Goal: Task Accomplishment & Management: Manage account settings

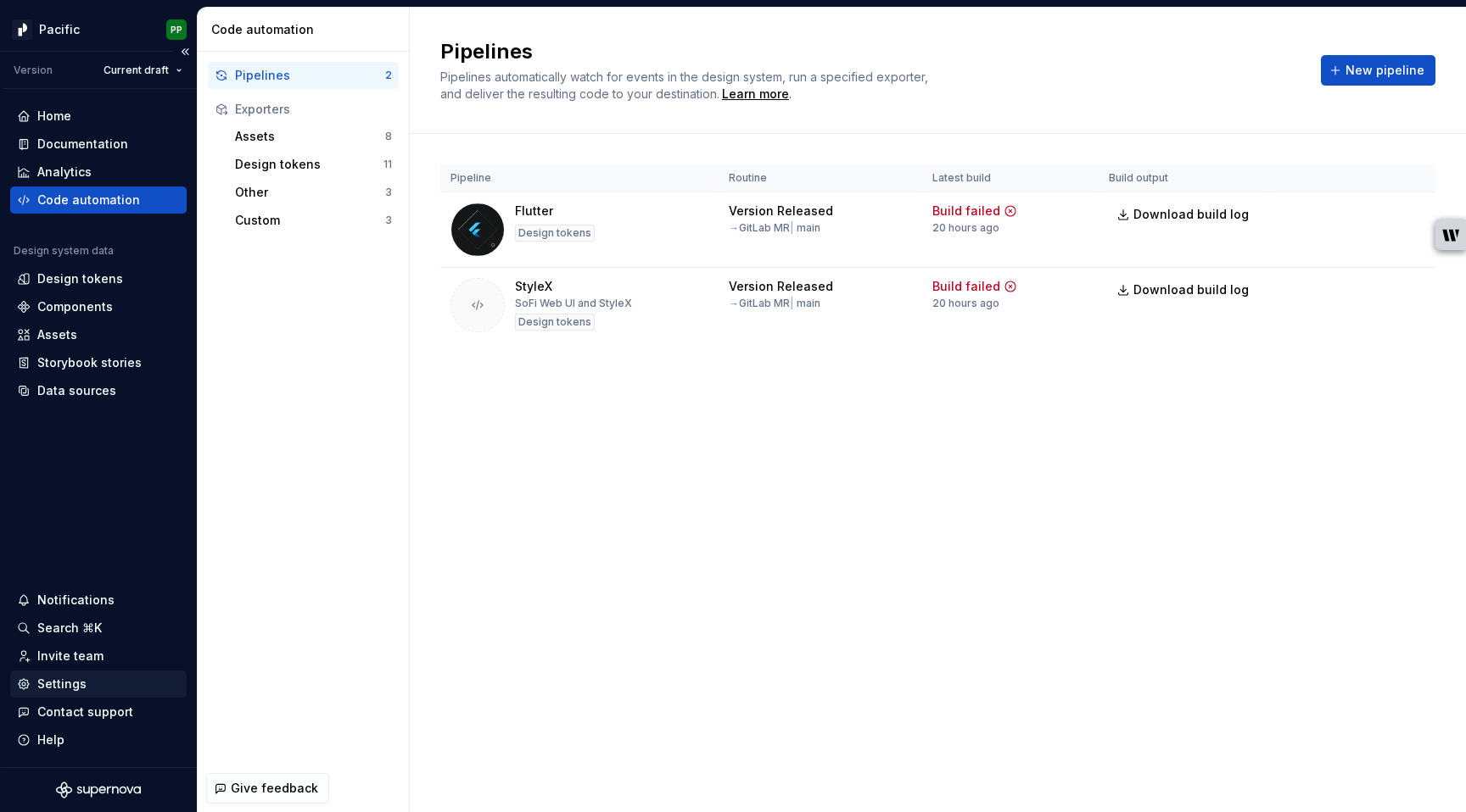
click at [65, 685] on div "Settings" at bounding box center [61, 684] width 49 height 17
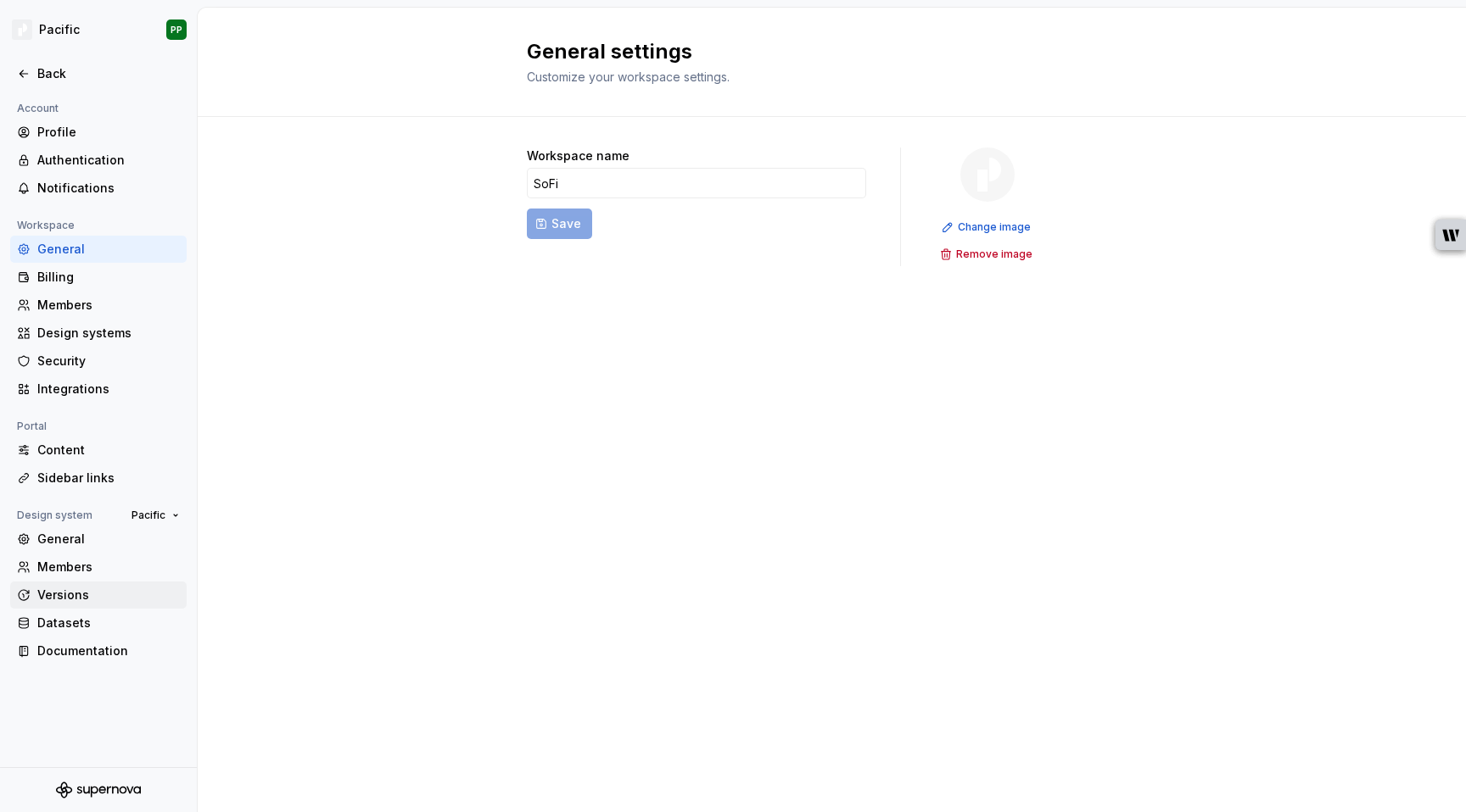
click at [64, 587] on div "Versions" at bounding box center [108, 595] width 143 height 17
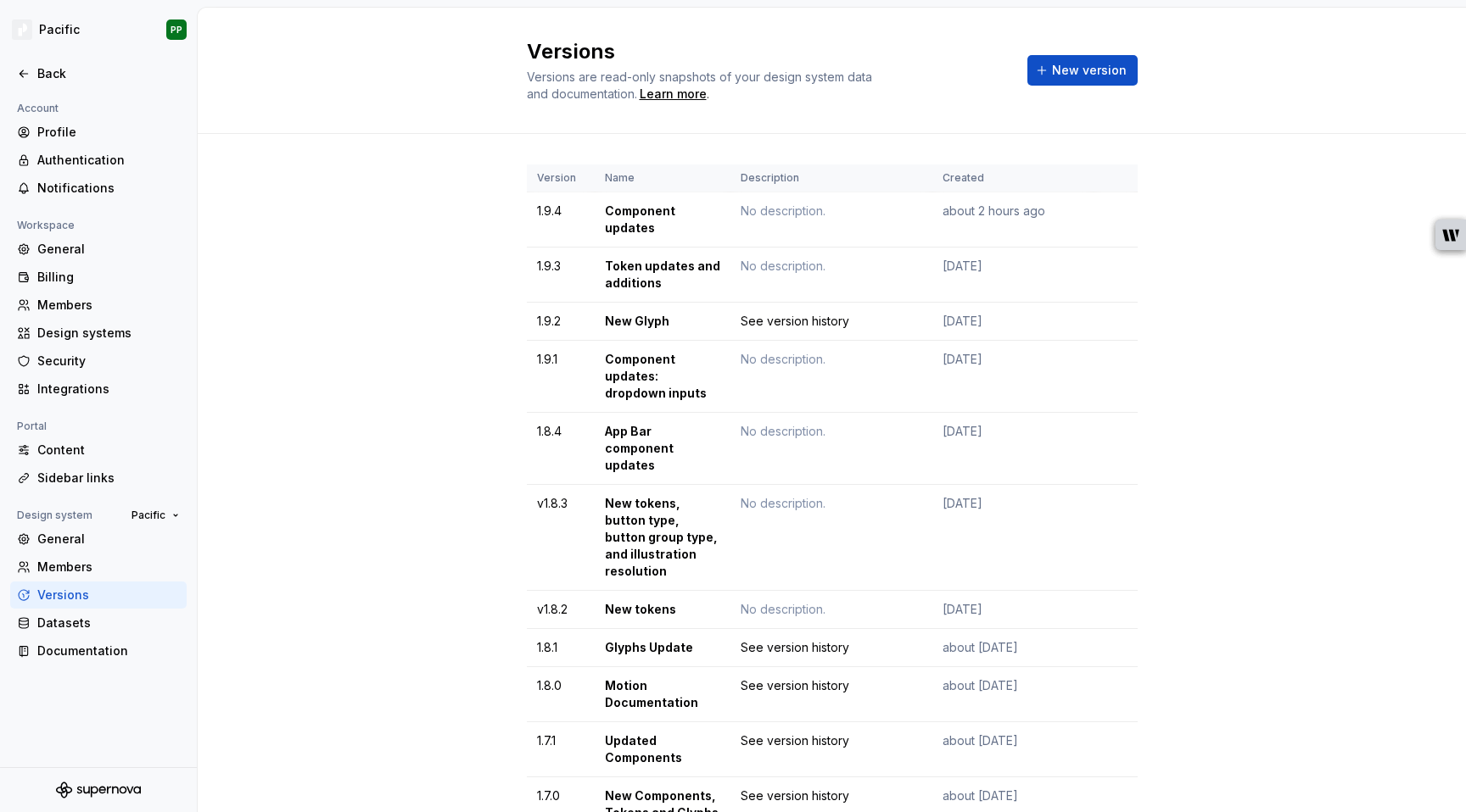
click at [52, 67] on div "Back" at bounding box center [108, 74] width 143 height 17
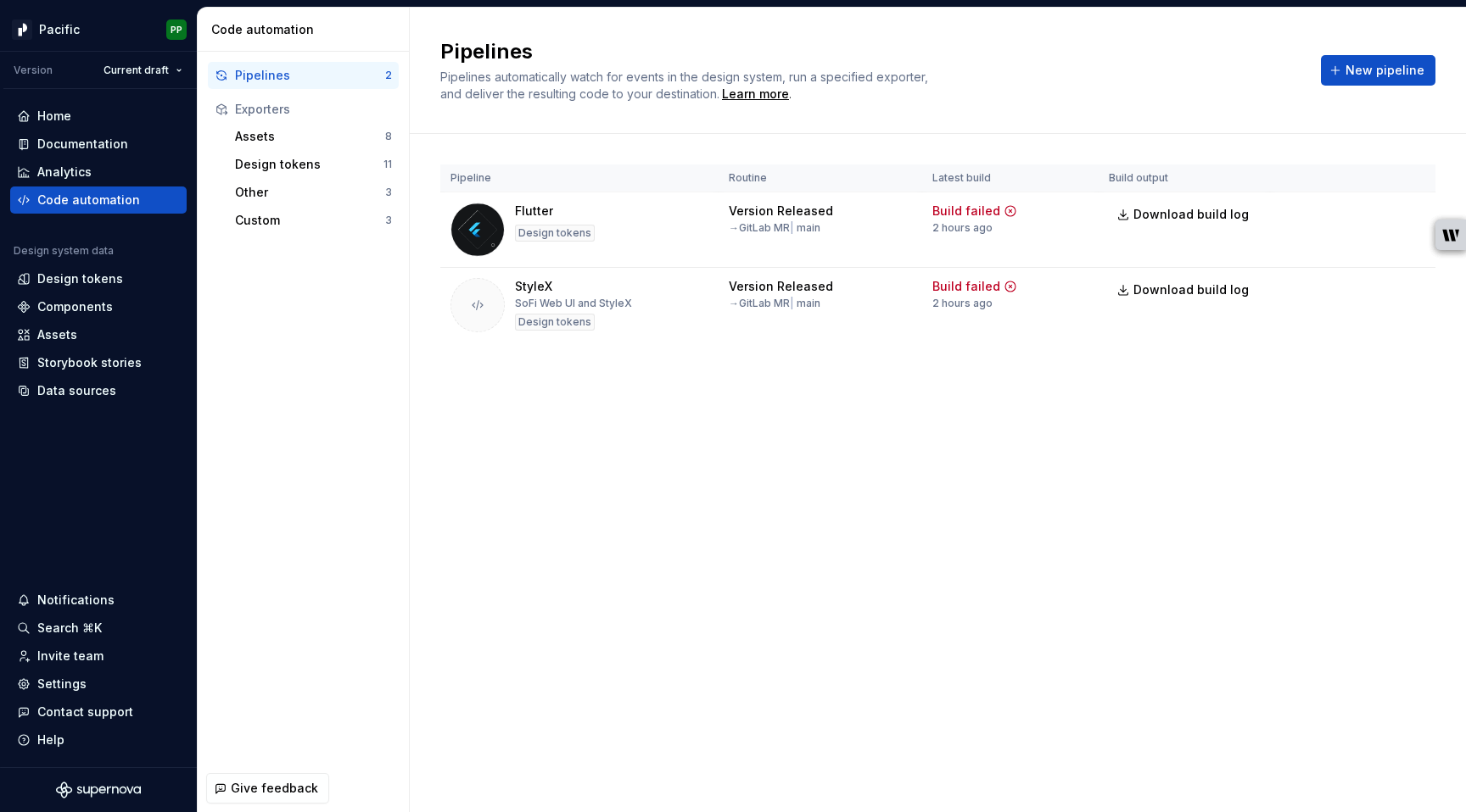
click at [633, 637] on div "Pipelines Pipelines automatically watch for events in the design system, run a …" at bounding box center [939, 410] width 1057 height 805
click at [65, 116] on div "Home" at bounding box center [54, 115] width 34 height 17
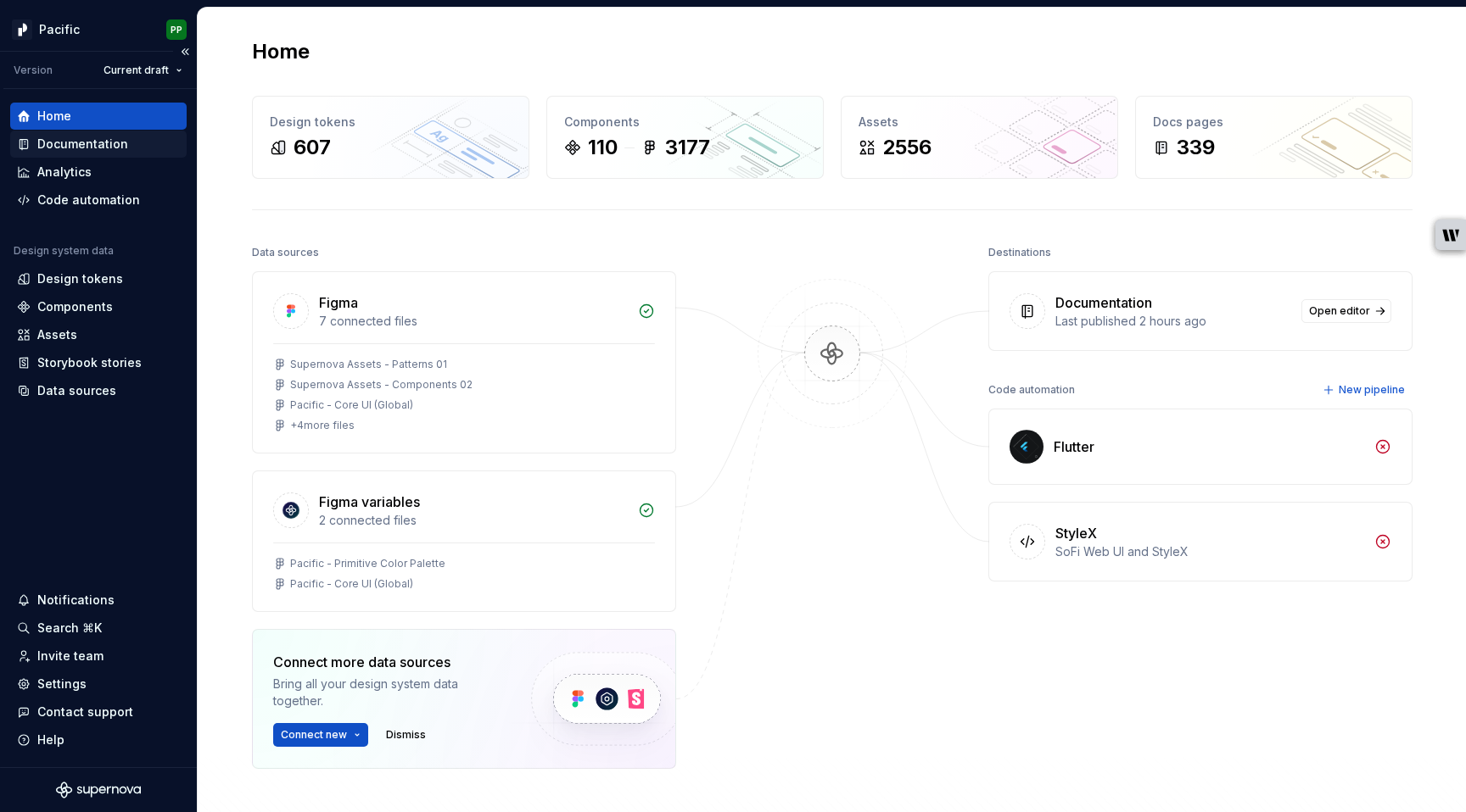
drag, startPoint x: 69, startPoint y: 151, endPoint x: 78, endPoint y: 159, distance: 12.0
click at [79, 150] on div "Documentation" at bounding box center [83, 144] width 91 height 17
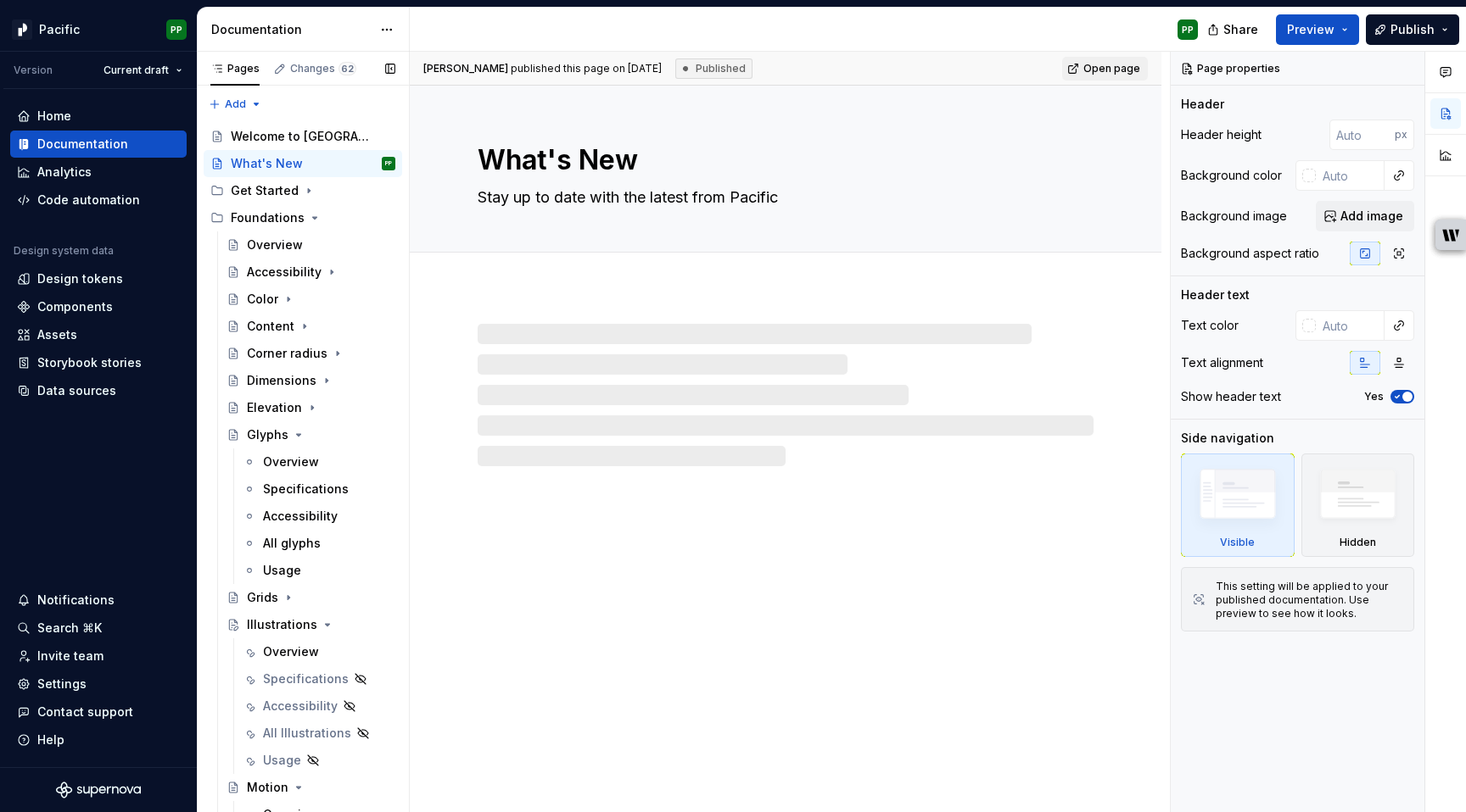
type textarea "*"
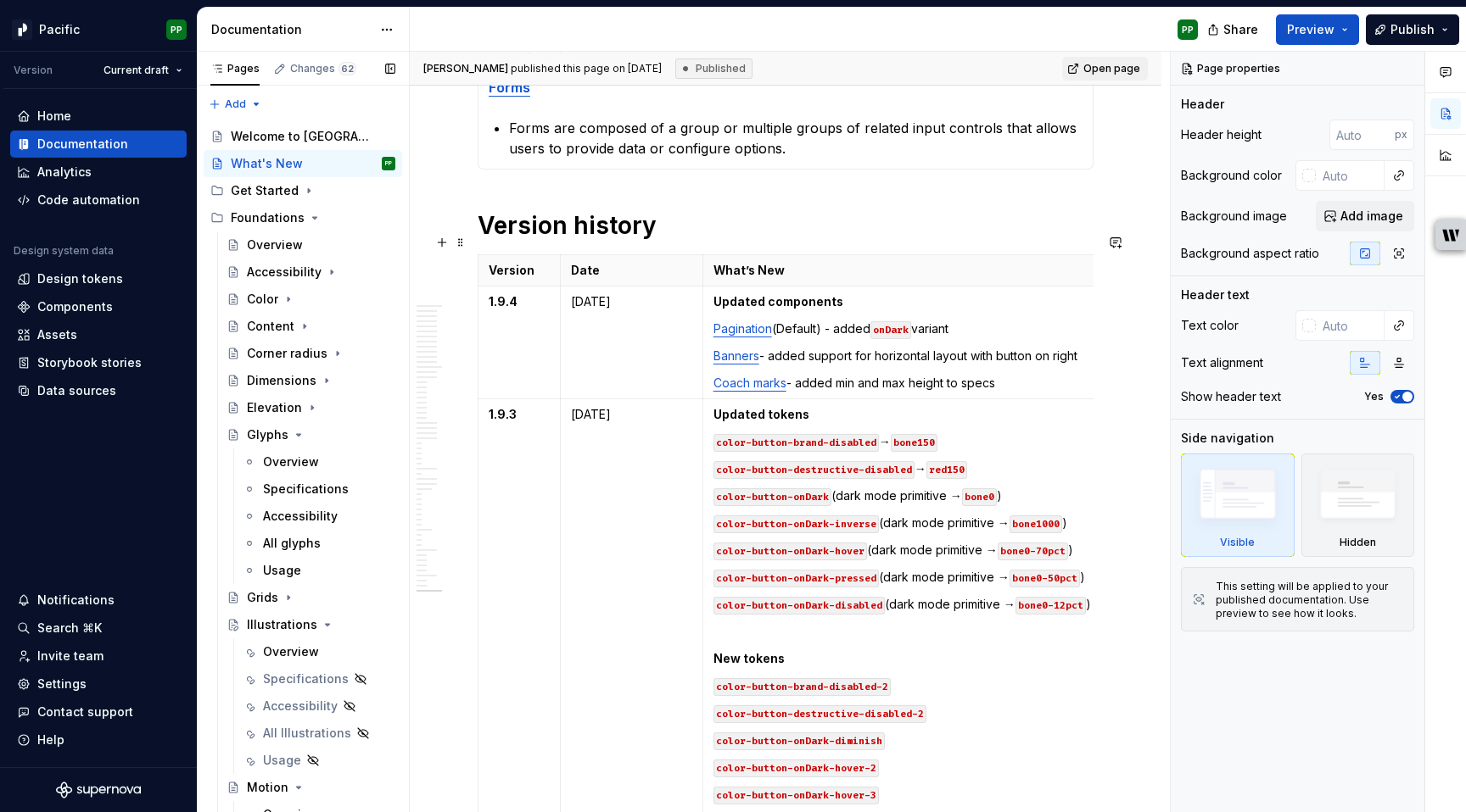
scroll to position [1595, 0]
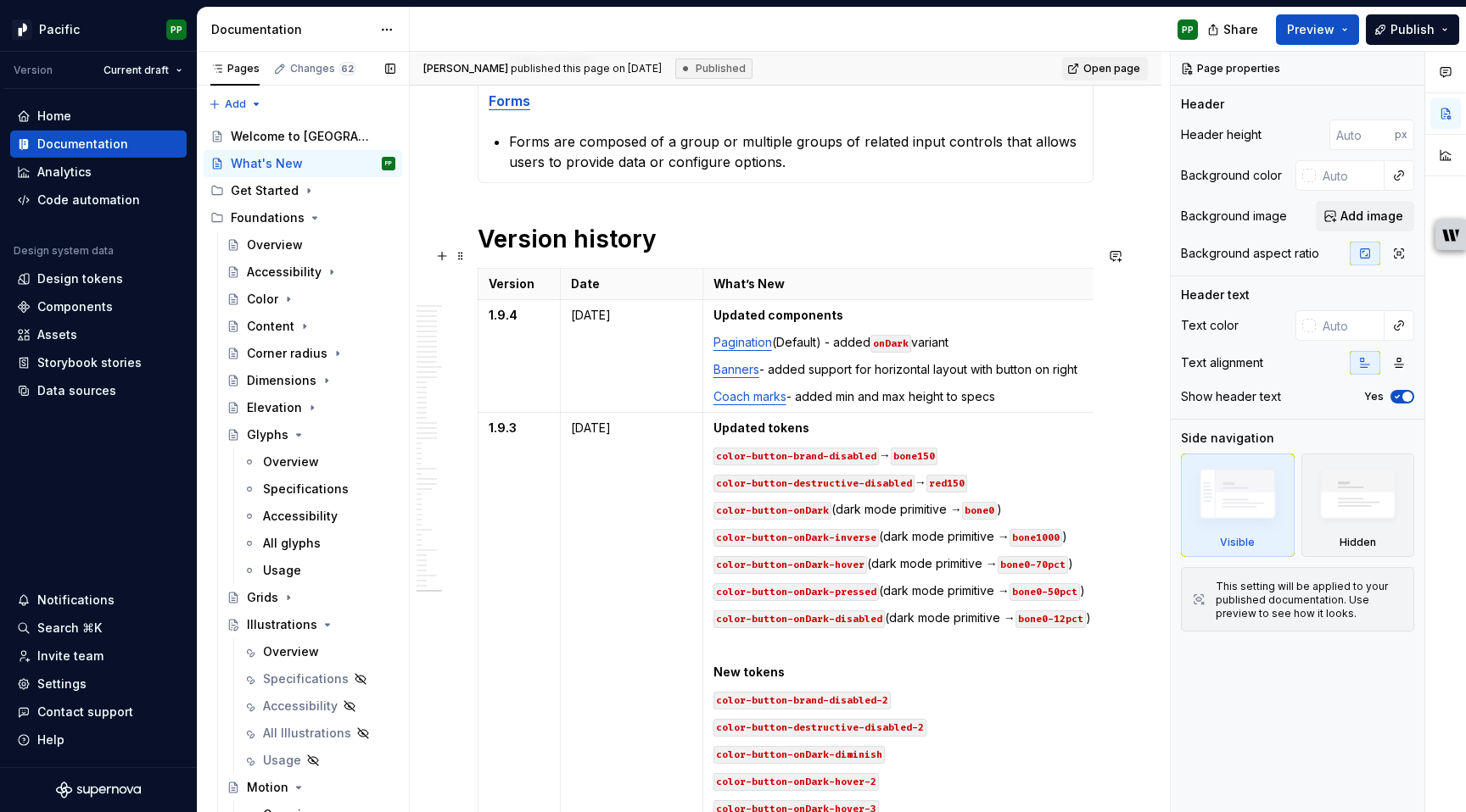
click at [477, 330] on div "[PERSON_NAME] published this page on [DATE] Published Open page What's New Stay…" at bounding box center [790, 432] width 760 height 761
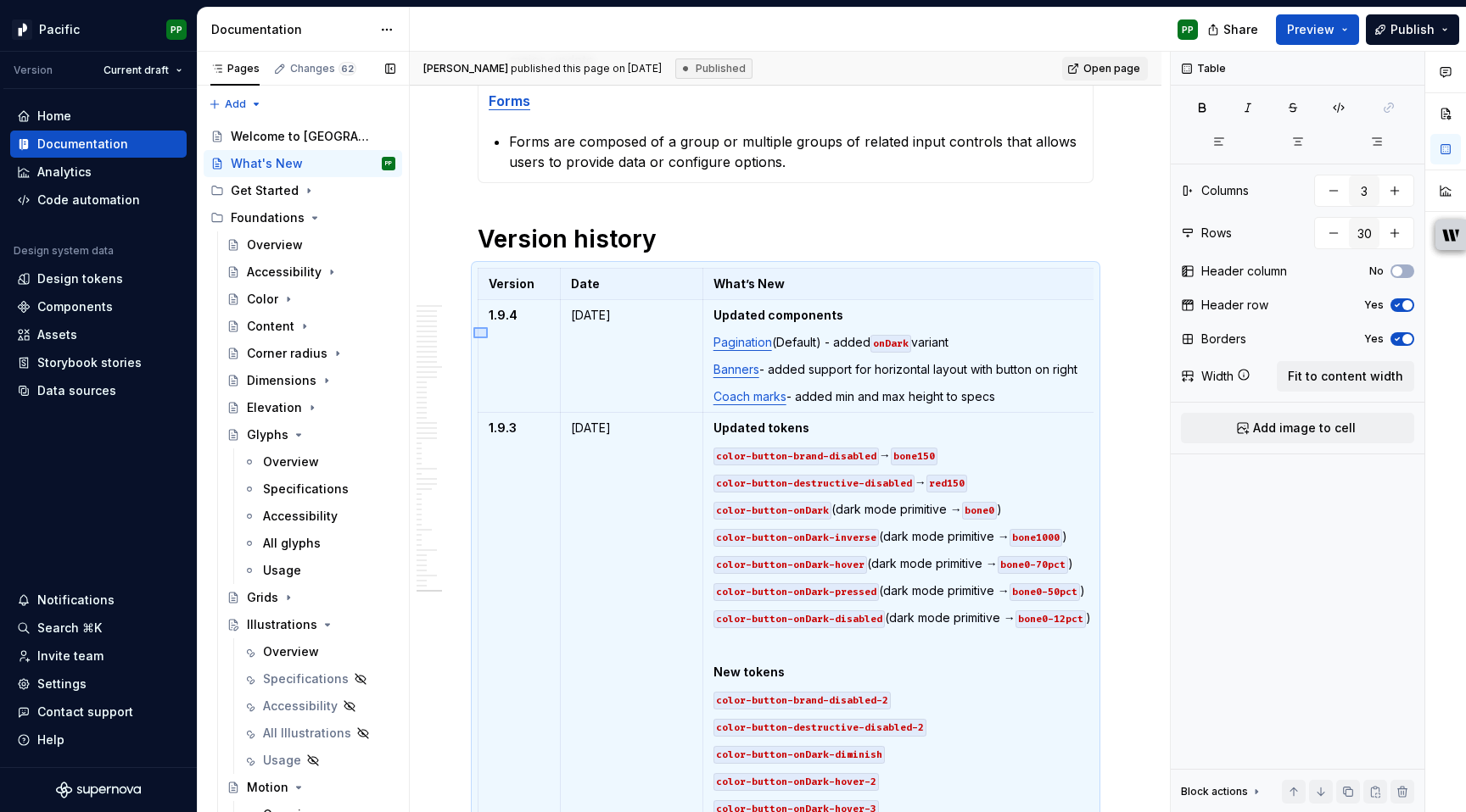
drag, startPoint x: 473, startPoint y: 327, endPoint x: 487, endPoint y: 340, distance: 19.1
click at [487, 341] on div "[PERSON_NAME] published this page on [DATE] Published Open page What's New Stay…" at bounding box center [790, 432] width 760 height 761
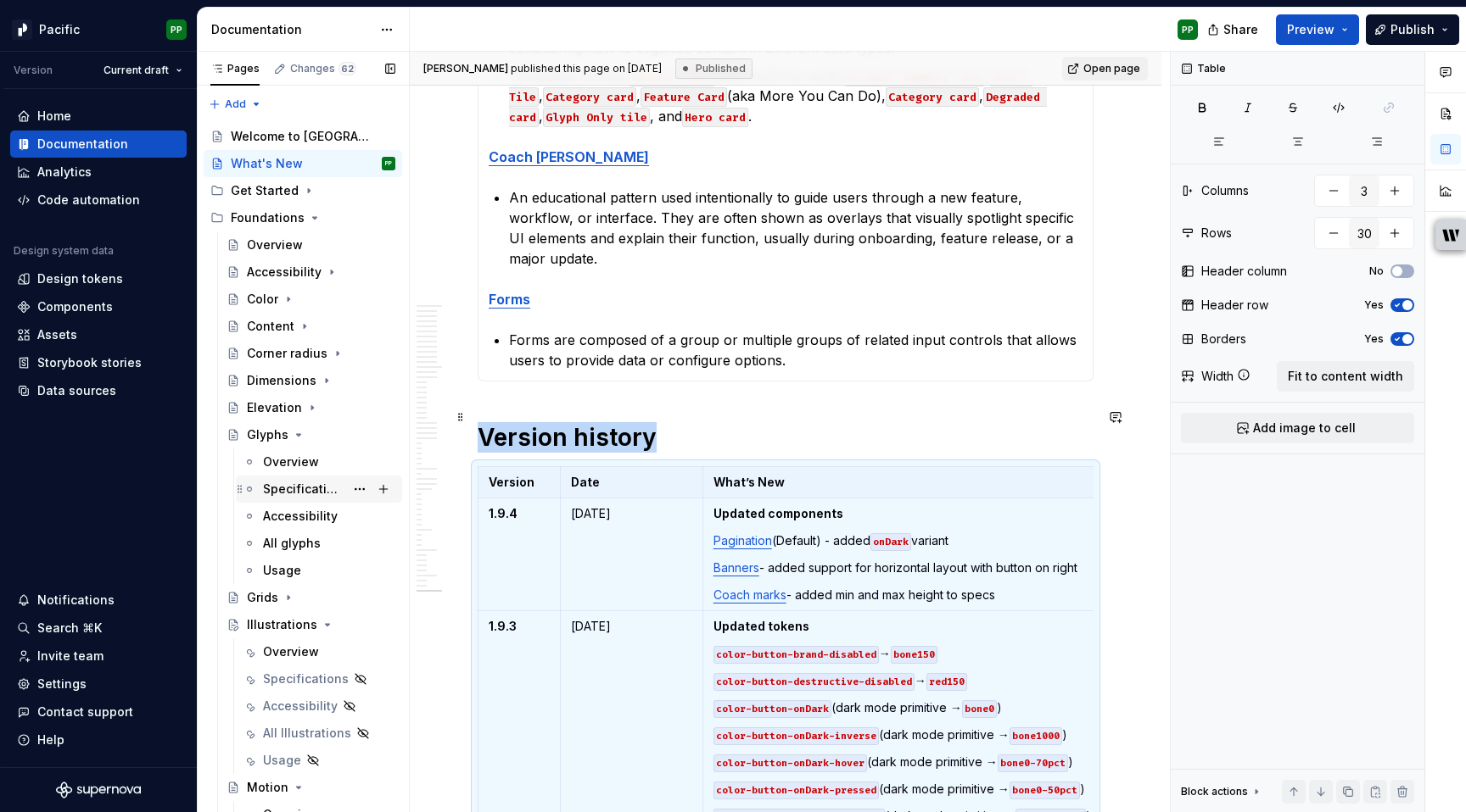
scroll to position [1390, 0]
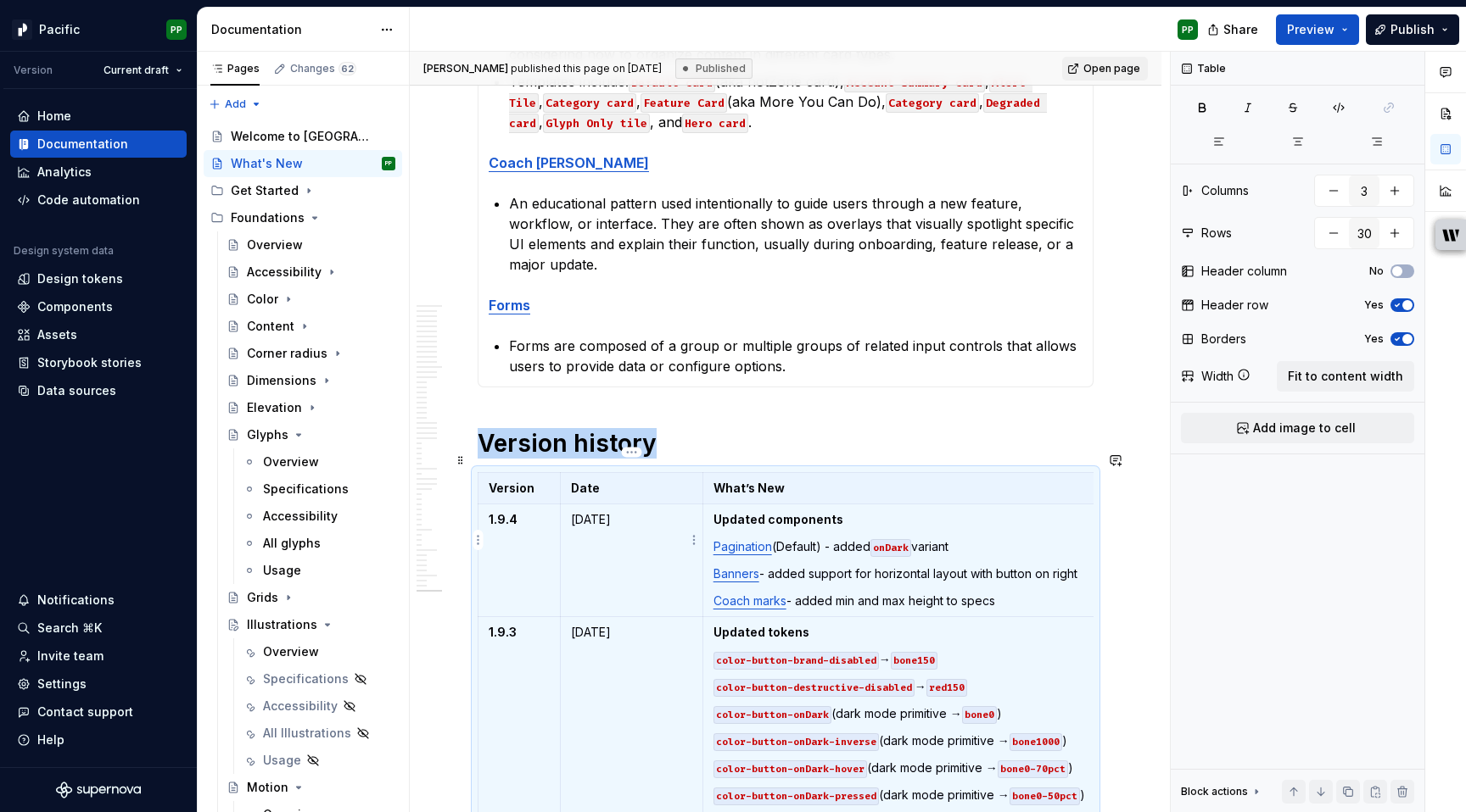
click at [641, 560] on td "[DATE]" at bounding box center [631, 561] width 143 height 113
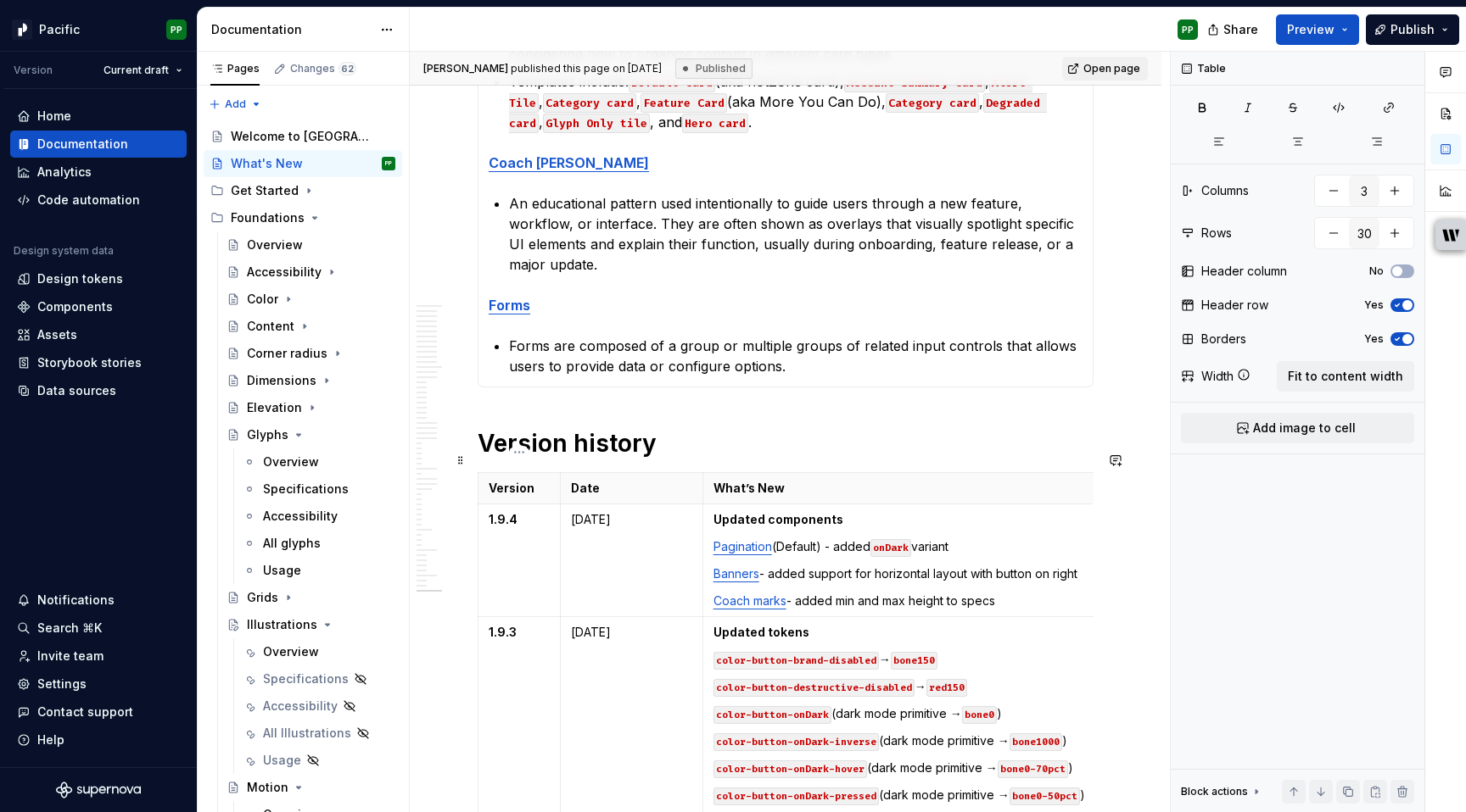
click at [479, 541] on html "Pacific PP Version Current draft Home Documentation Analytics Code automation D…" at bounding box center [733, 406] width 1466 height 812
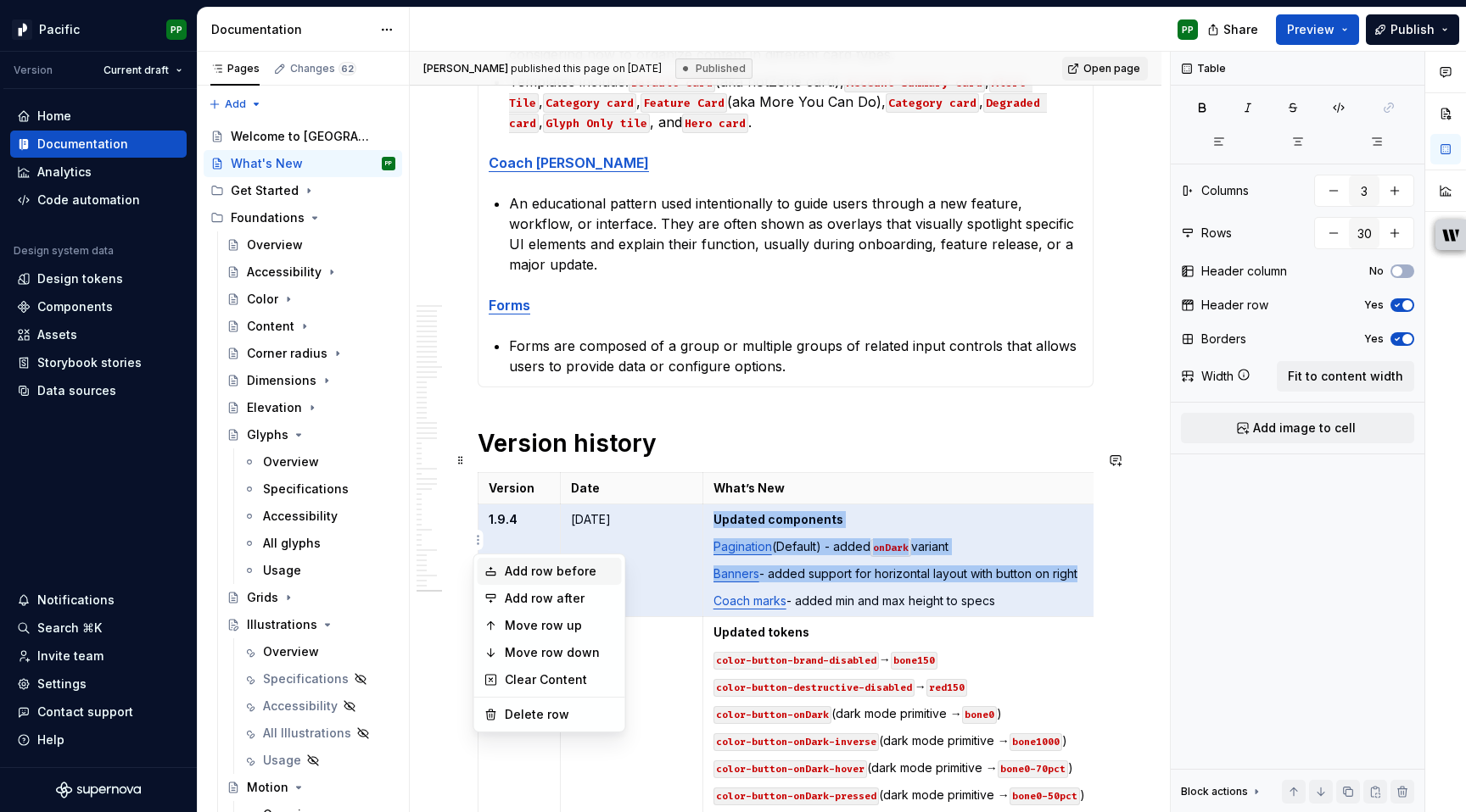
drag, startPoint x: 550, startPoint y: 571, endPoint x: 553, endPoint y: 591, distance: 20.2
click at [550, 571] on div "Add row before" at bounding box center [560, 572] width 110 height 17
type input "31"
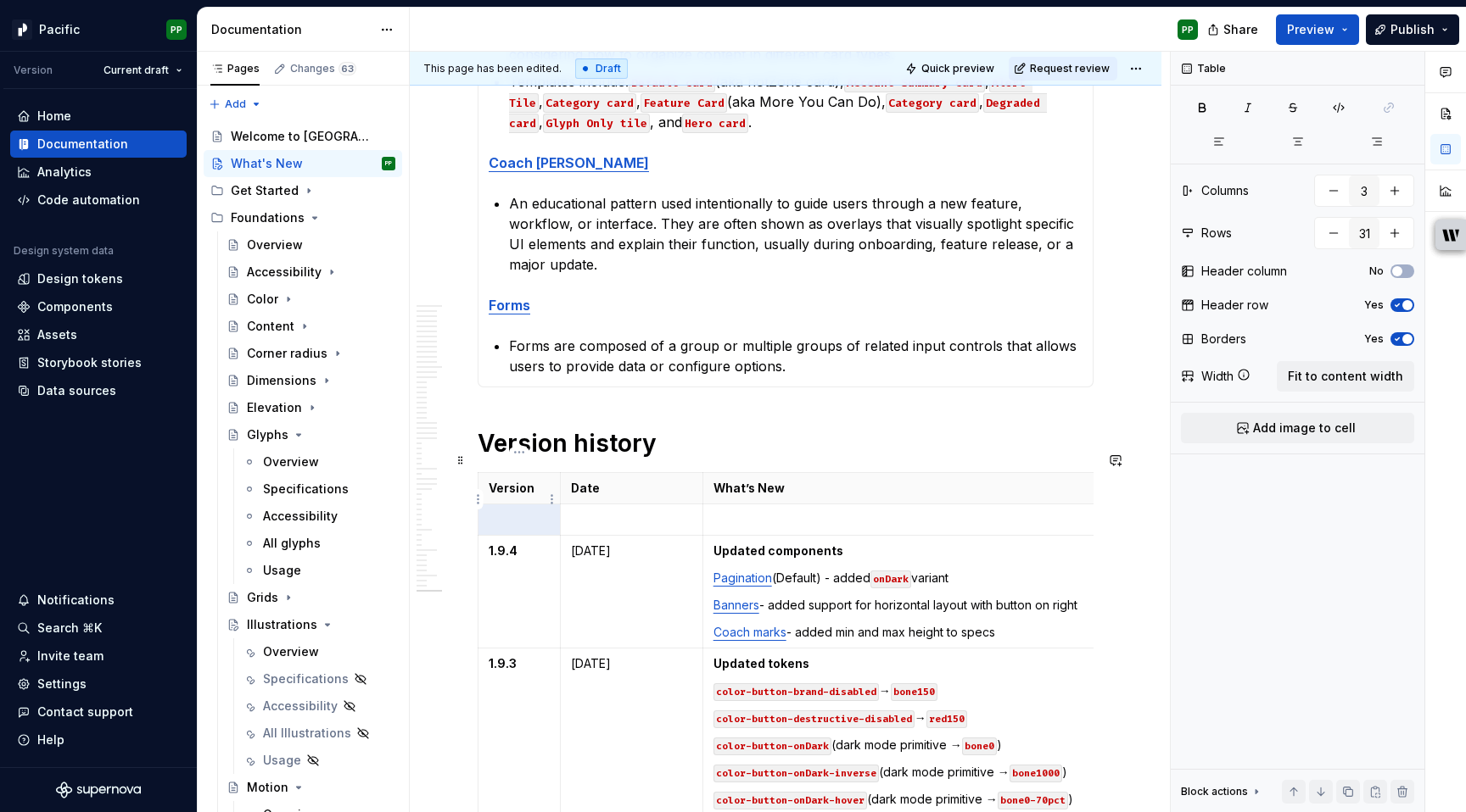
click at [523, 511] on p at bounding box center [519, 519] width 61 height 17
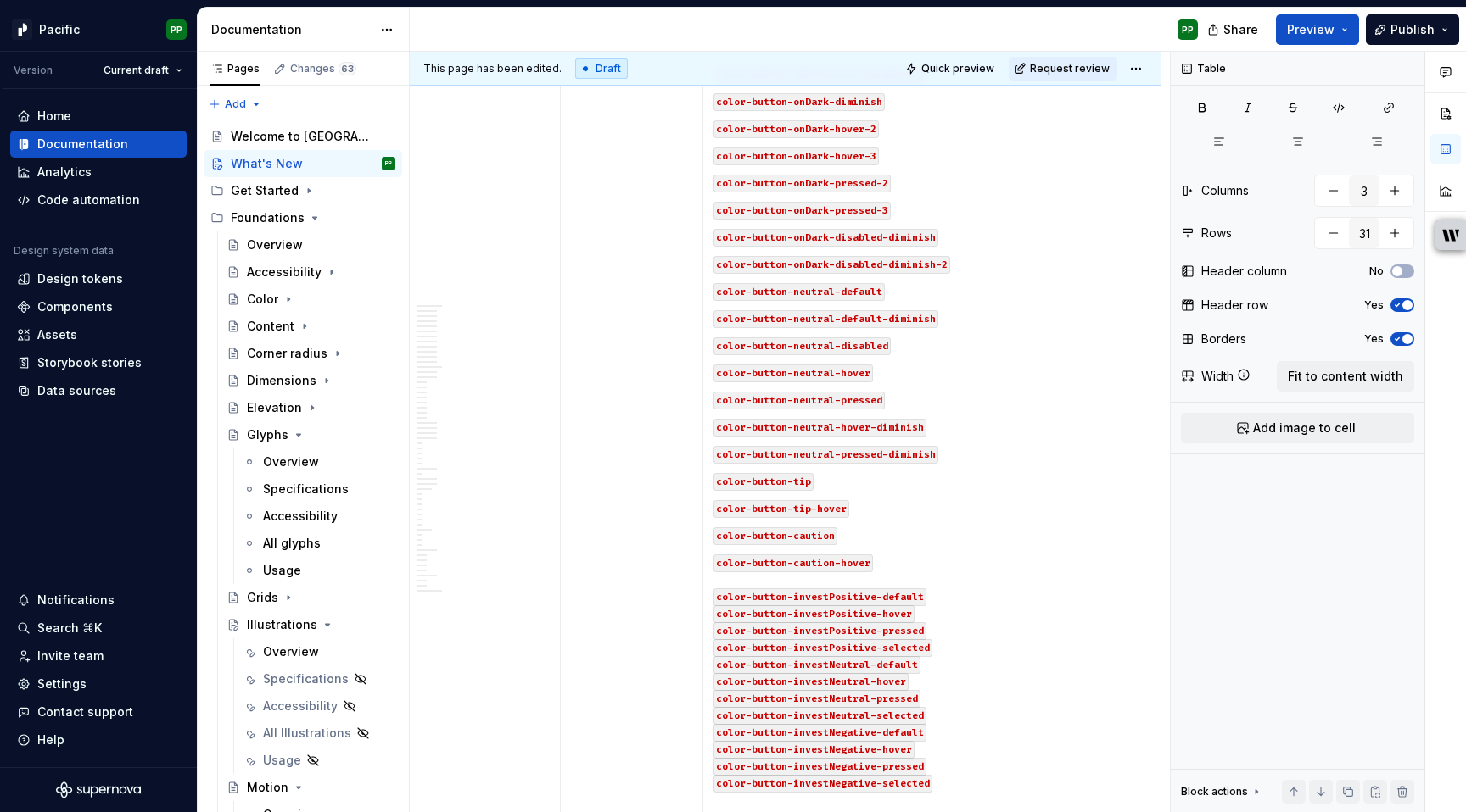
scroll to position [2279, 0]
click at [806, 560] on p "color-button-caution-hover color-button-investPositive-default color-button-inv…" at bounding box center [911, 673] width 394 height 238
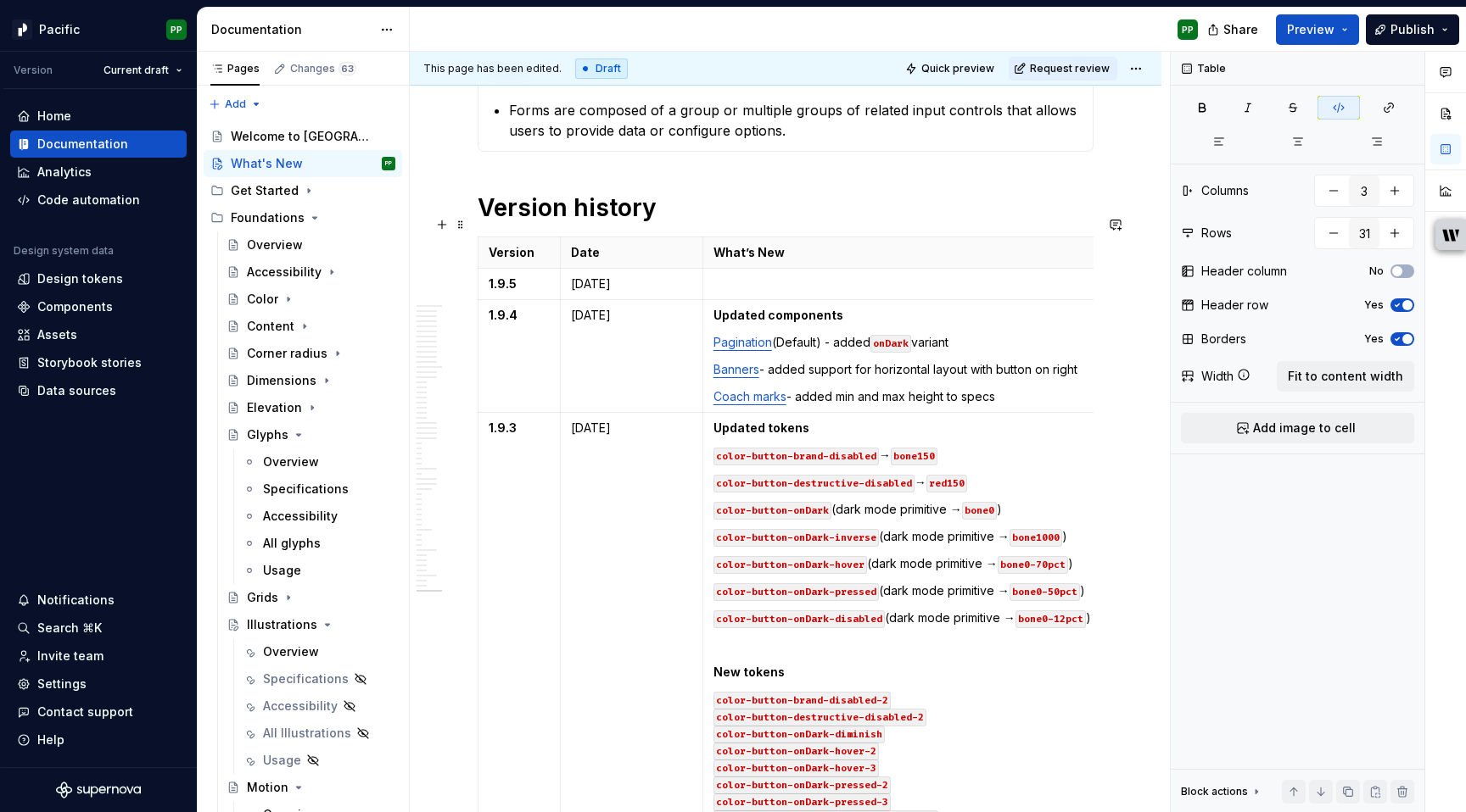
scroll to position [1623, 0]
click at [827, 278] on p at bounding box center [911, 286] width 394 height 17
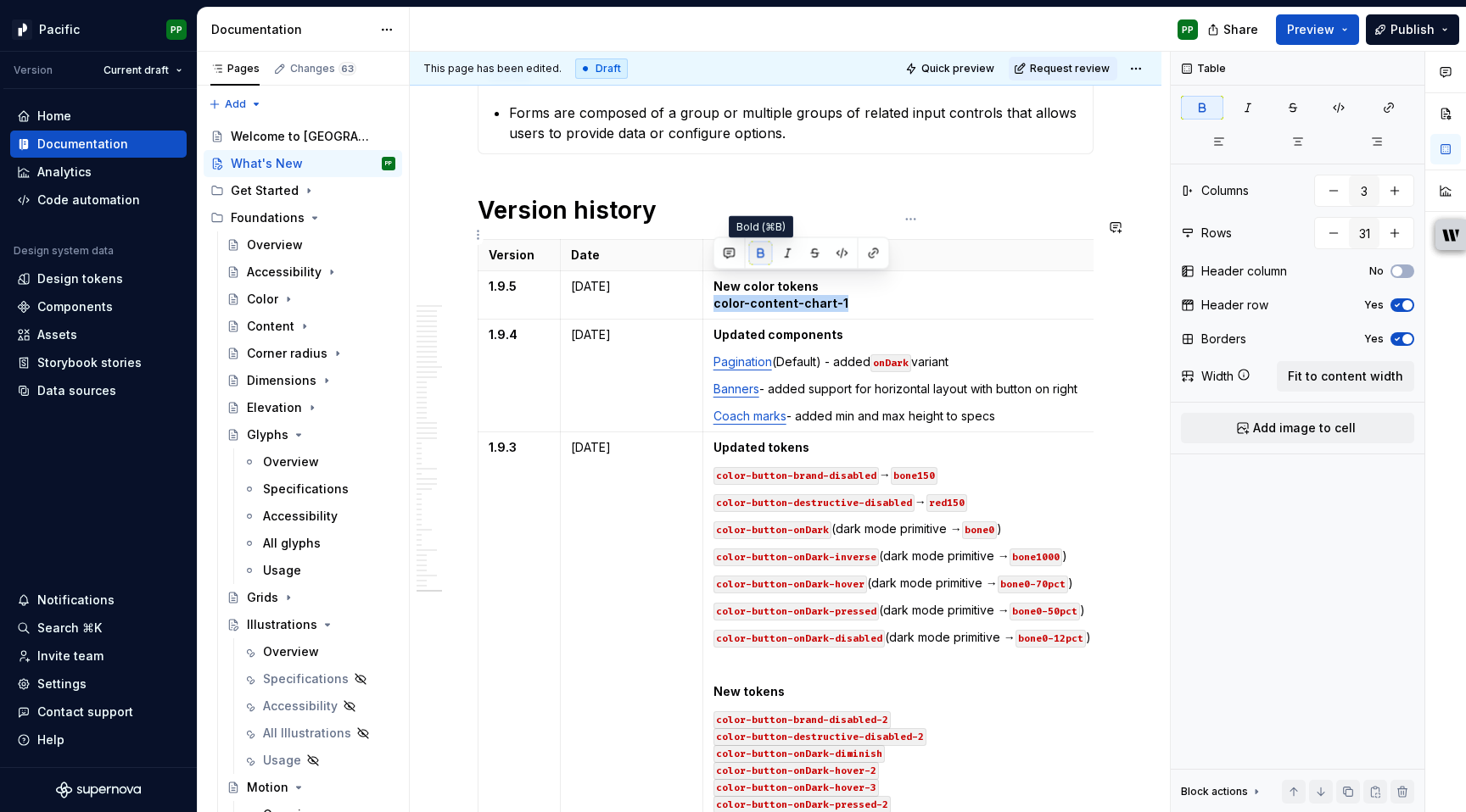
click at [762, 256] on button "button" at bounding box center [761, 253] width 24 height 24
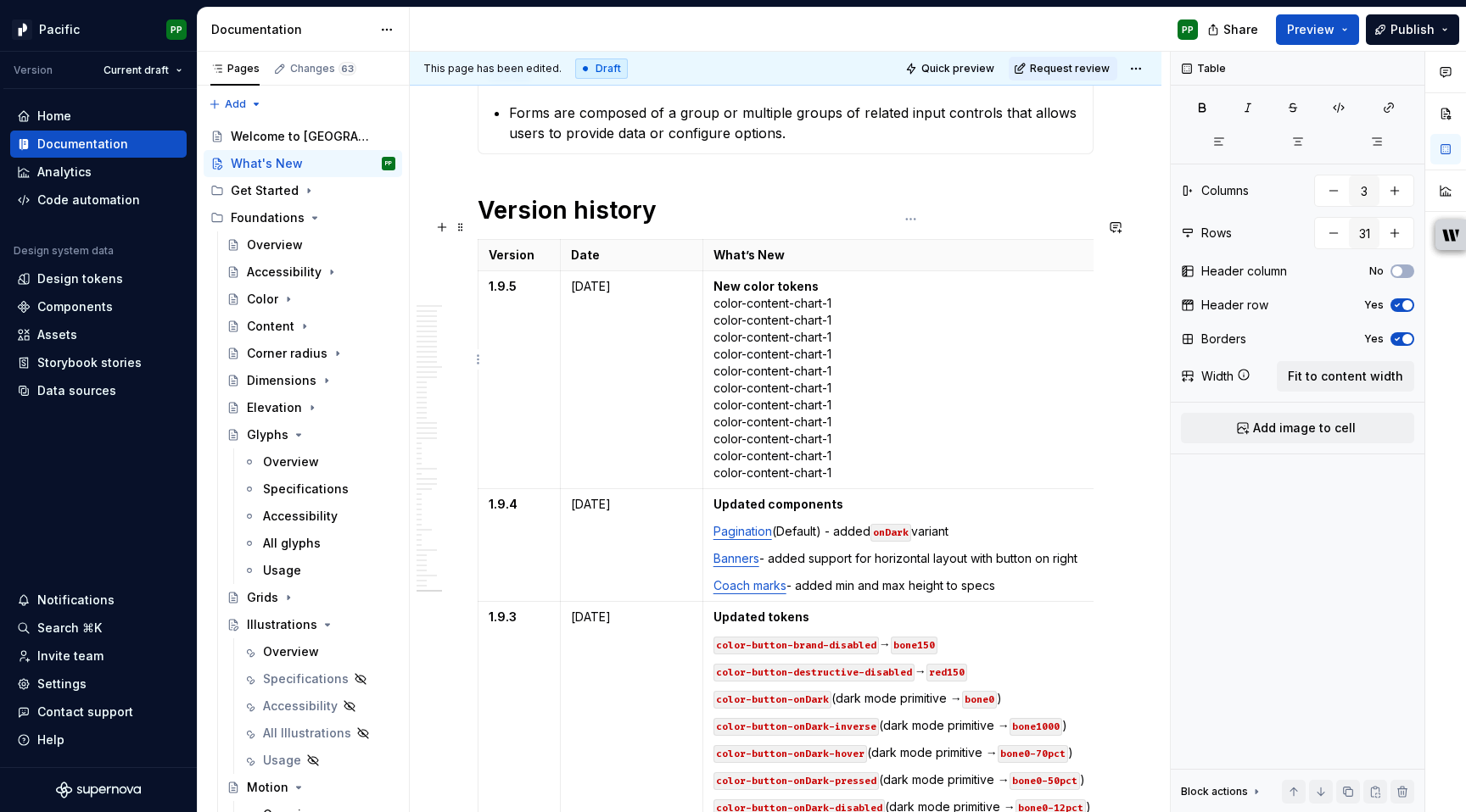
click at [842, 287] on p "New color tokens color-content-chart-1 color-content-chart-1 color-content-char…" at bounding box center [911, 379] width 394 height 203
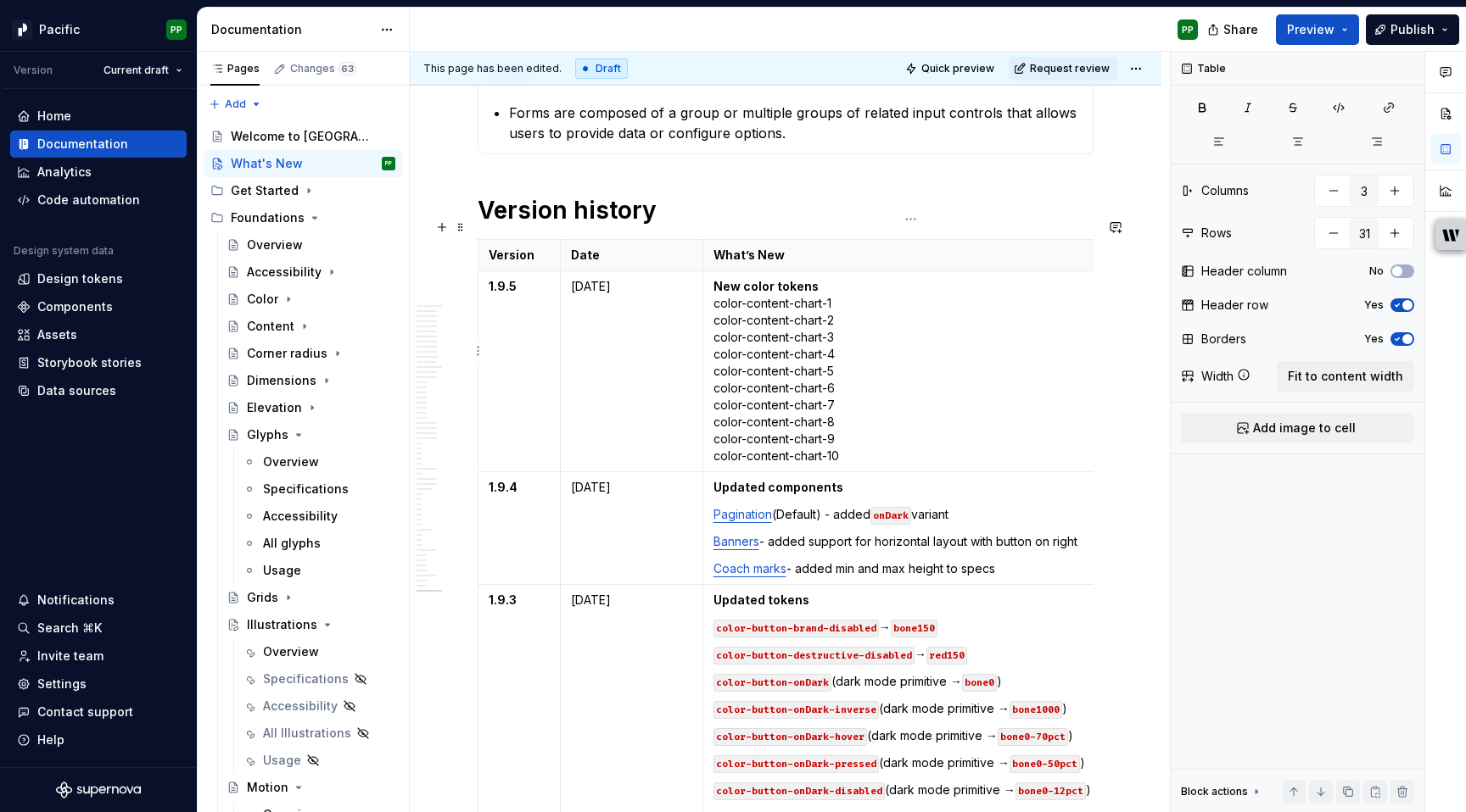
click at [852, 282] on p "New color tokens color-content-chart-1 color-content-chart-2 color-content-char…" at bounding box center [911, 371] width 394 height 186
click at [842, 258] on button "button" at bounding box center [843, 253] width 24 height 24
click at [847, 304] on p "New color tokens color-content-chart-1 color-content-chart-2 color-content-char…" at bounding box center [911, 371] width 394 height 186
click at [835, 268] on button "button" at bounding box center [843, 270] width 24 height 24
click at [857, 326] on p "New color tokens color-content-chart-1 color-content-chart-2 color-content-char…" at bounding box center [911, 371] width 394 height 186
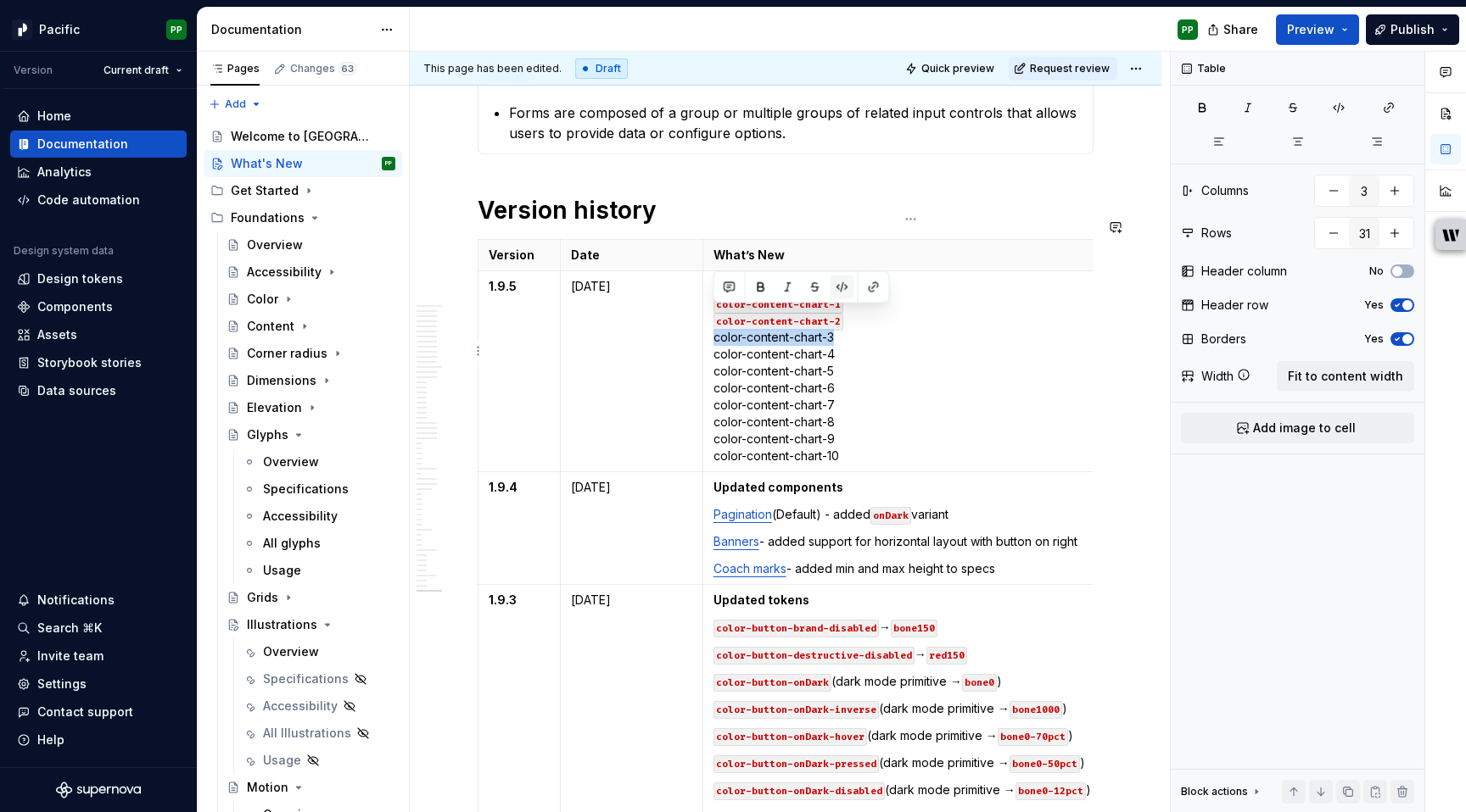
click at [847, 278] on button "button" at bounding box center [843, 288] width 24 height 24
click at [857, 334] on p "New color tokens color-content-chart-1 color-content-chart-2 color-content-char…" at bounding box center [911, 371] width 394 height 186
click at [845, 300] on button "button" at bounding box center [843, 304] width 24 height 24
click at [852, 351] on p "New color tokens color-content-chart-1 color-content-chart-2 color-content-char…" at bounding box center [911, 371] width 394 height 186
click at [846, 323] on button "button" at bounding box center [843, 321] width 24 height 24
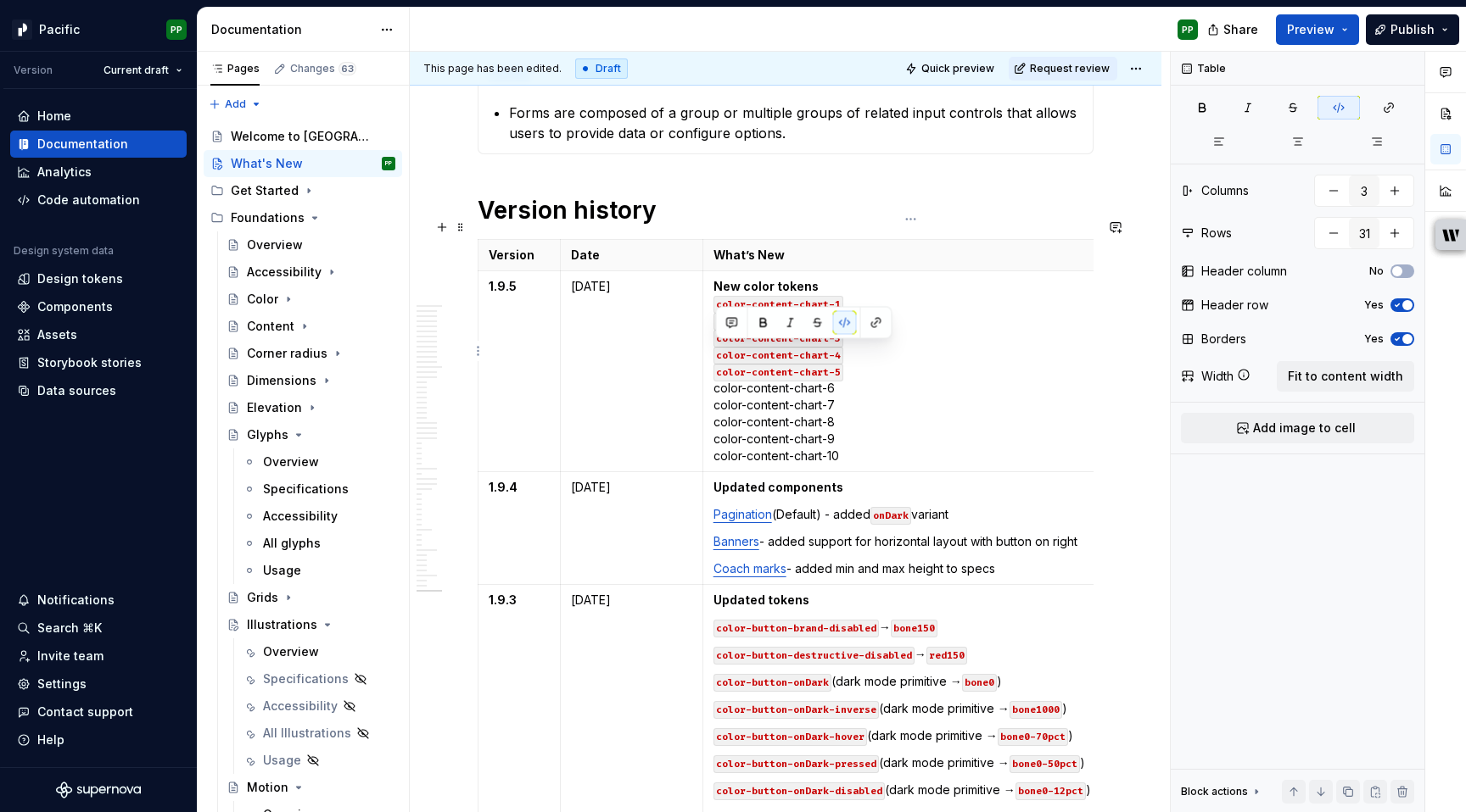
click at [853, 378] on p "New color tokens color-content-chart-1 color-content-chart-2 color-content-char…" at bounding box center [911, 371] width 394 height 186
click at [842, 336] on button "button" at bounding box center [843, 338] width 24 height 24
click at [851, 392] on p "New color tokens color-content-chart-1 color-content-chart-2 color-content-char…" at bounding box center [911, 371] width 394 height 186
click at [834, 353] on button "button" at bounding box center [843, 355] width 24 height 24
click at [856, 409] on p "New color tokens color-content-chart-1 color-content-chart-2 color-content-char…" at bounding box center [911, 371] width 394 height 186
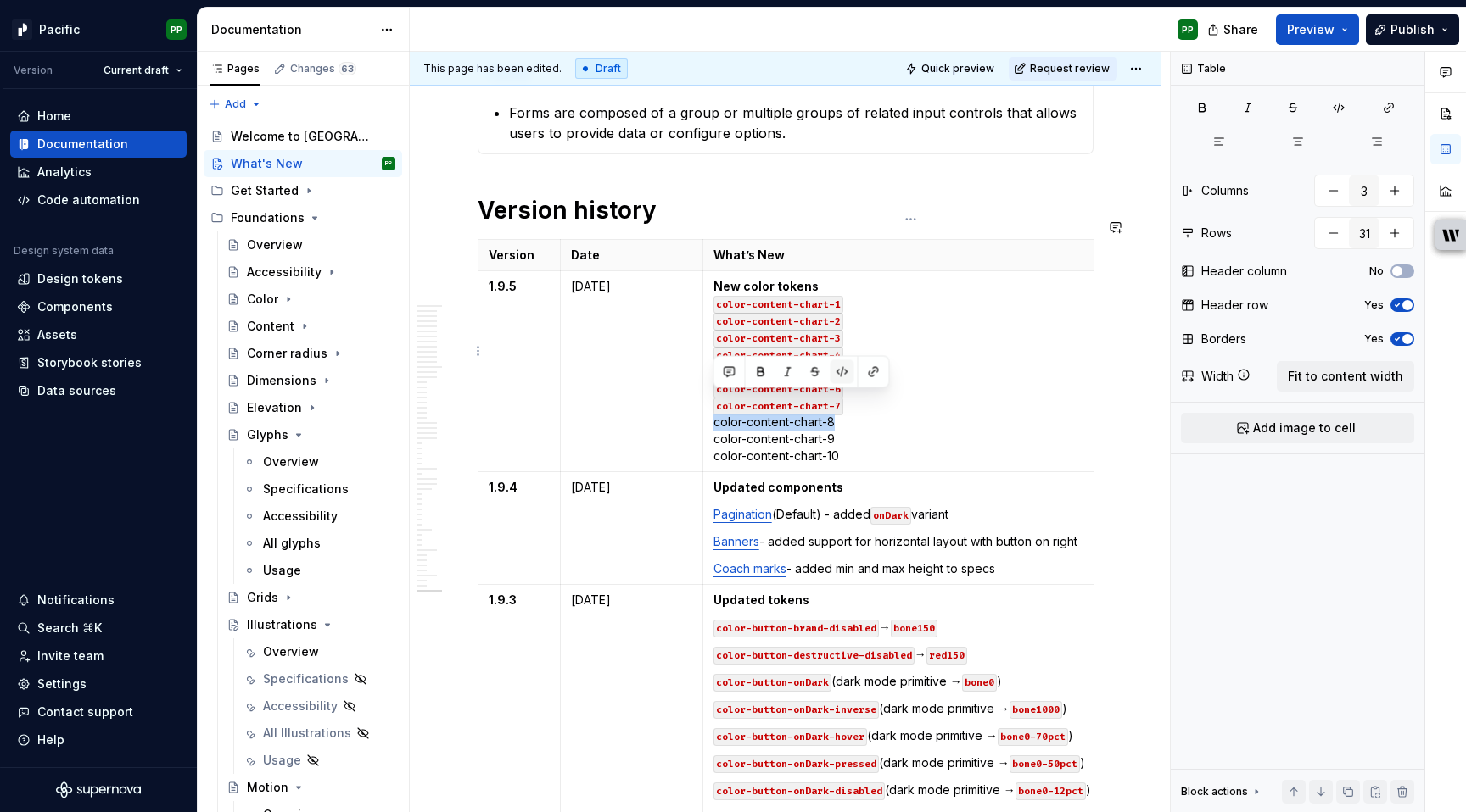
click at [844, 375] on button "button" at bounding box center [843, 372] width 24 height 24
click at [852, 428] on p "New color tokens color-content-chart-1 color-content-chart-2 color-content-char…" at bounding box center [911, 371] width 394 height 186
click at [849, 392] on button "button" at bounding box center [843, 389] width 24 height 24
click at [860, 440] on p "New color tokens color-content-chart-1 color-content-chart-2 color-content-char…" at bounding box center [911, 371] width 394 height 186
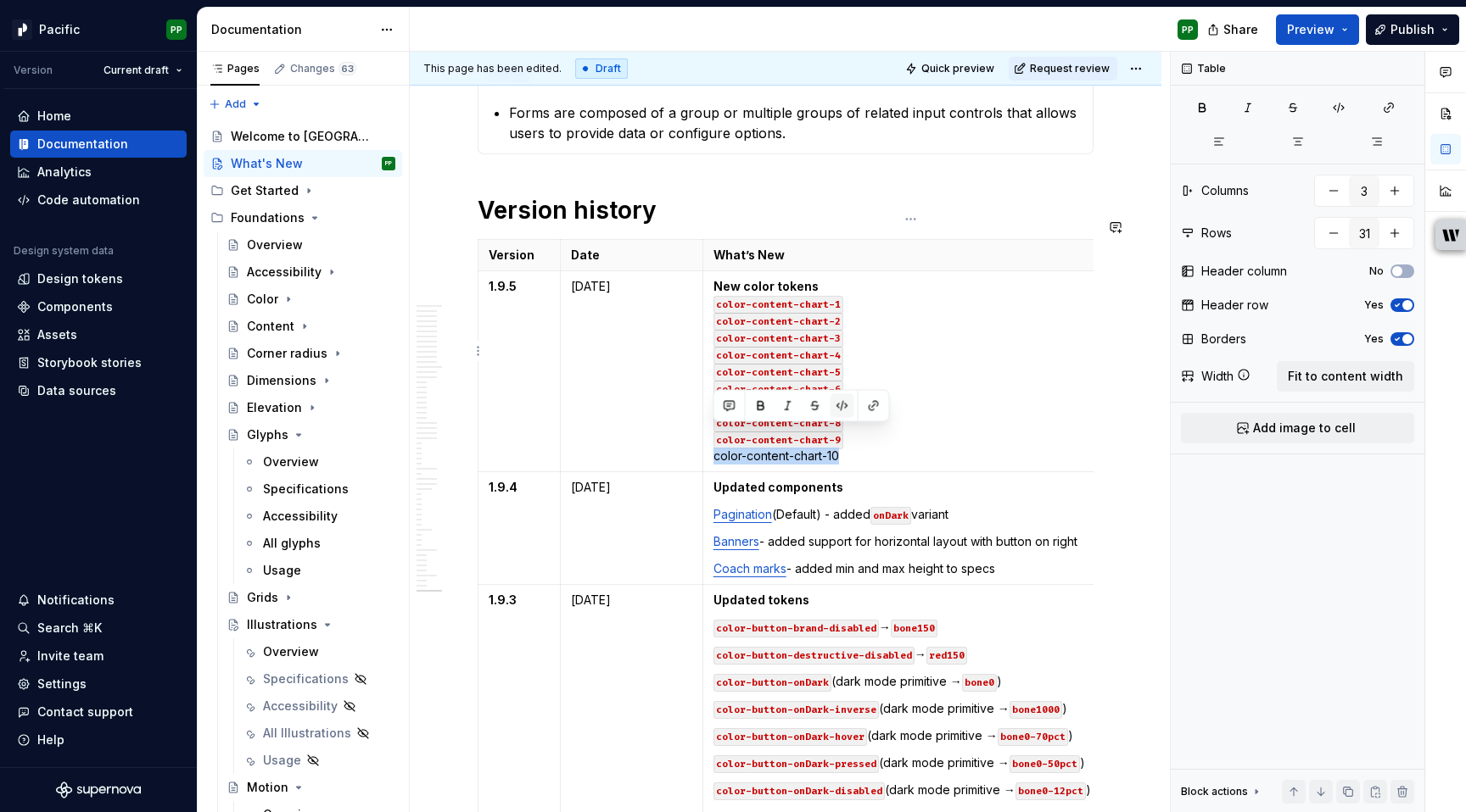
click at [844, 414] on button "button" at bounding box center [843, 406] width 24 height 24
click at [861, 441] on p "New color tokens color-content-chart-1 color-content-chart-2 color-content-char…" at bounding box center [911, 371] width 394 height 186
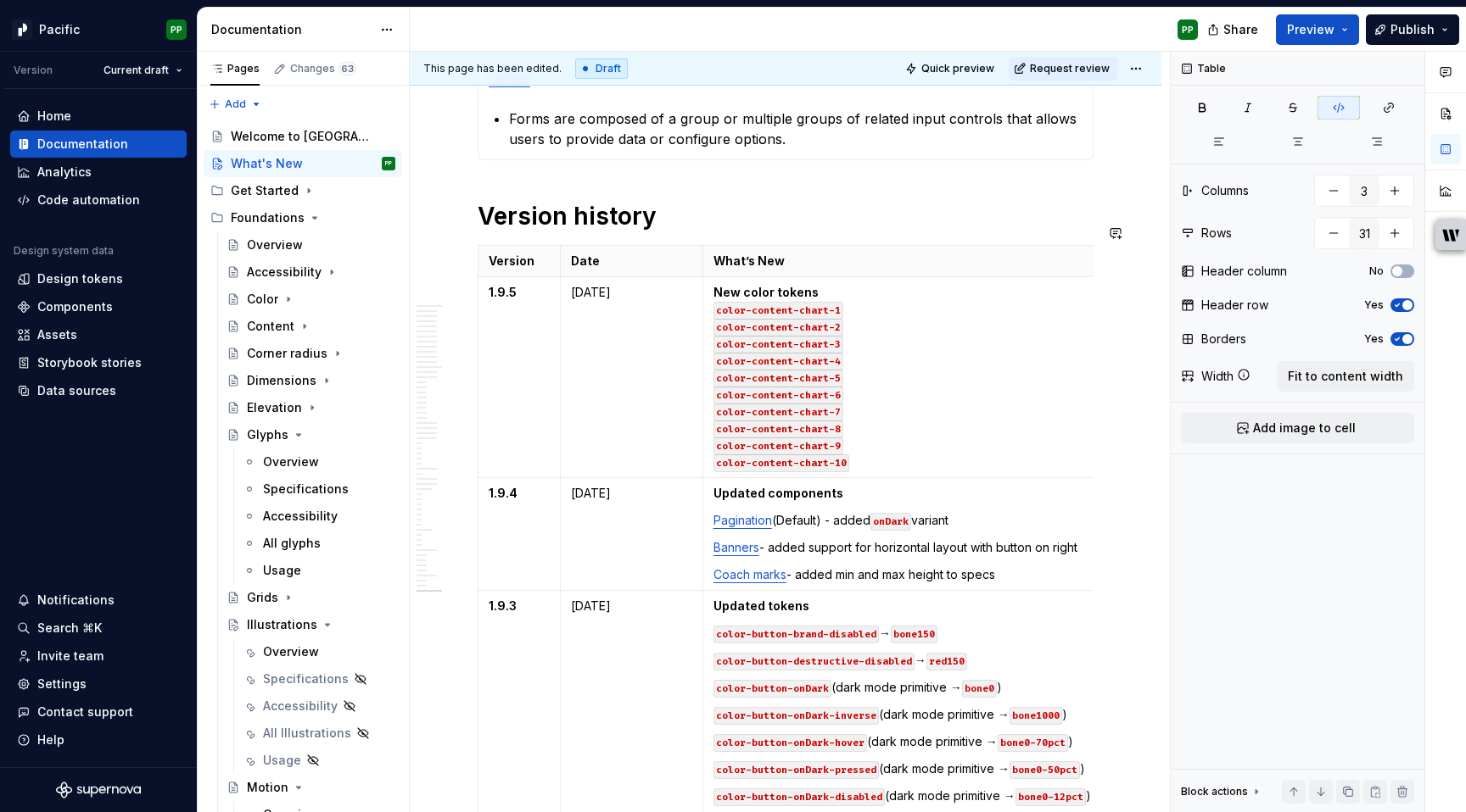
scroll to position [1574, 0]
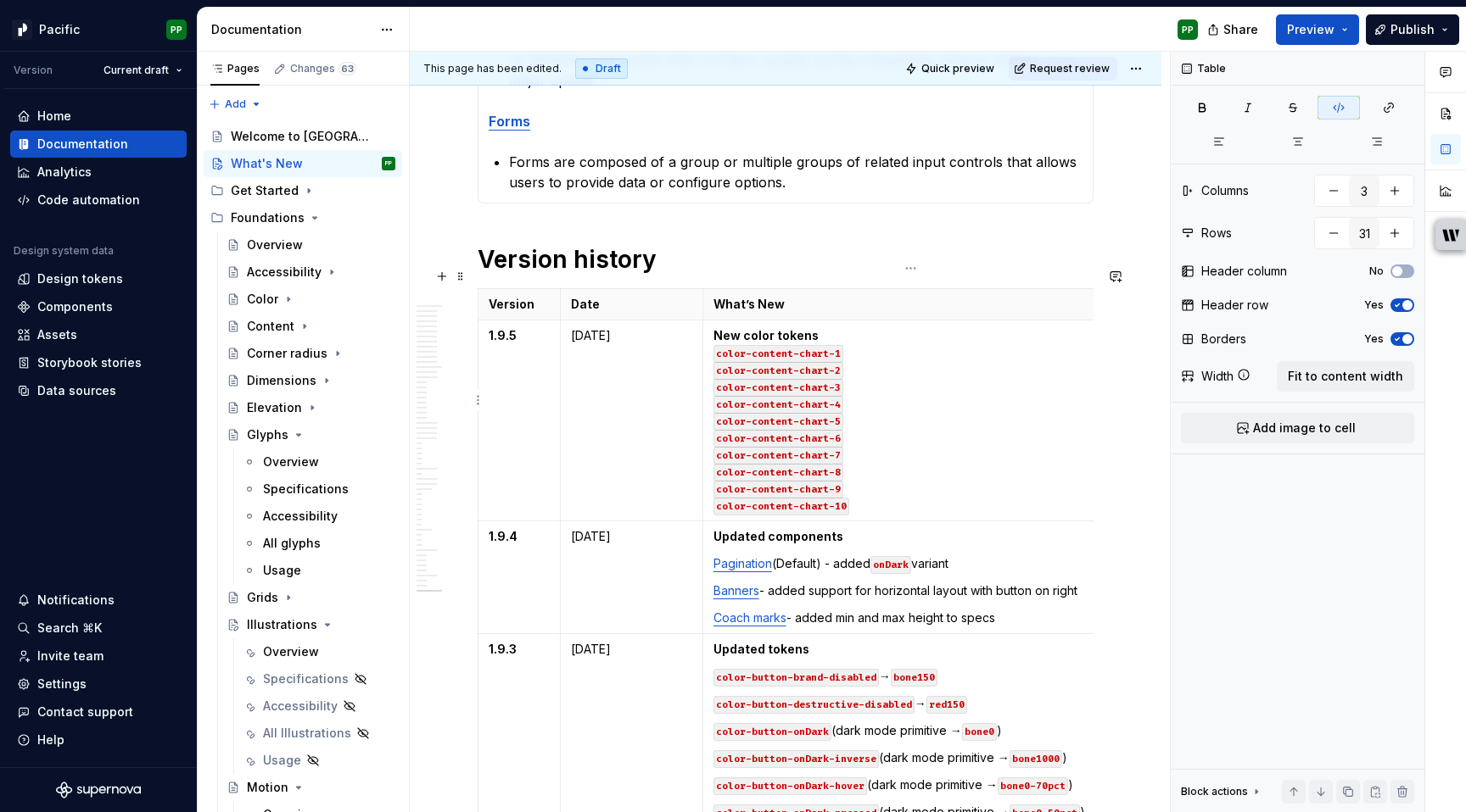
click at [846, 327] on p "New color tokens color-content-chart-1 color-content-chart-2 color-content-char…" at bounding box center [911, 421] width 394 height 186
click at [1145, 66] on html "Pacific PP Version Current draft Home Documentation Analytics Code automation D…" at bounding box center [733, 406] width 1466 height 812
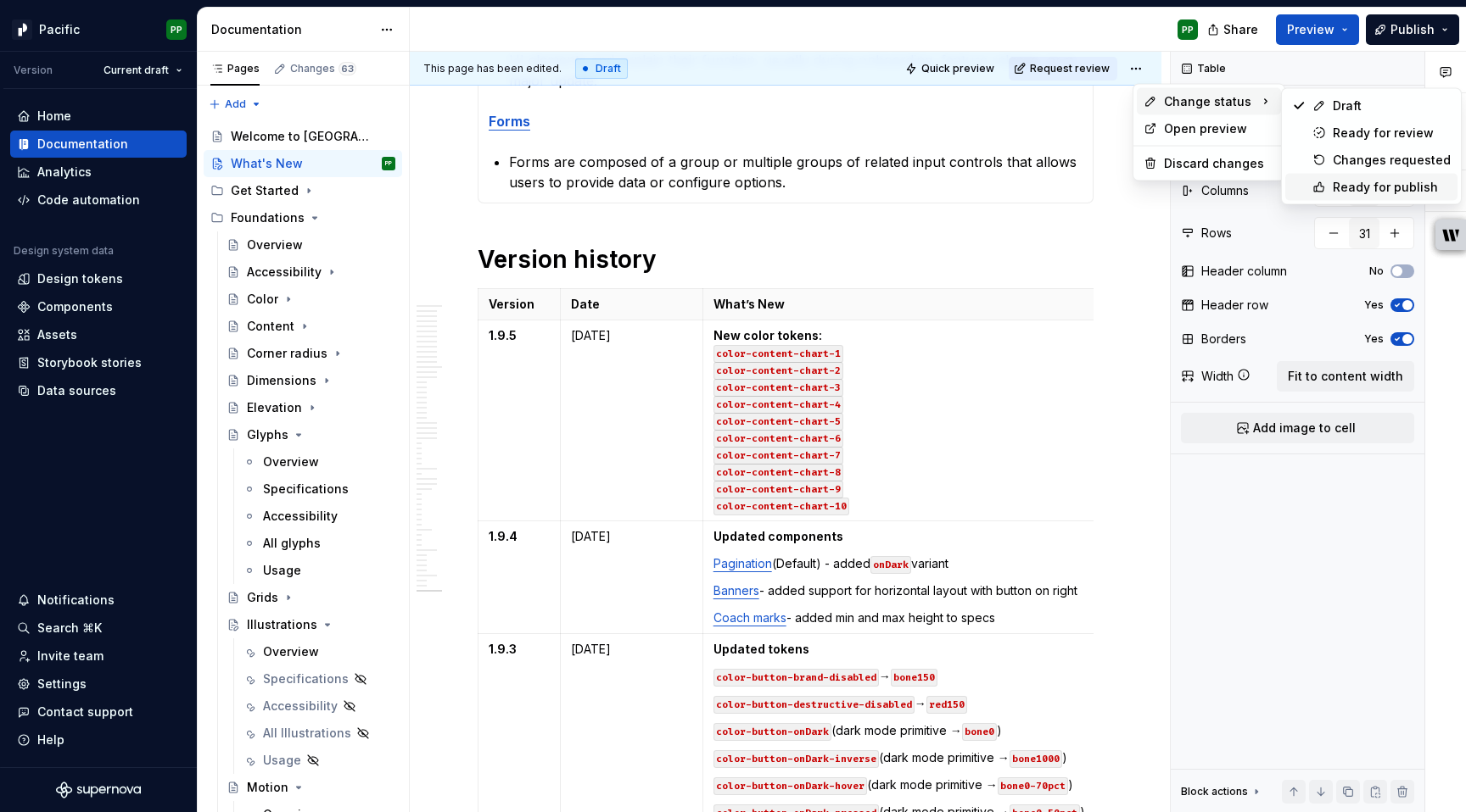
click at [1367, 184] on div "Ready for publish" at bounding box center [1391, 187] width 118 height 17
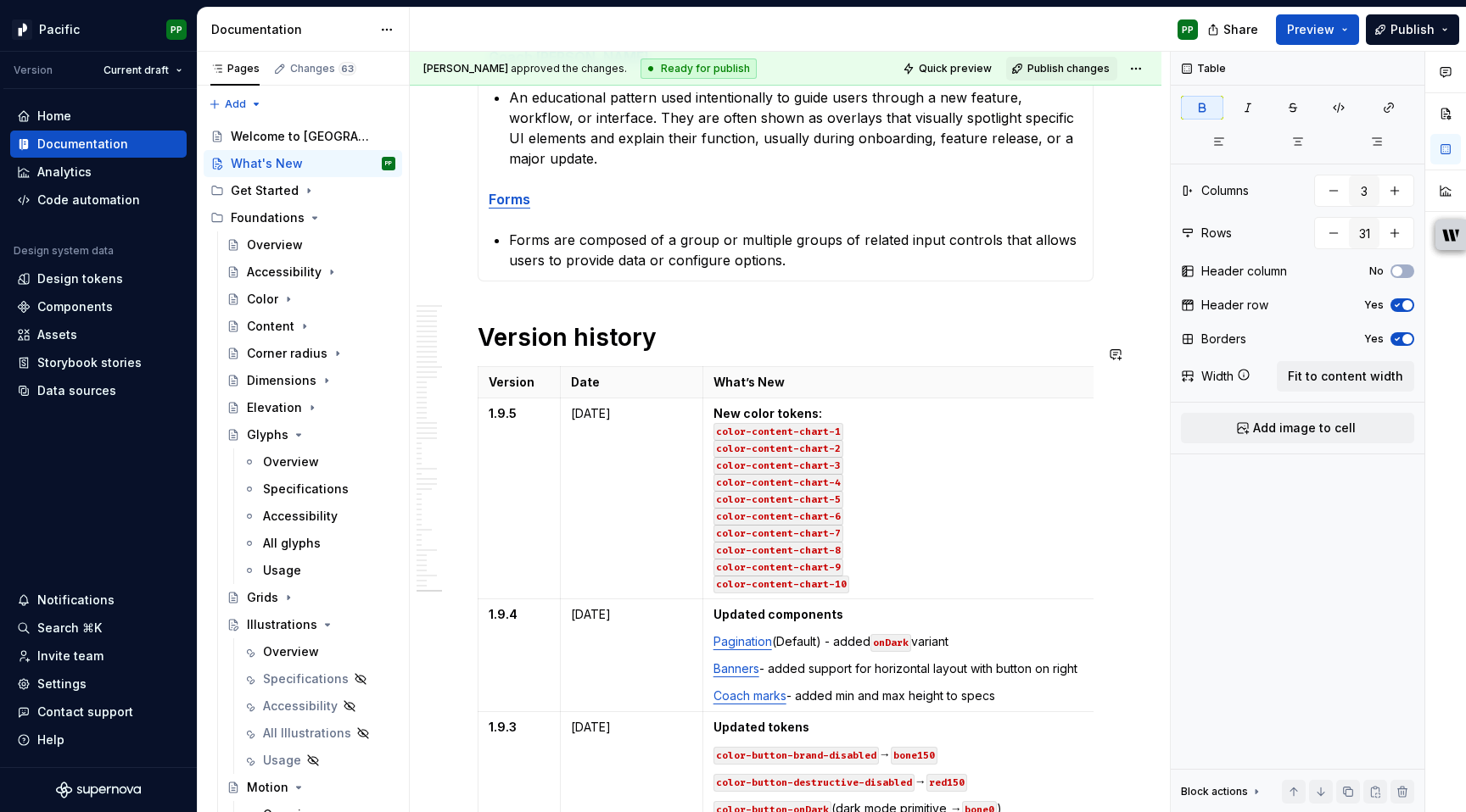
scroll to position [17, 0]
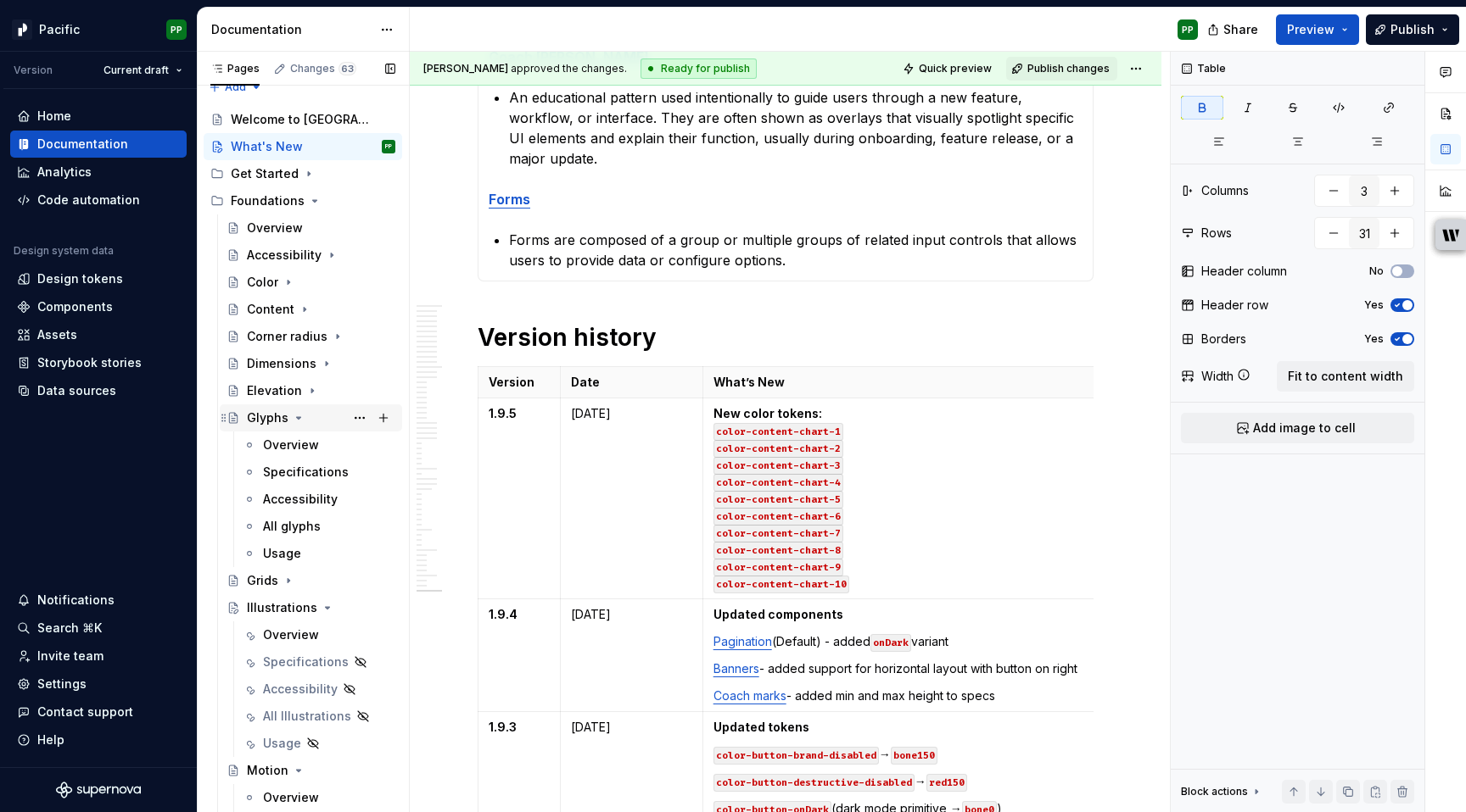
click at [291, 280] on icon "Page tree" at bounding box center [288, 282] width 13 height 13
click at [285, 278] on icon "Page tree" at bounding box center [288, 282] width 13 height 13
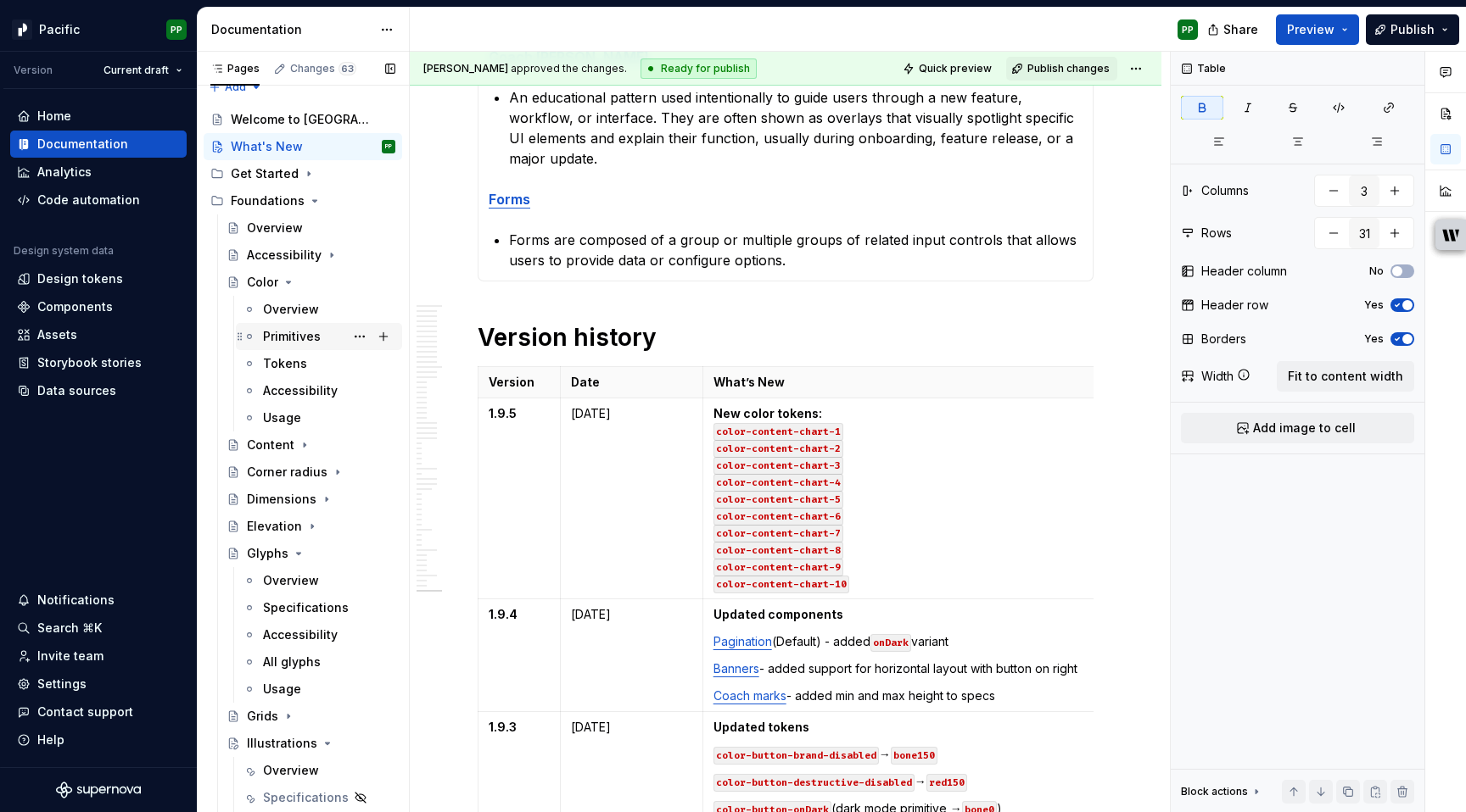
click at [285, 339] on div "Primitives" at bounding box center [291, 336] width 58 height 17
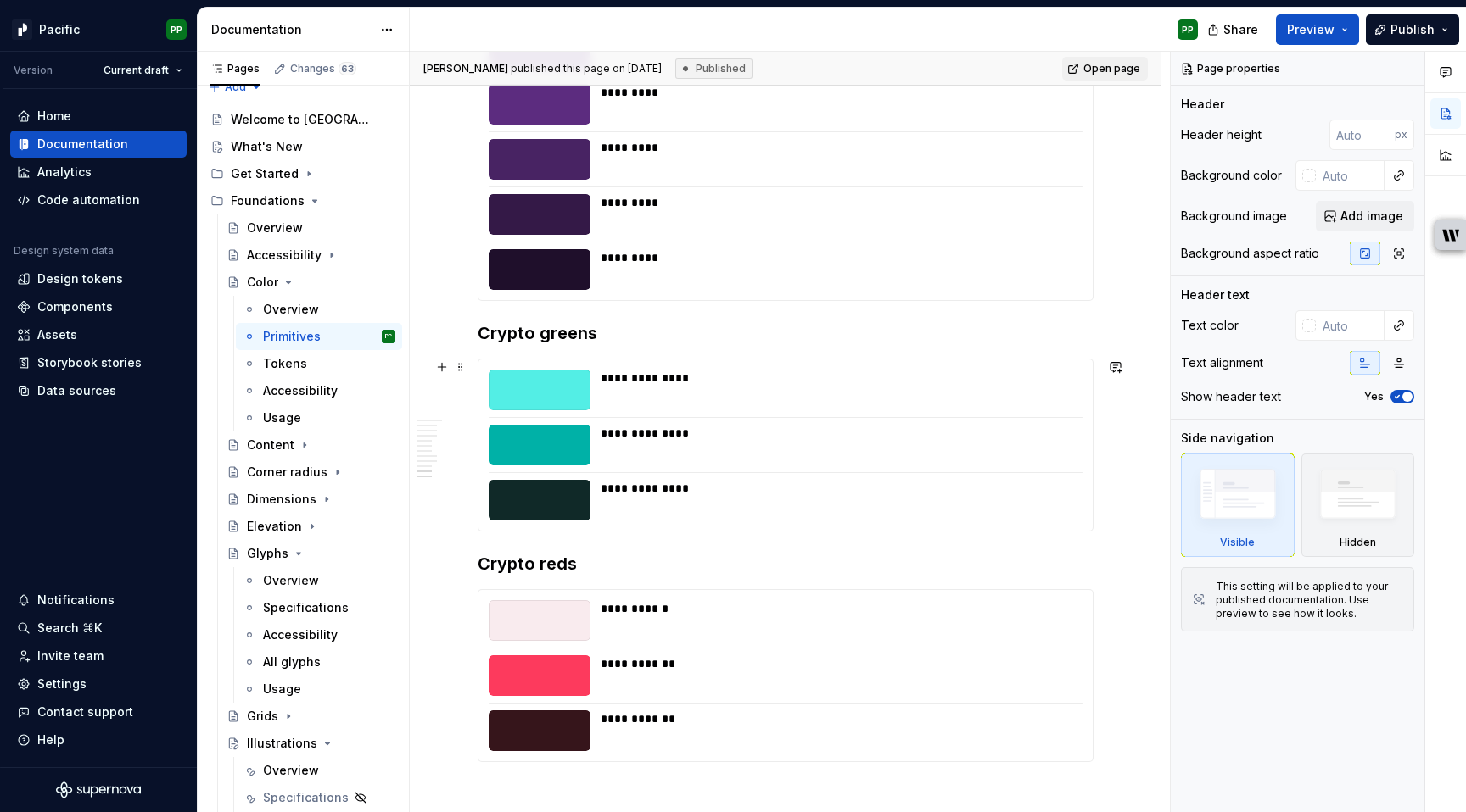
scroll to position [9710, 0]
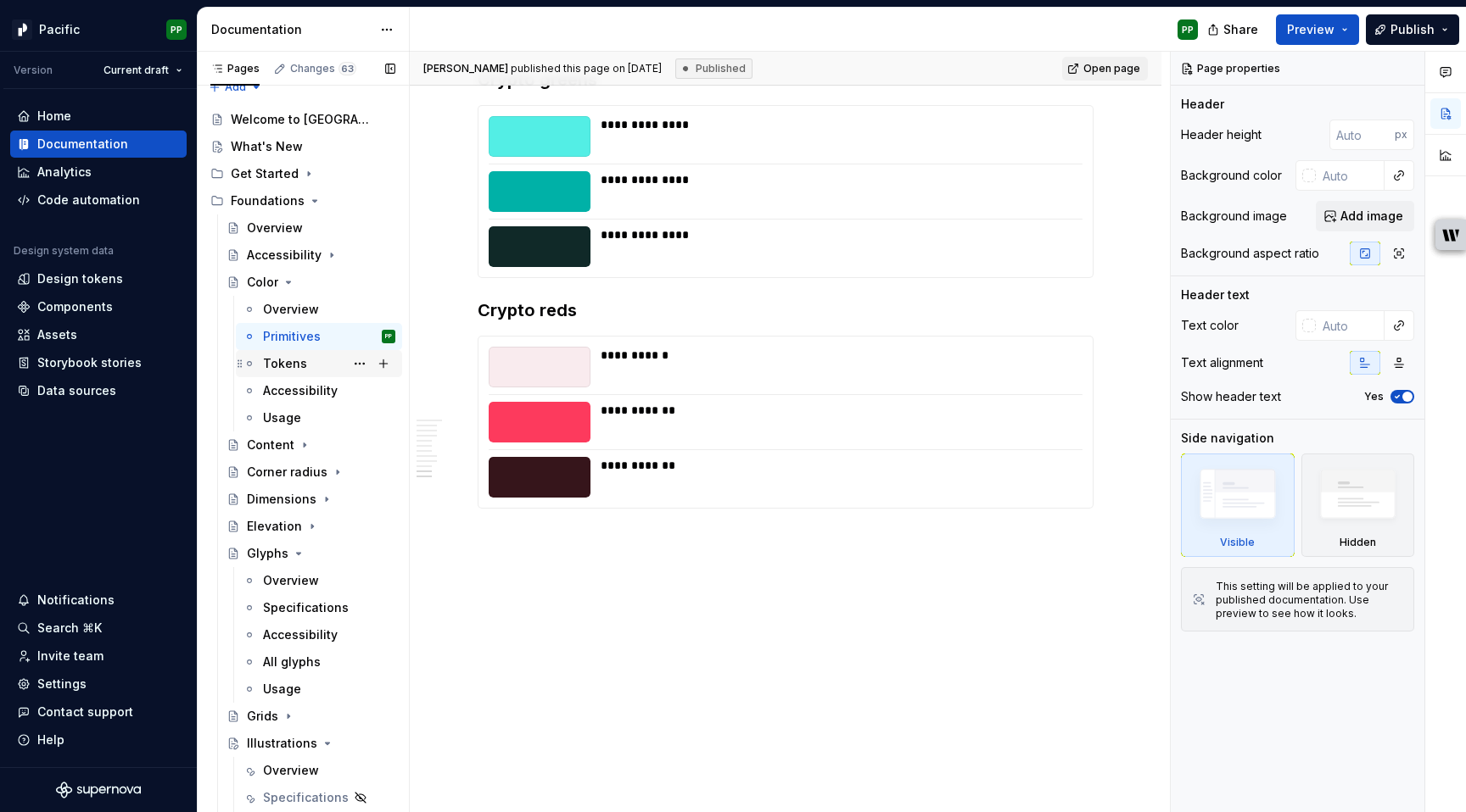
click at [292, 361] on div "Tokens" at bounding box center [285, 363] width 44 height 17
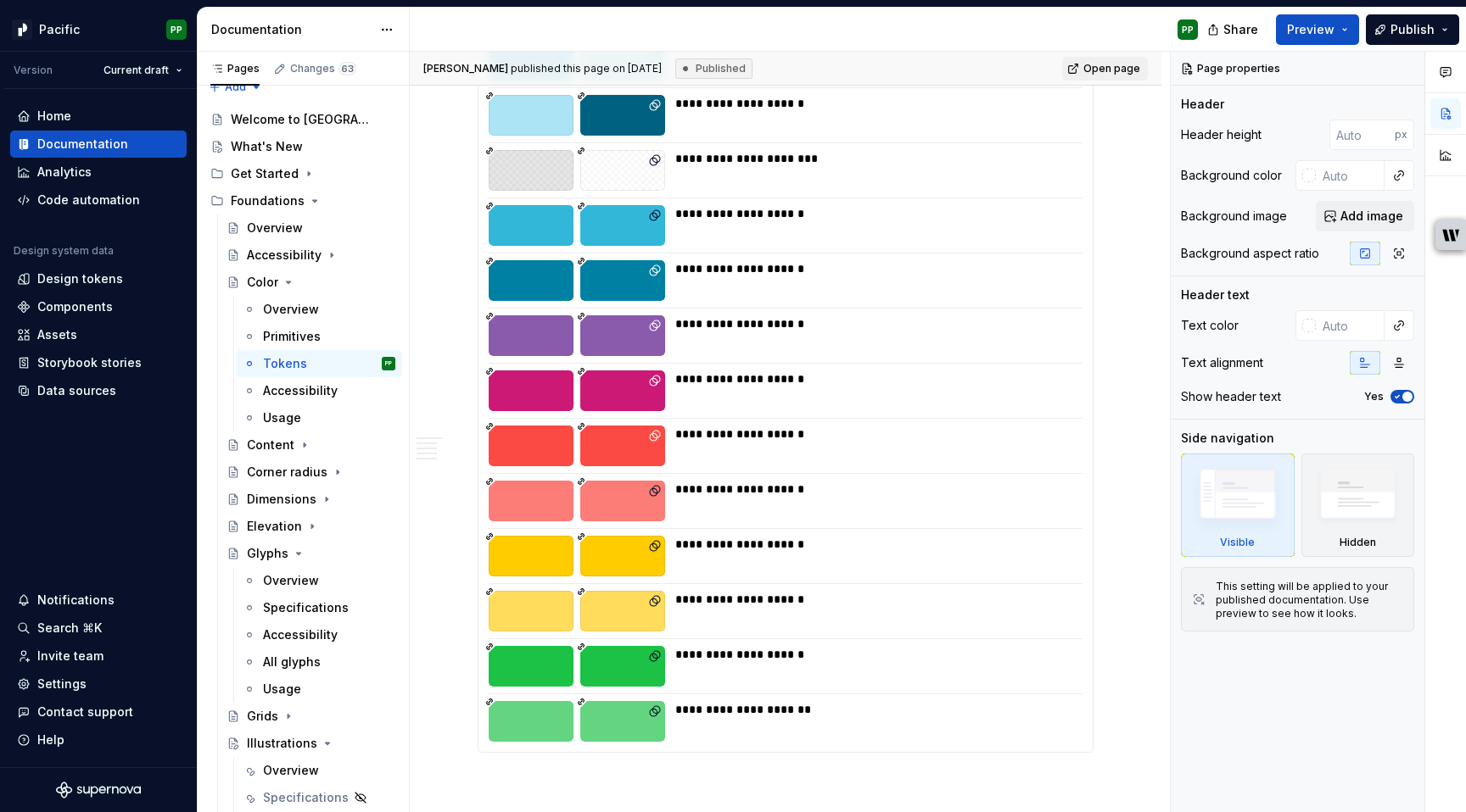
scroll to position [5309, 0]
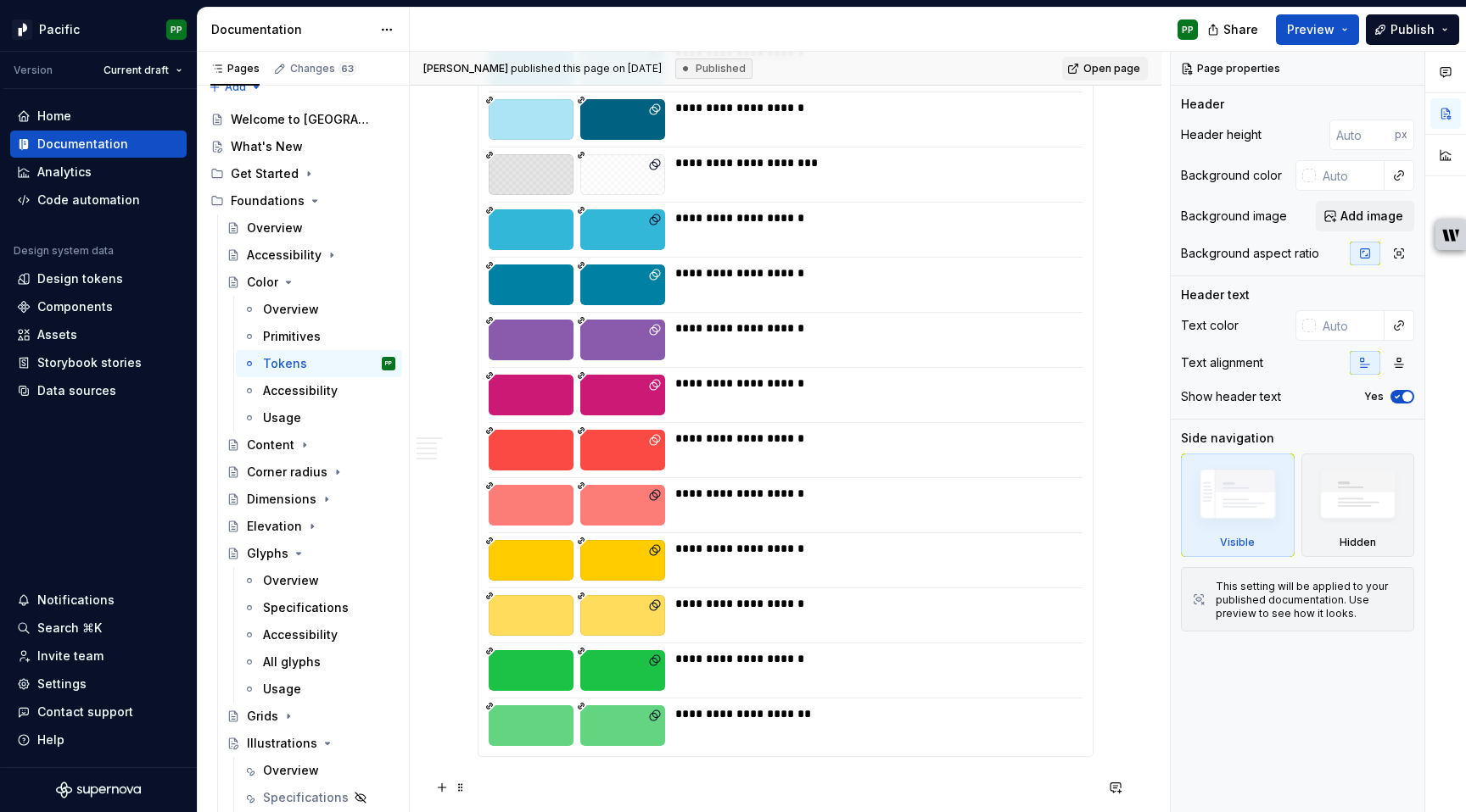
click at [784, 778] on p at bounding box center [786, 787] width 616 height 20
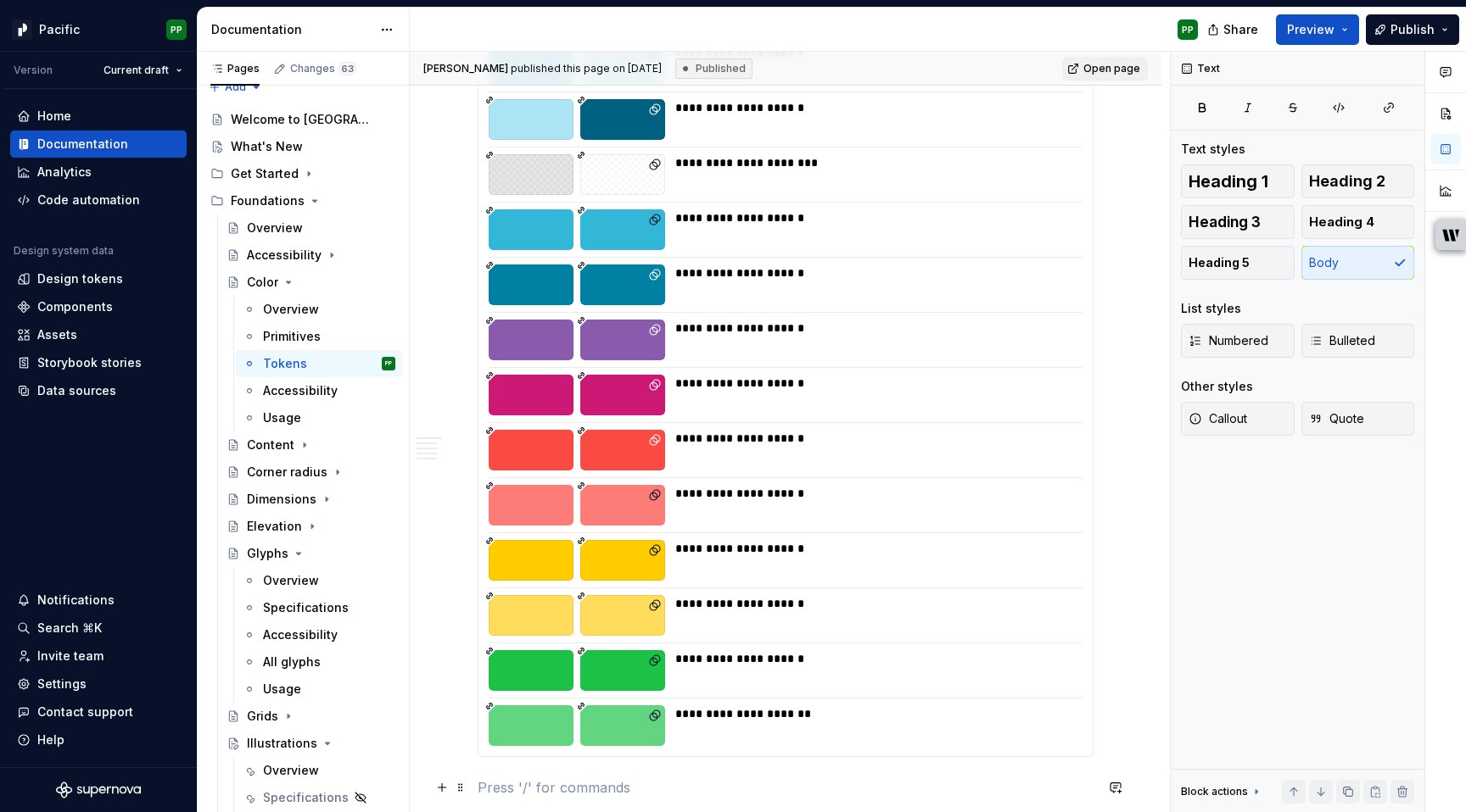
type textarea "*"
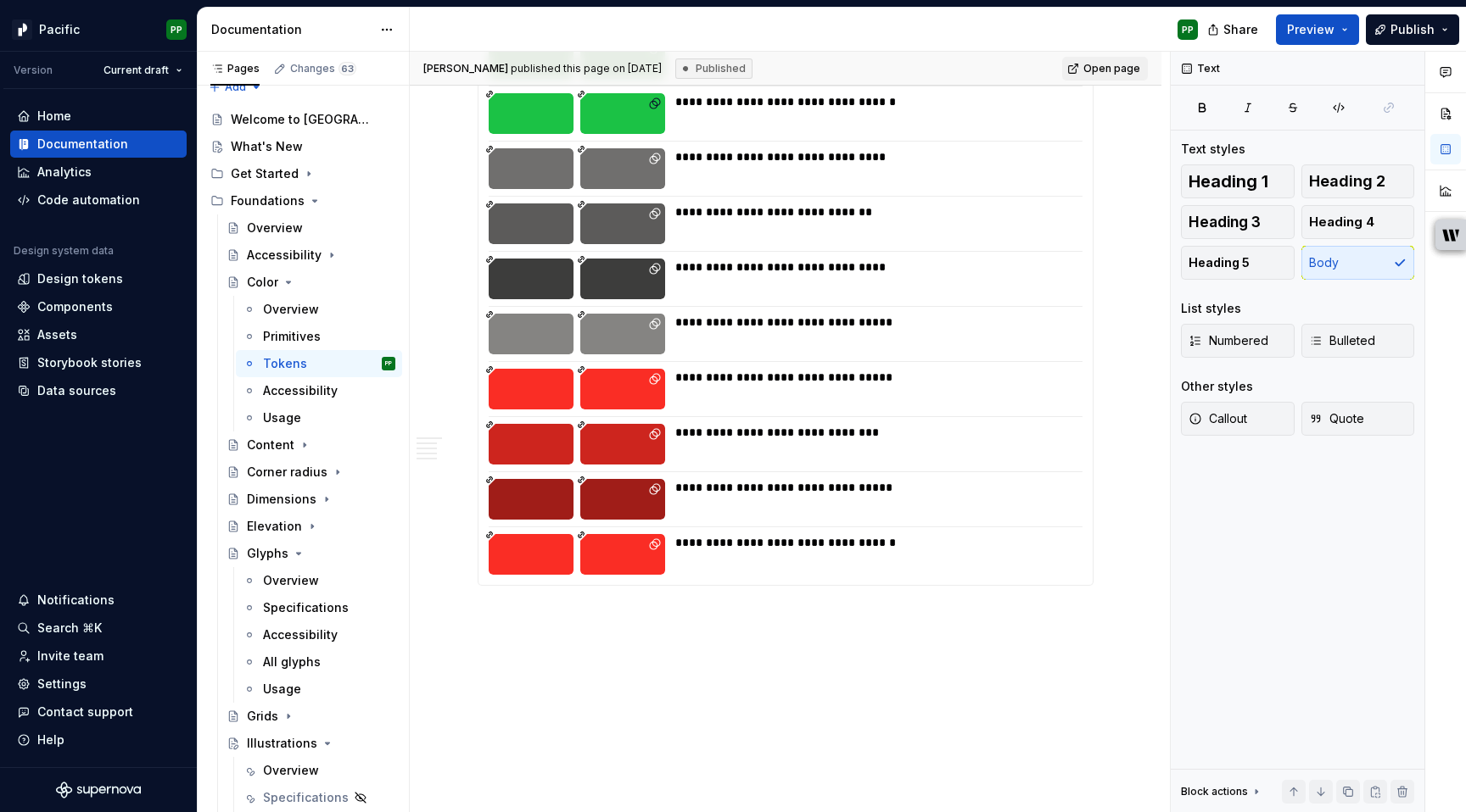
scroll to position [9682, 0]
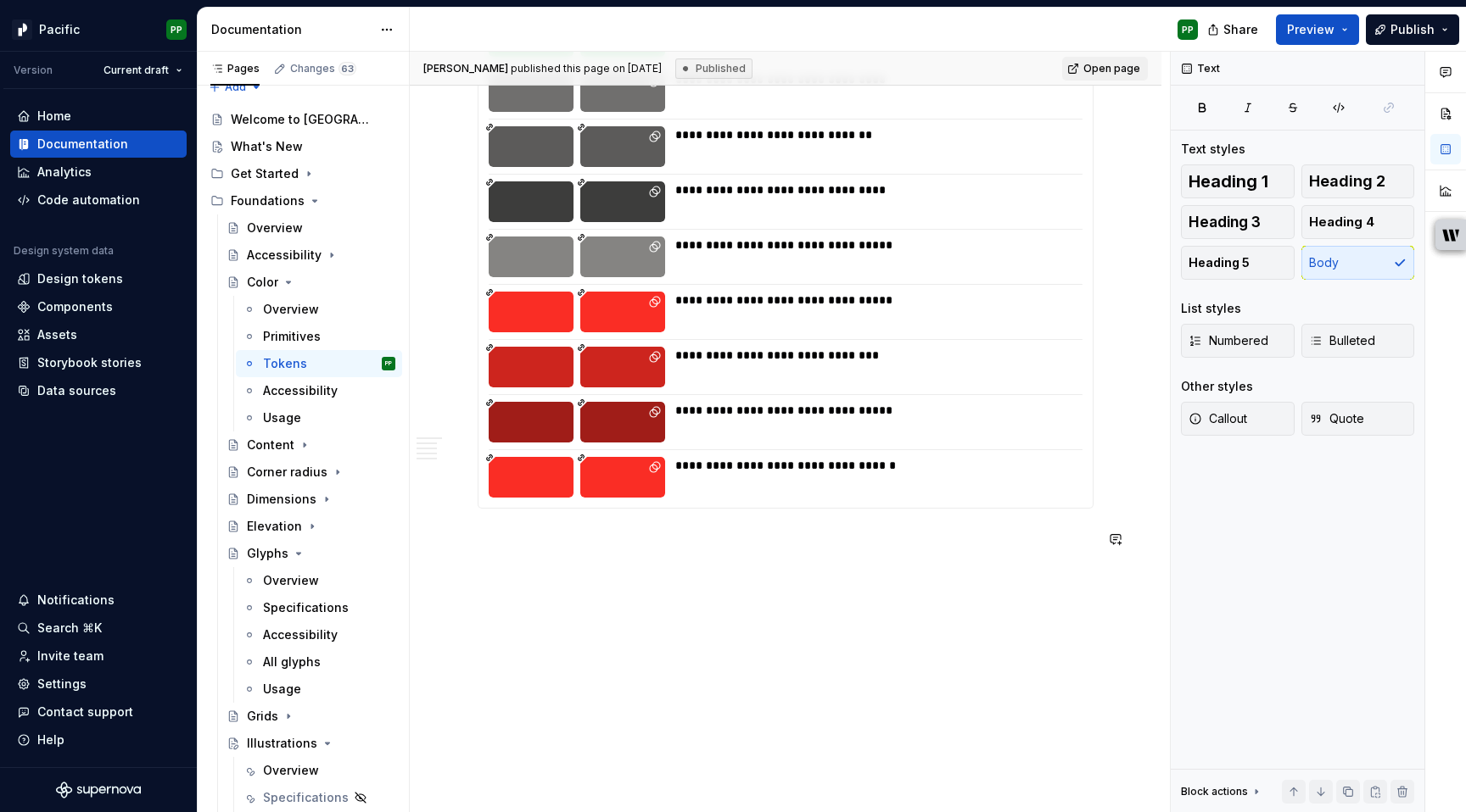
click at [639, 645] on div "[PERSON_NAME] published this page on [DATE] Published Open page Color Color is …" at bounding box center [790, 432] width 760 height 761
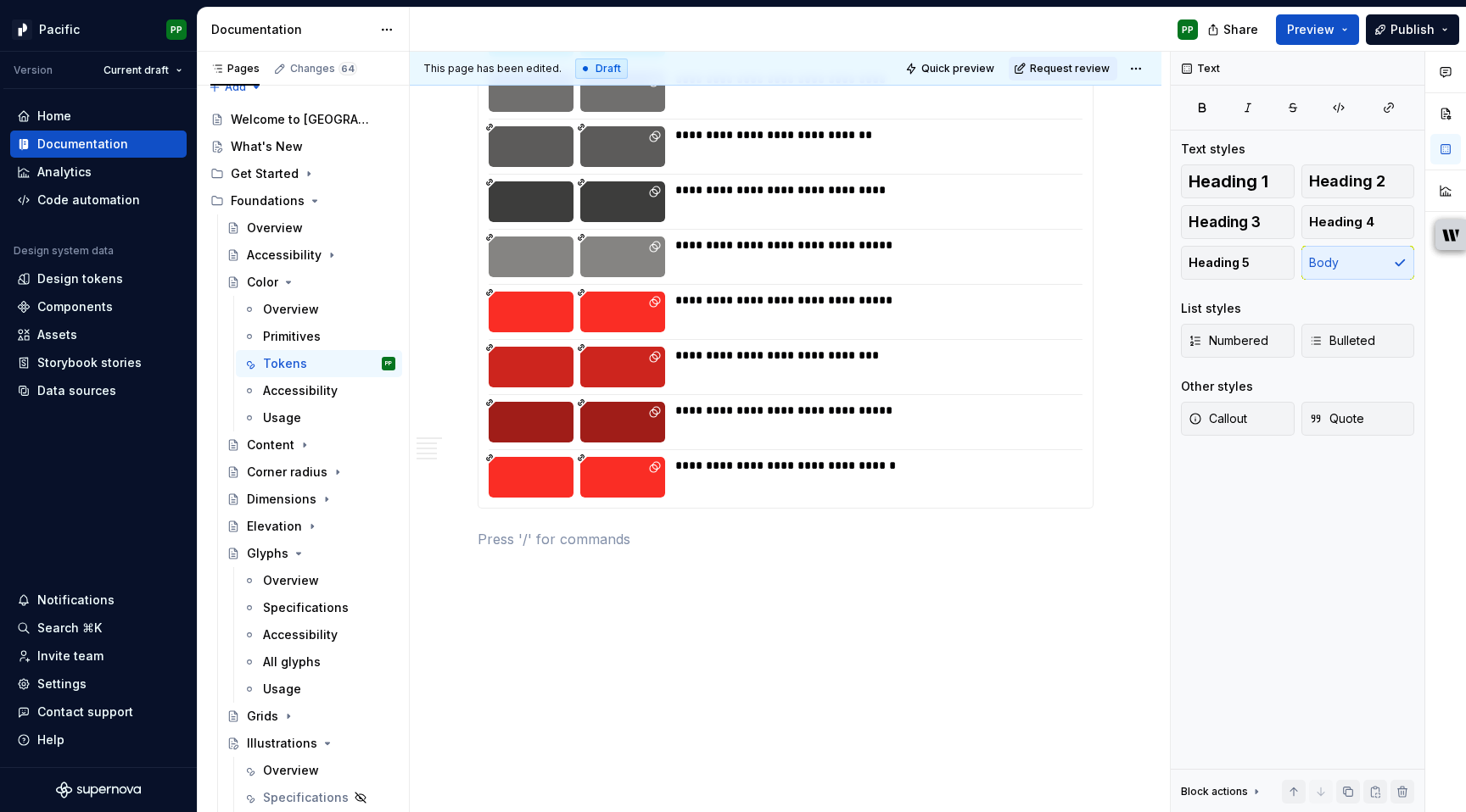
click at [431, 501] on div "**********" at bounding box center [790, 432] width 760 height 761
drag, startPoint x: 1157, startPoint y: 64, endPoint x: 1152, endPoint y: 71, distance: 8.6
click at [1157, 64] on div "This page has been edited. Draft Quick preview Request review" at bounding box center [786, 68] width 752 height 34
click at [1145, 67] on html "Pacific PP Version Current draft Home Documentation Analytics Code automation D…" at bounding box center [733, 406] width 1466 height 812
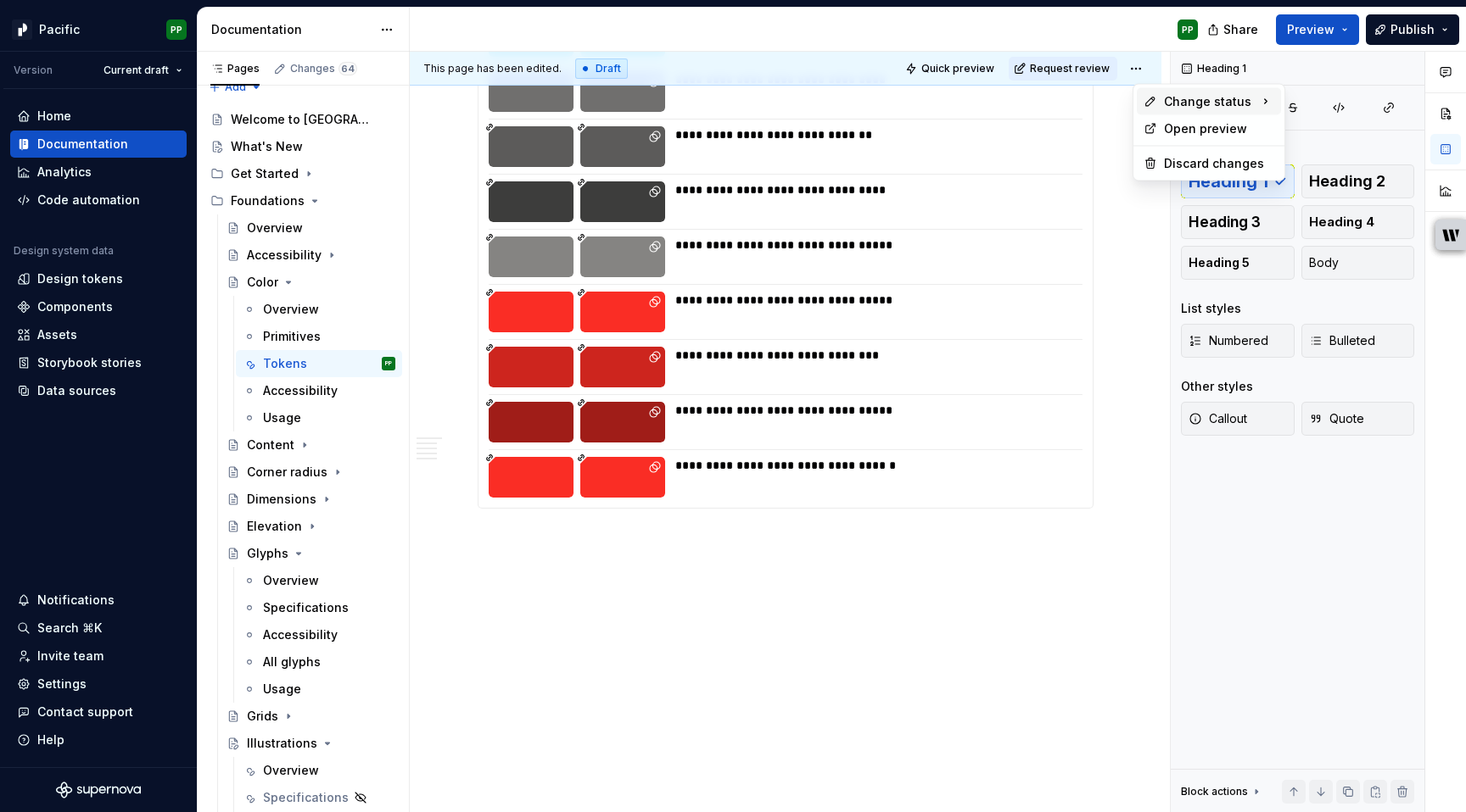
click at [1223, 100] on span "Change status" at bounding box center [1208, 101] width 87 height 17
click at [1264, 99] on icon at bounding box center [1265, 101] width 17 height 17
click at [1331, 185] on div "Ready for publish" at bounding box center [1372, 187] width 172 height 28
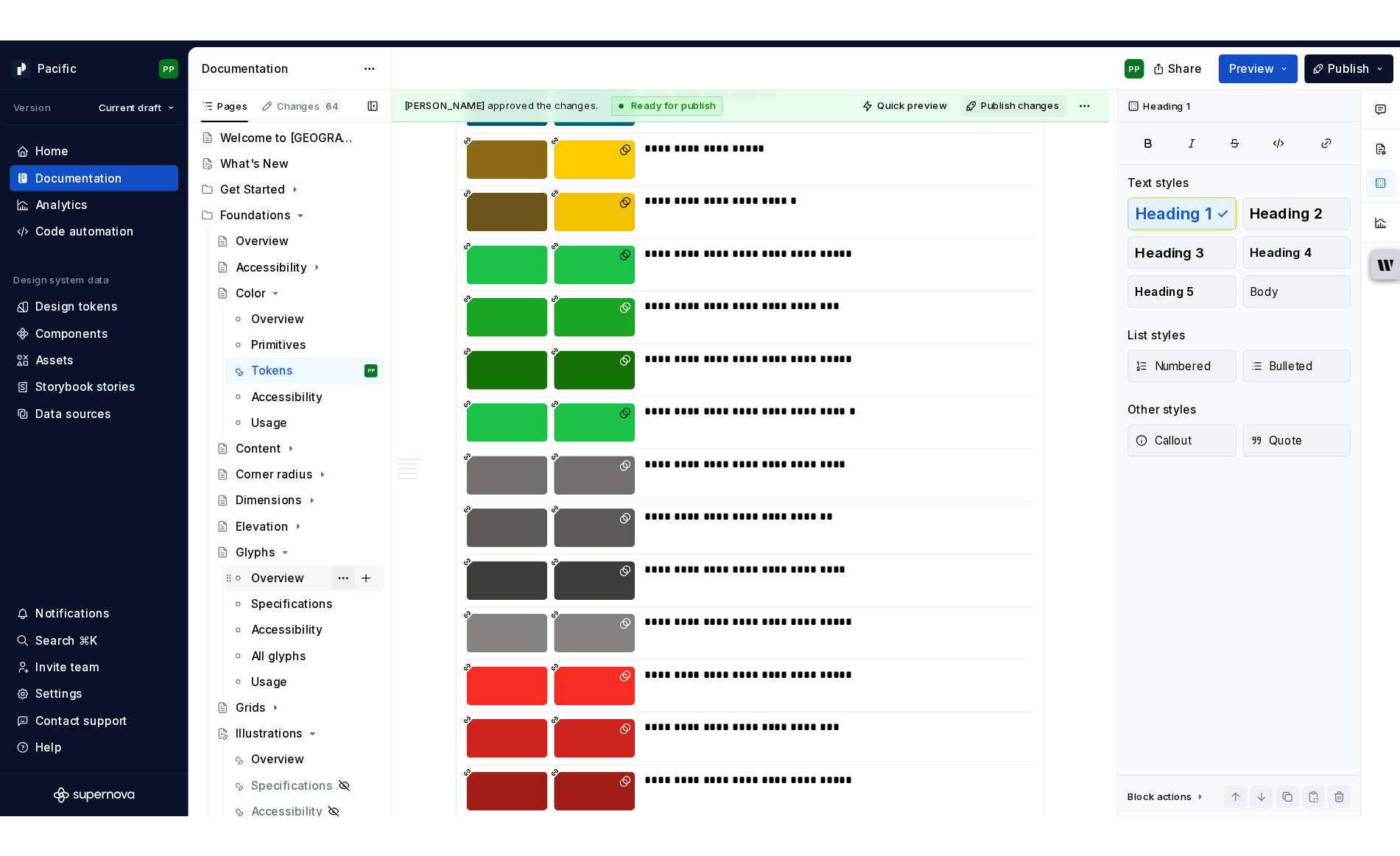
scroll to position [0, 0]
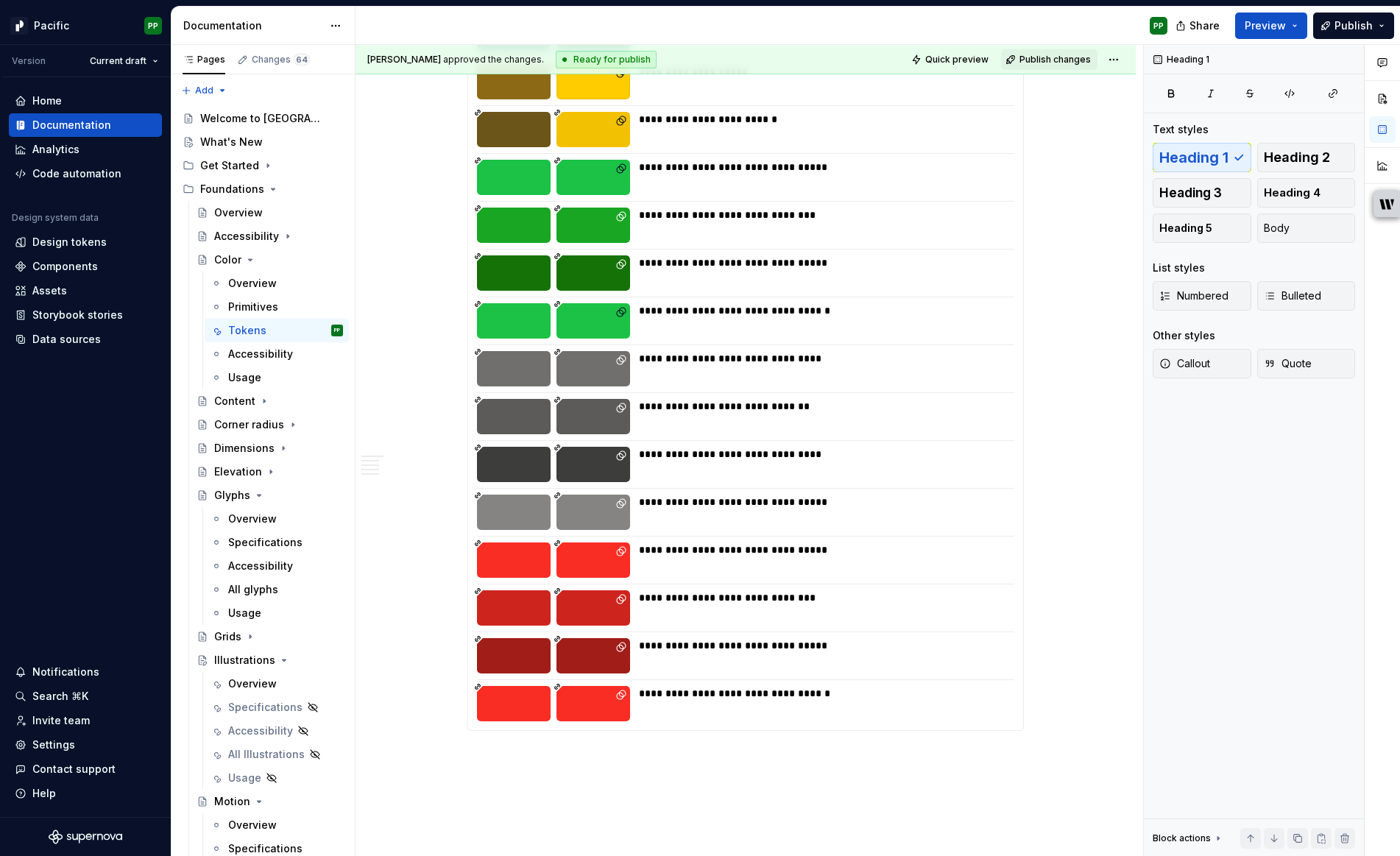
type textarea "*"
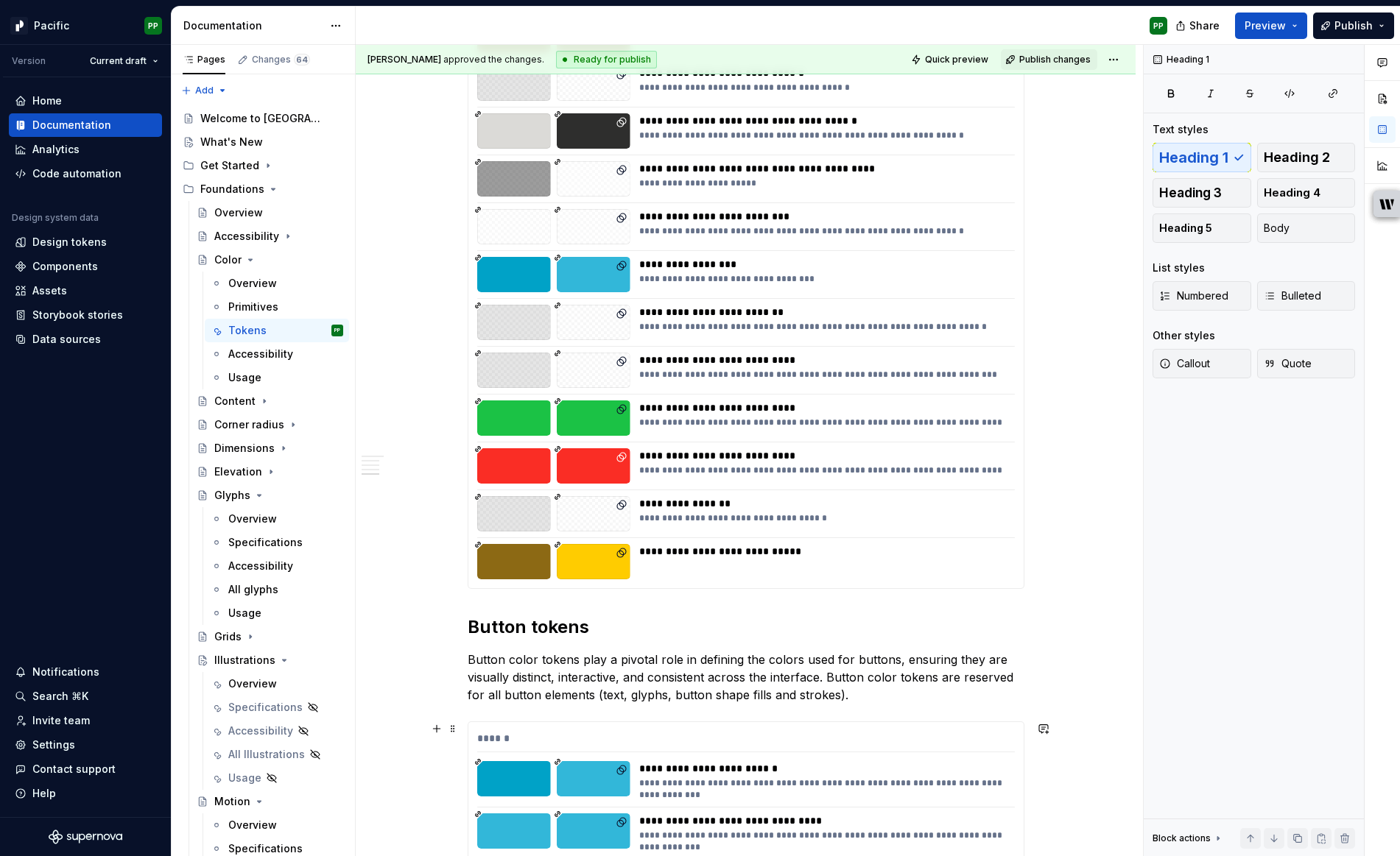
scroll to position [5667, 0]
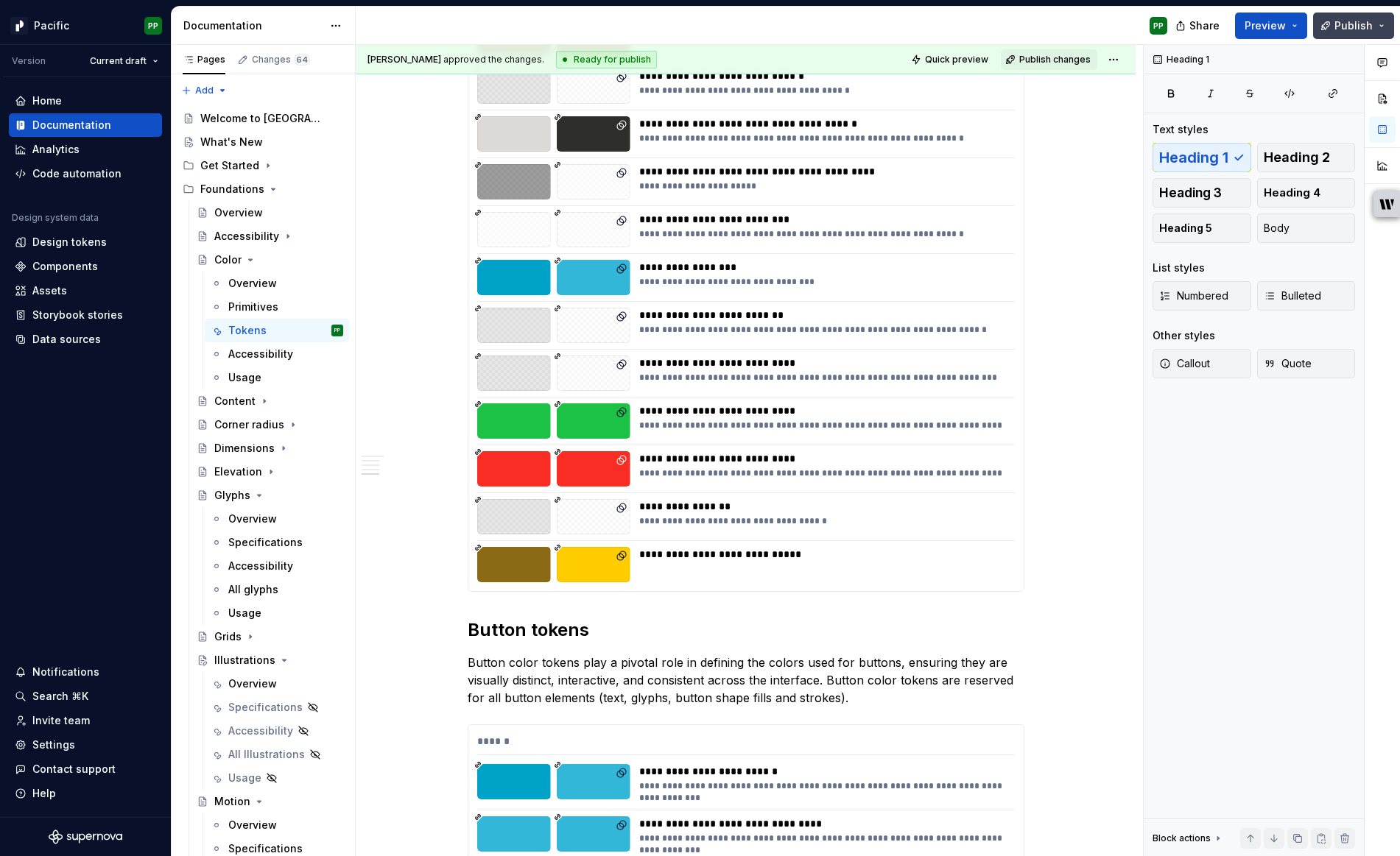
drag, startPoint x: 1367, startPoint y: 22, endPoint x: 1356, endPoint y: 28, distance: 12.5
click at [1271, 22] on span "Publish" at bounding box center [1354, 25] width 39 height 15
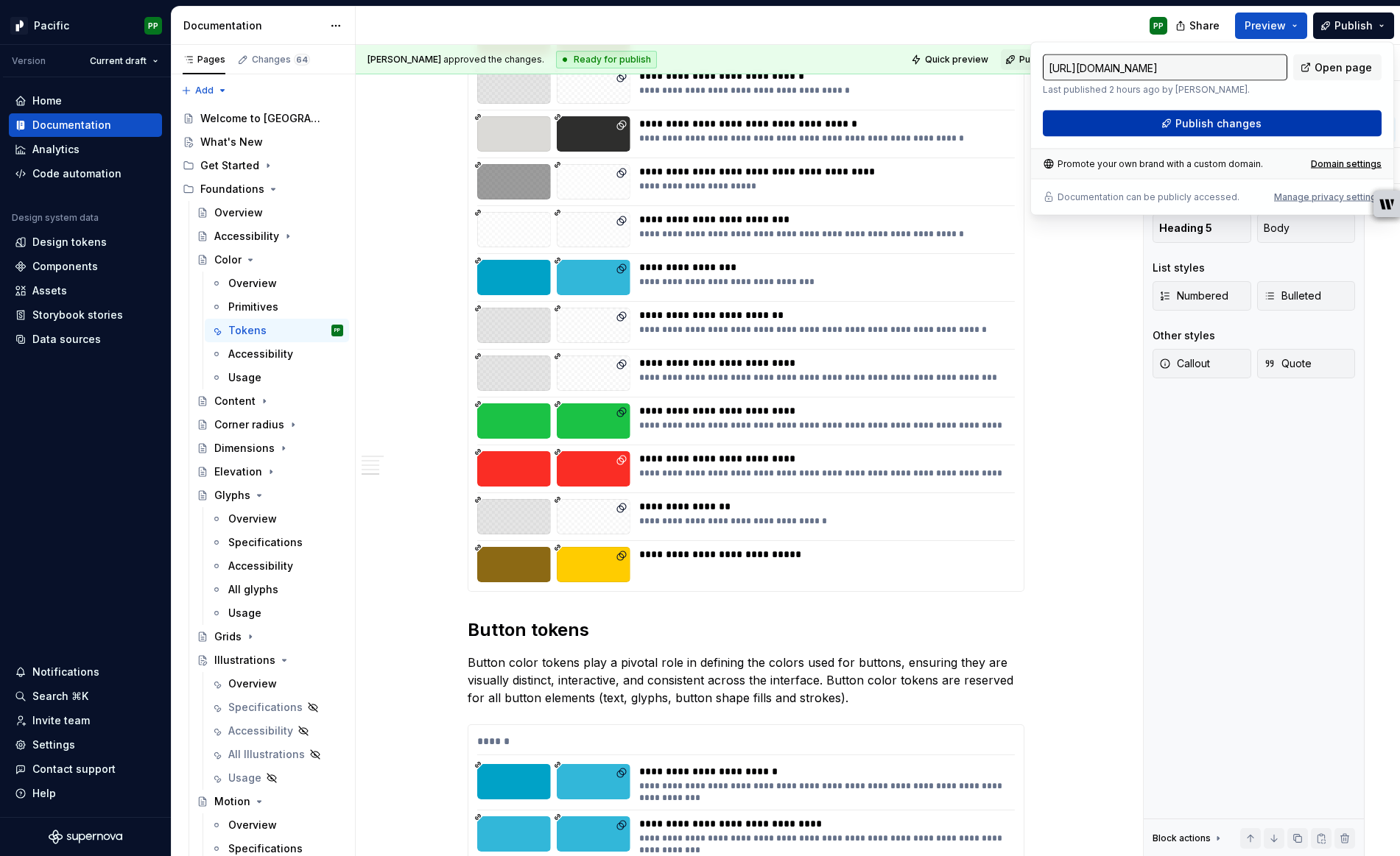
click at [1271, 119] on button "Publish changes" at bounding box center [1212, 123] width 339 height 26
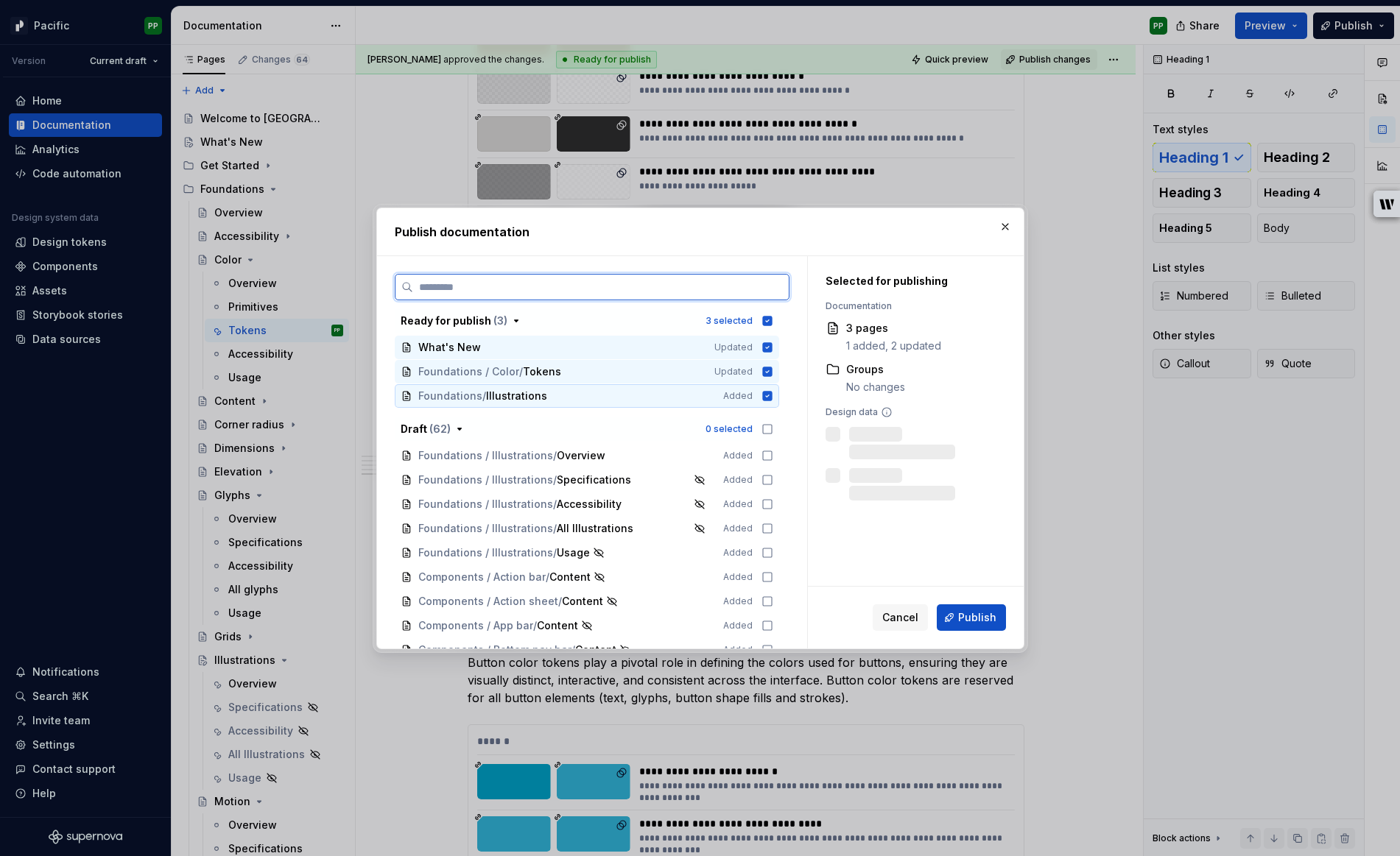
click at [773, 396] on icon at bounding box center [767, 395] width 12 height 12
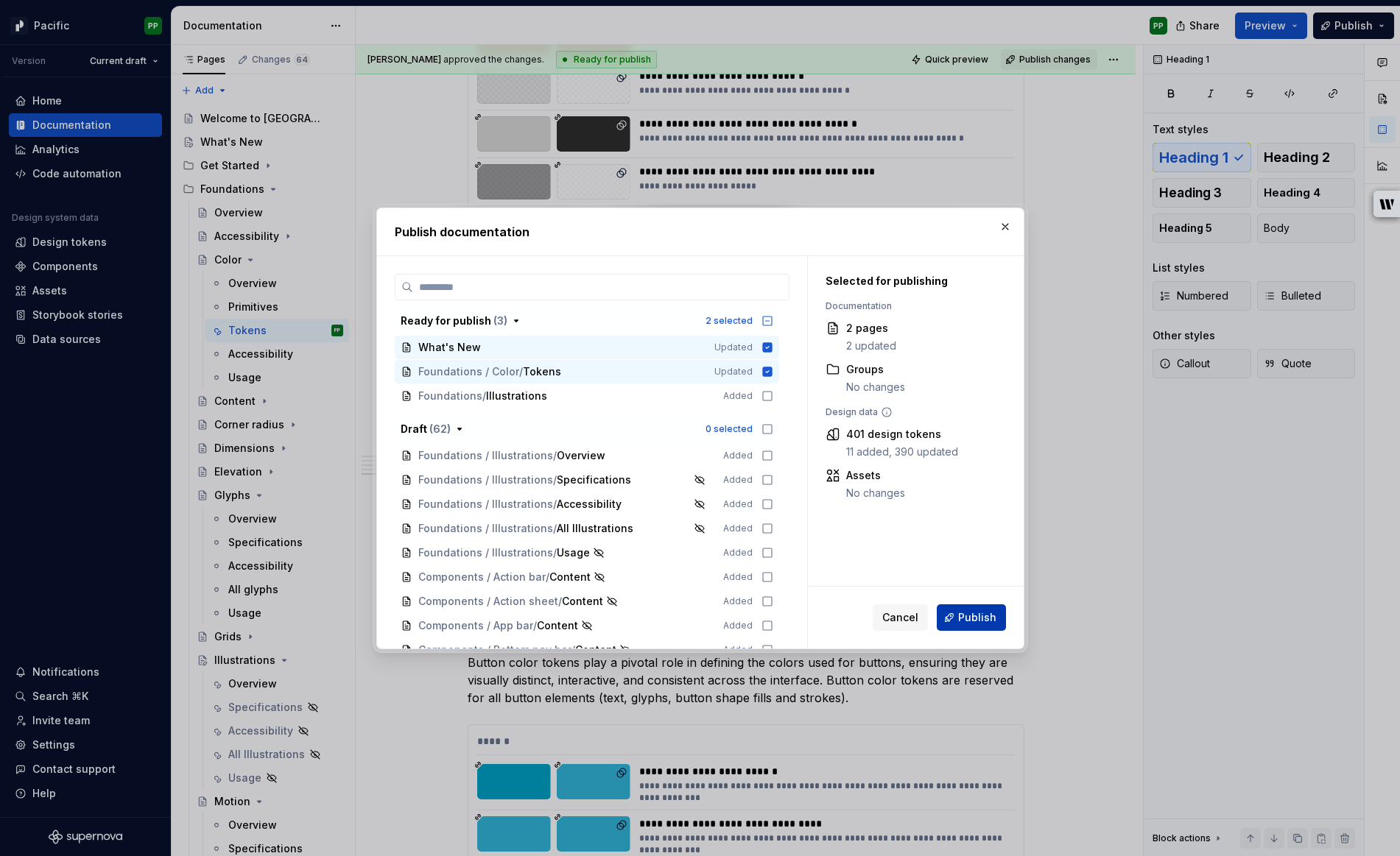
click at [981, 616] on span "Publish" at bounding box center [977, 617] width 39 height 15
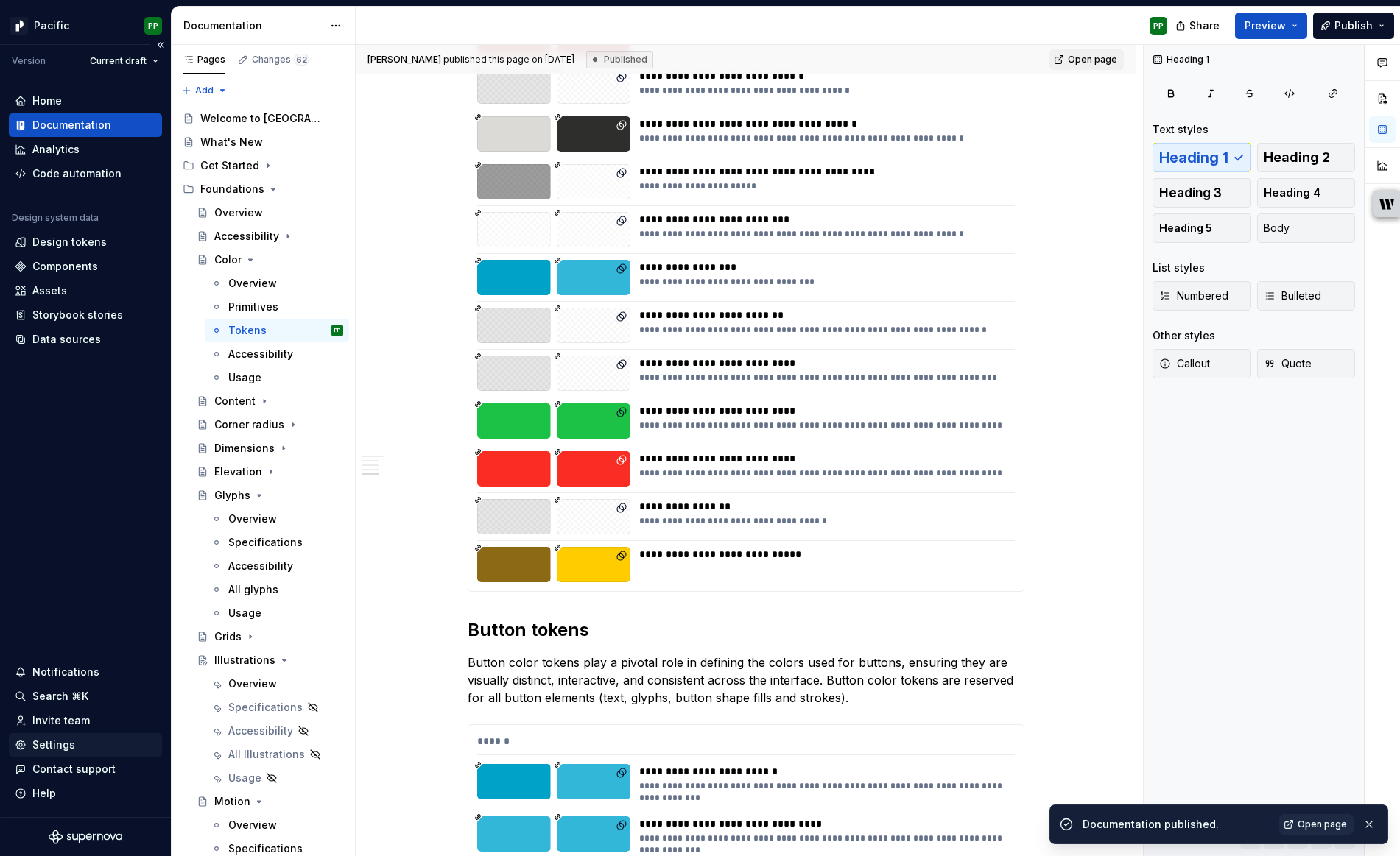
click at [73, 705] on div "Settings" at bounding box center [85, 745] width 141 height 15
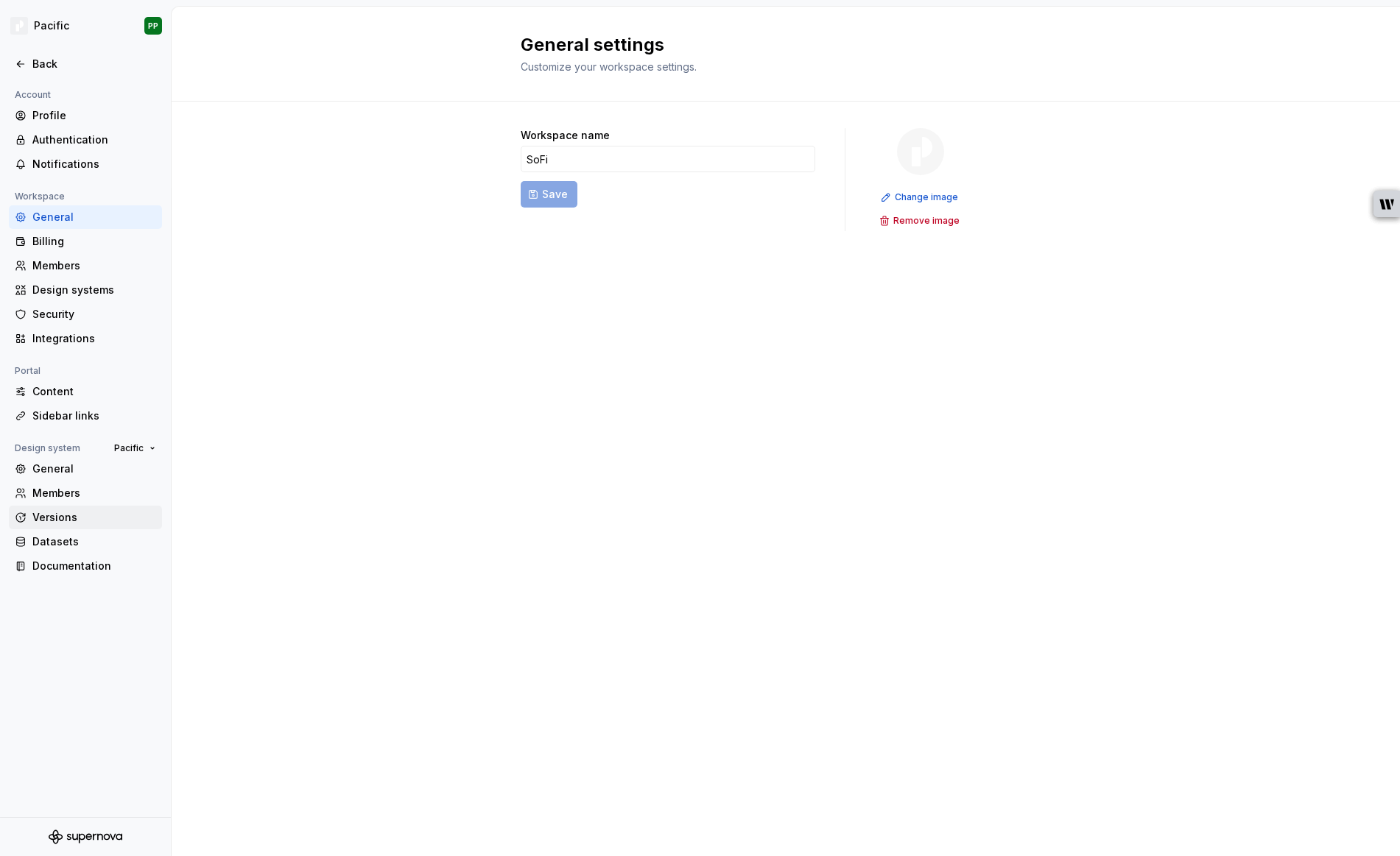
click at [75, 516] on div "Versions" at bounding box center [94, 517] width 124 height 15
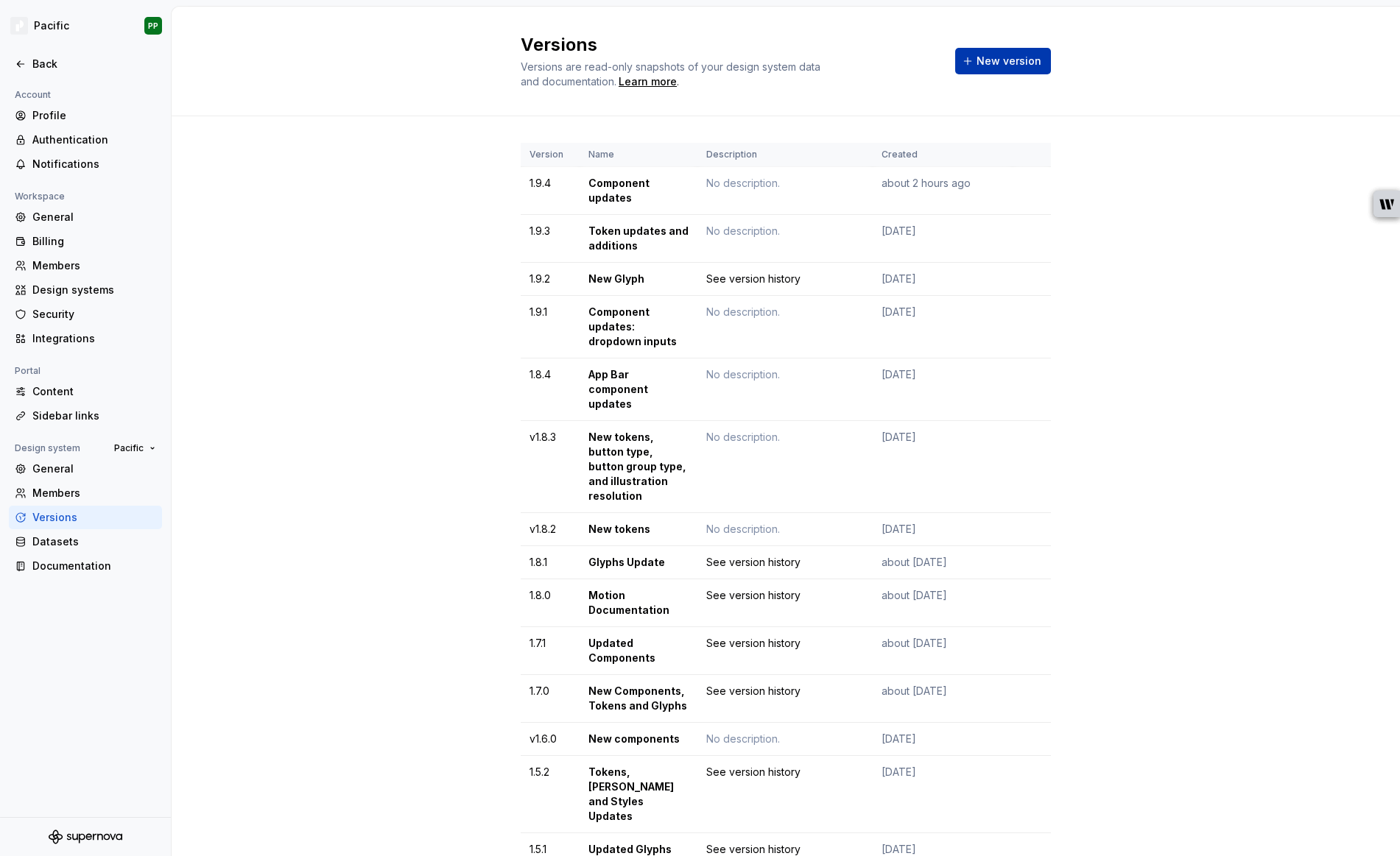
click at [997, 56] on span "New version" at bounding box center [1009, 61] width 65 height 15
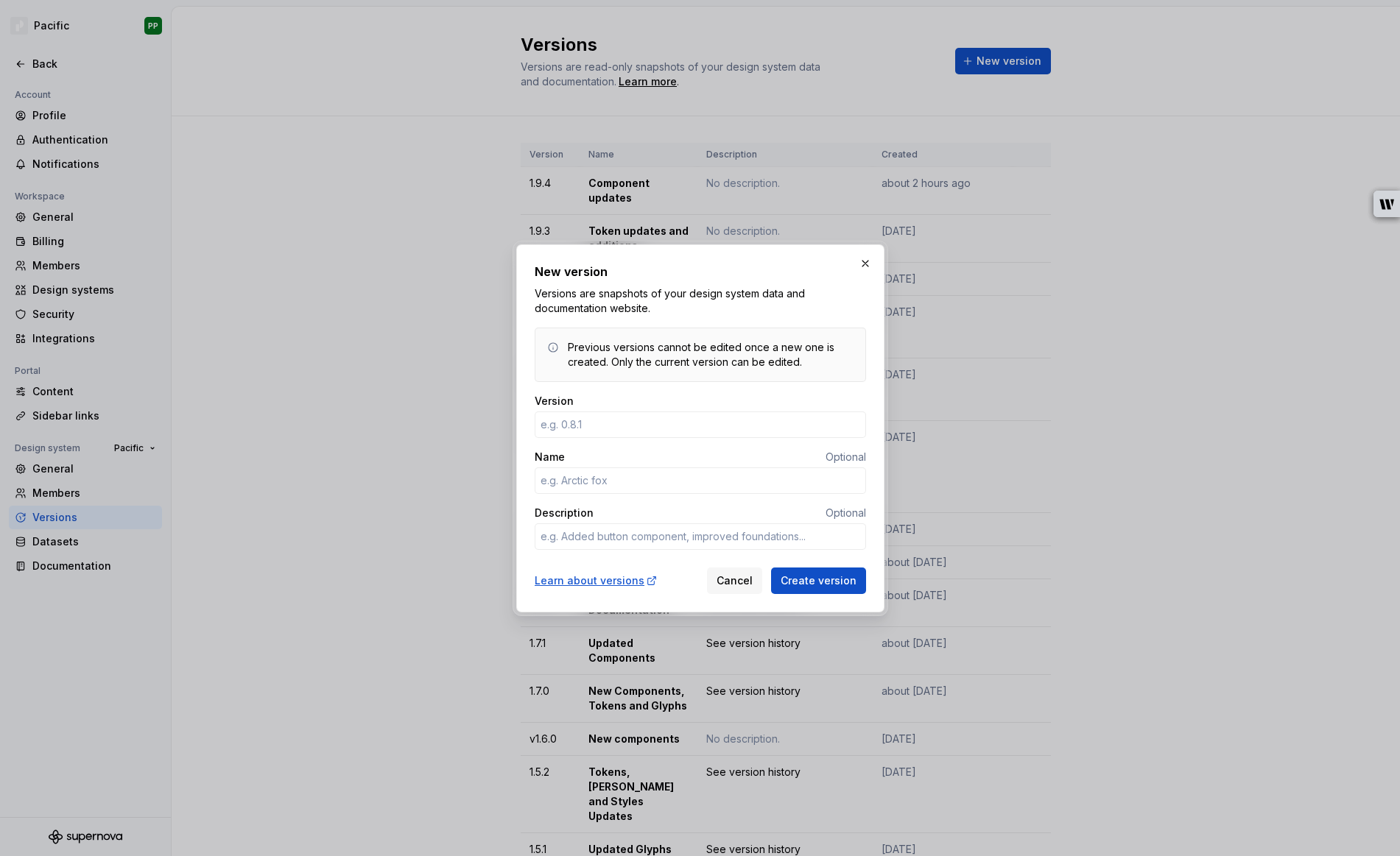
type textarea "*"
type input "1.9.5"
type textarea "*"
click at [666, 478] on input "New Color Token" at bounding box center [700, 481] width 331 height 26
type input "New Color Tokens"
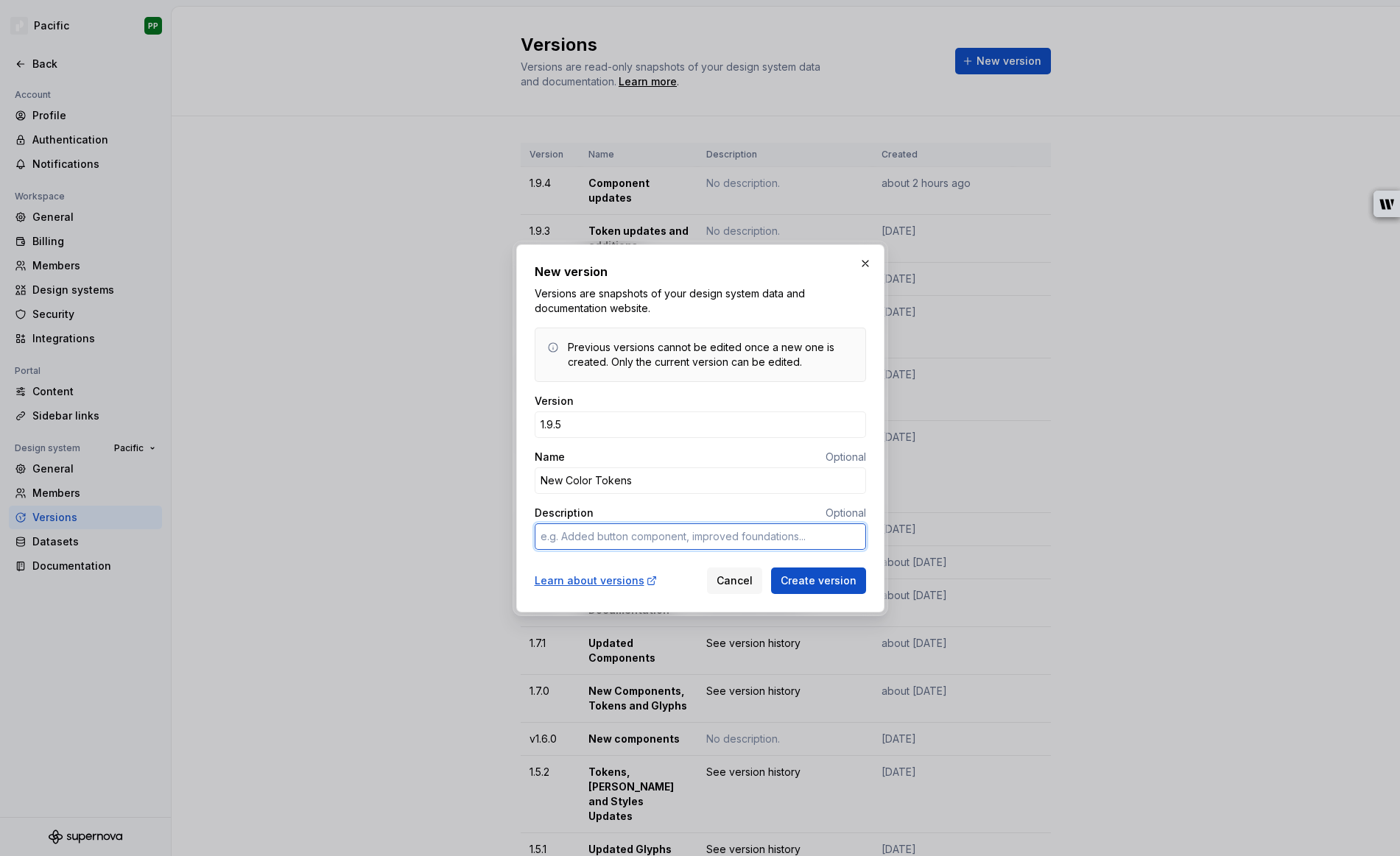
click at [626, 540] on textarea "Description" at bounding box center [700, 536] width 331 height 26
type textarea "*"
type textarea "S"
type textarea "*"
type textarea "Se"
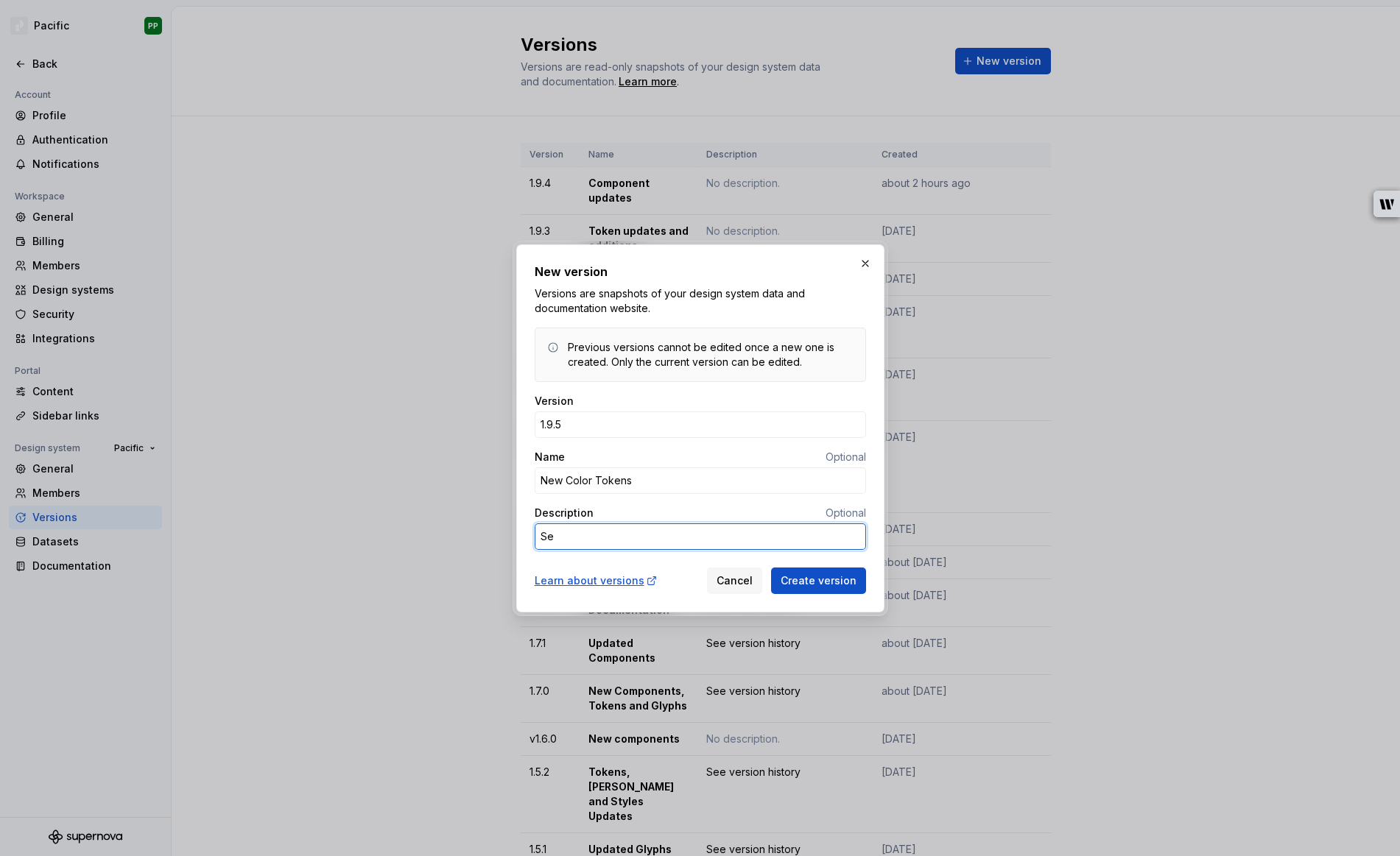
type textarea "*"
type textarea "See"
type textarea "*"
type textarea "See"
type textarea "*"
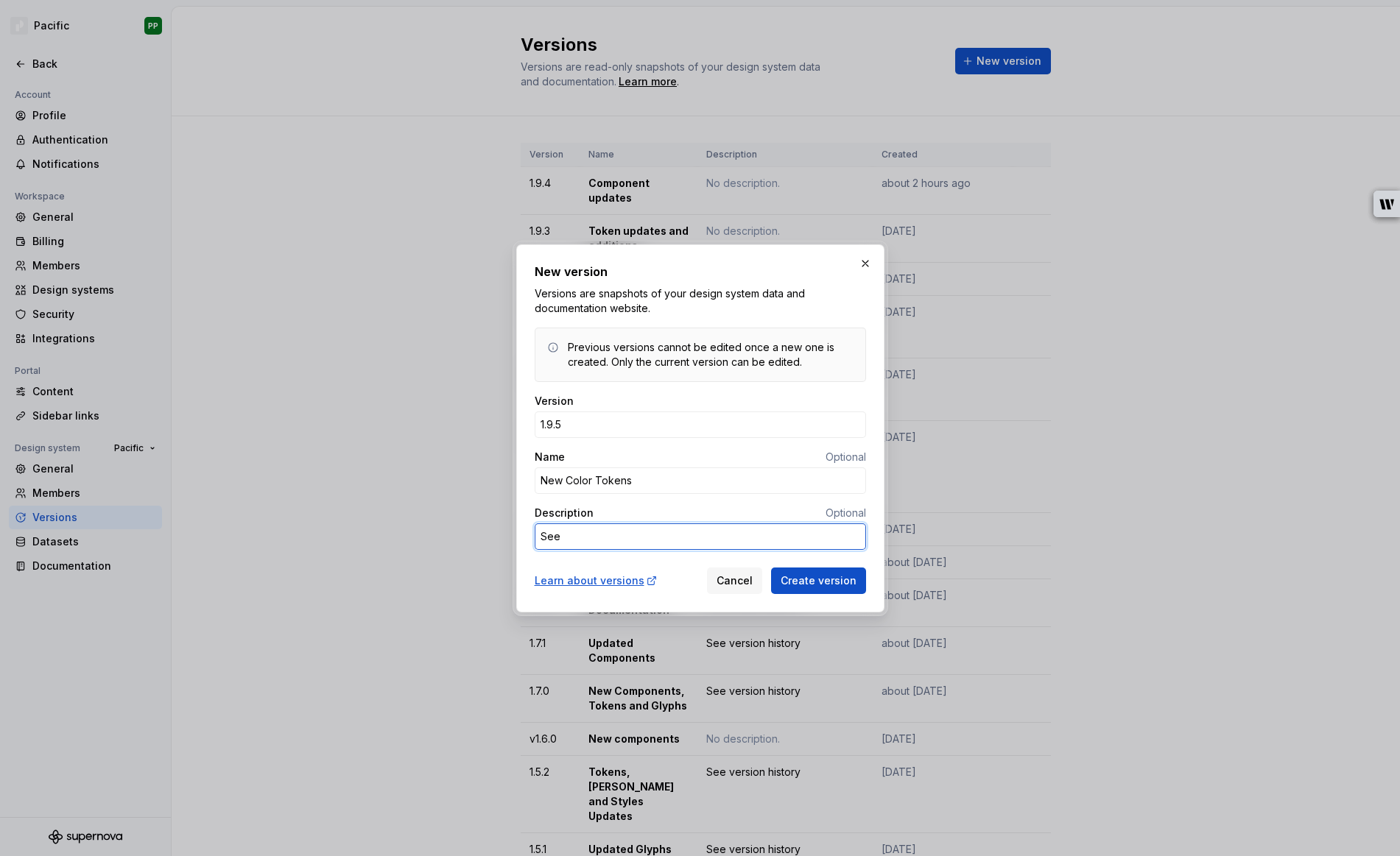
type textarea "See v"
type textarea "*"
type textarea "See ver"
type textarea "*"
type textarea "See vers"
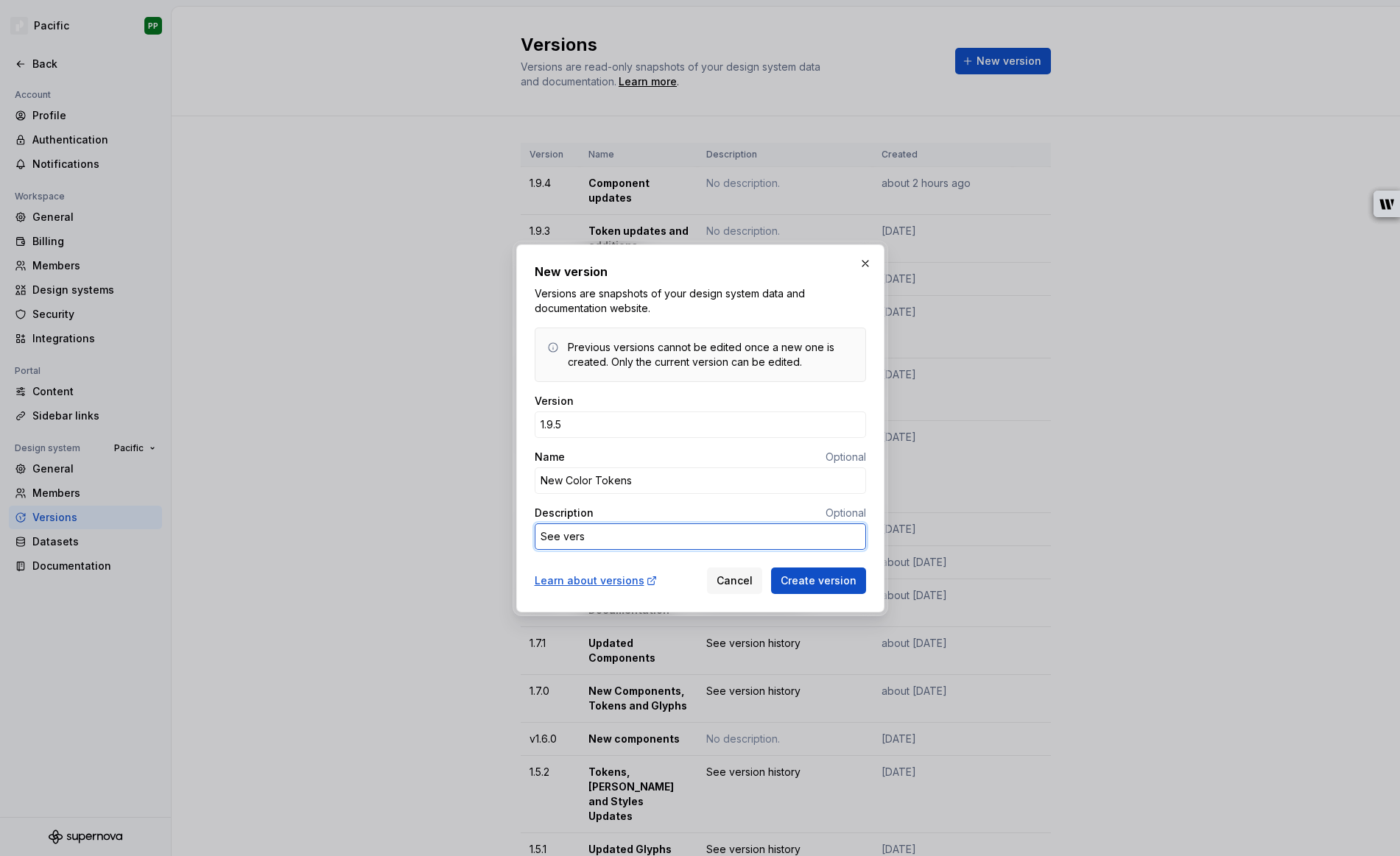
type textarea "*"
type textarea "See versi"
type textarea "*"
type textarea "See versio"
type textarea "*"
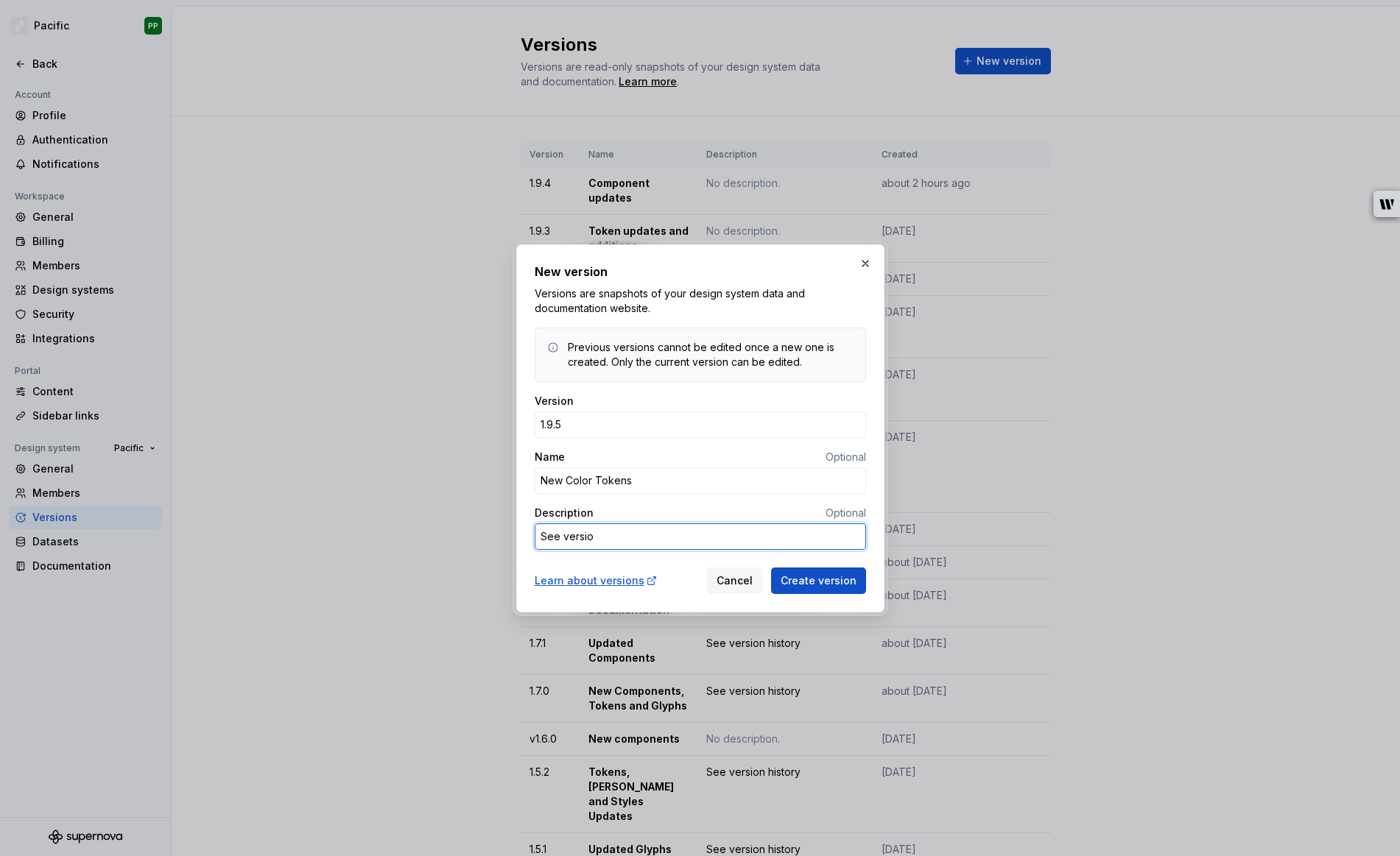
type textarea "See version"
type textarea "*"
type textarea "See version"
type textarea "*"
type textarea "See version h"
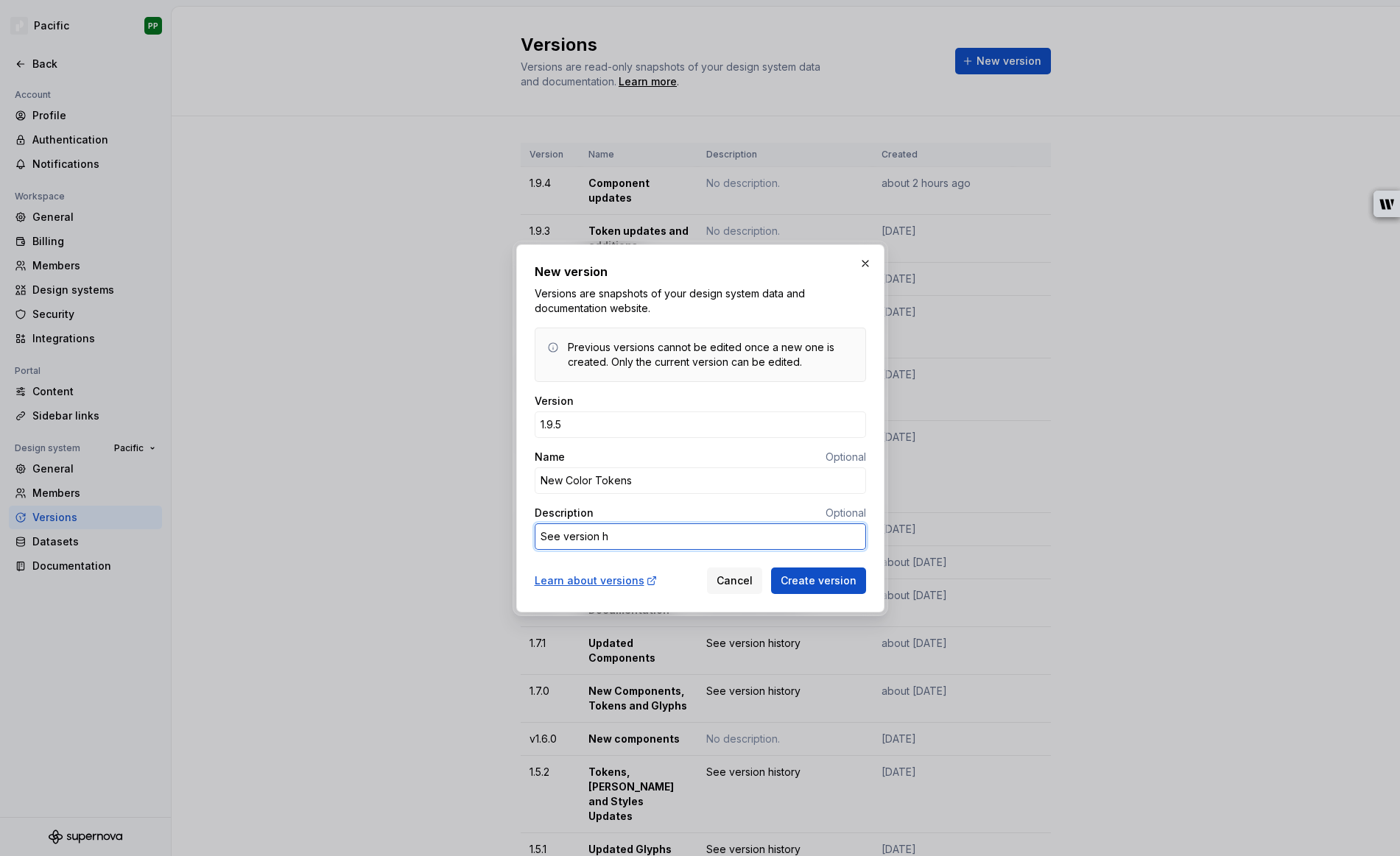
type textarea "*"
type textarea "See version hi"
type textarea "*"
type textarea "See version his"
type textarea "*"
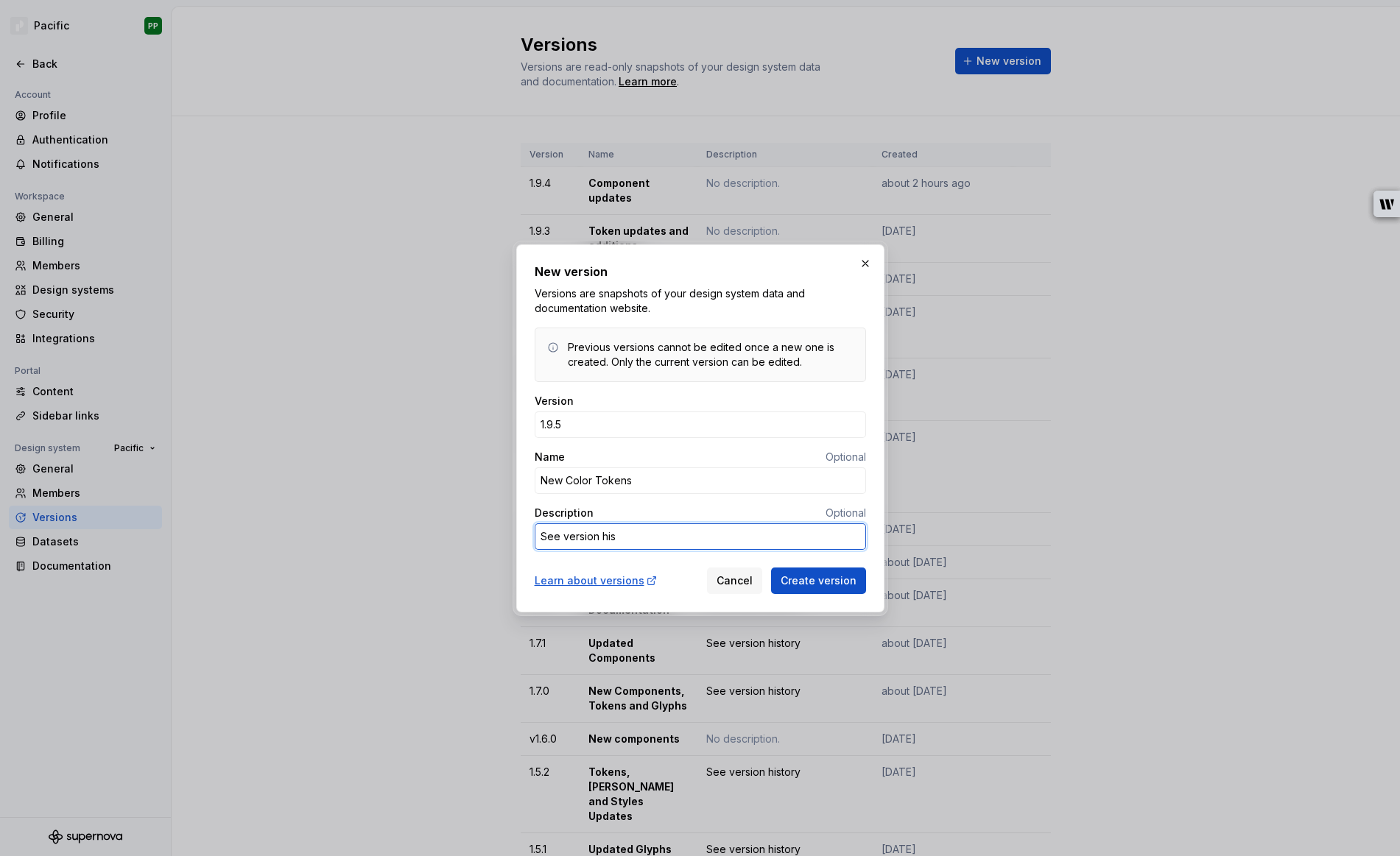
type textarea "See version hist"
type textarea "*"
type textarea "See version histo"
type textarea "*"
type textarea "See version histor"
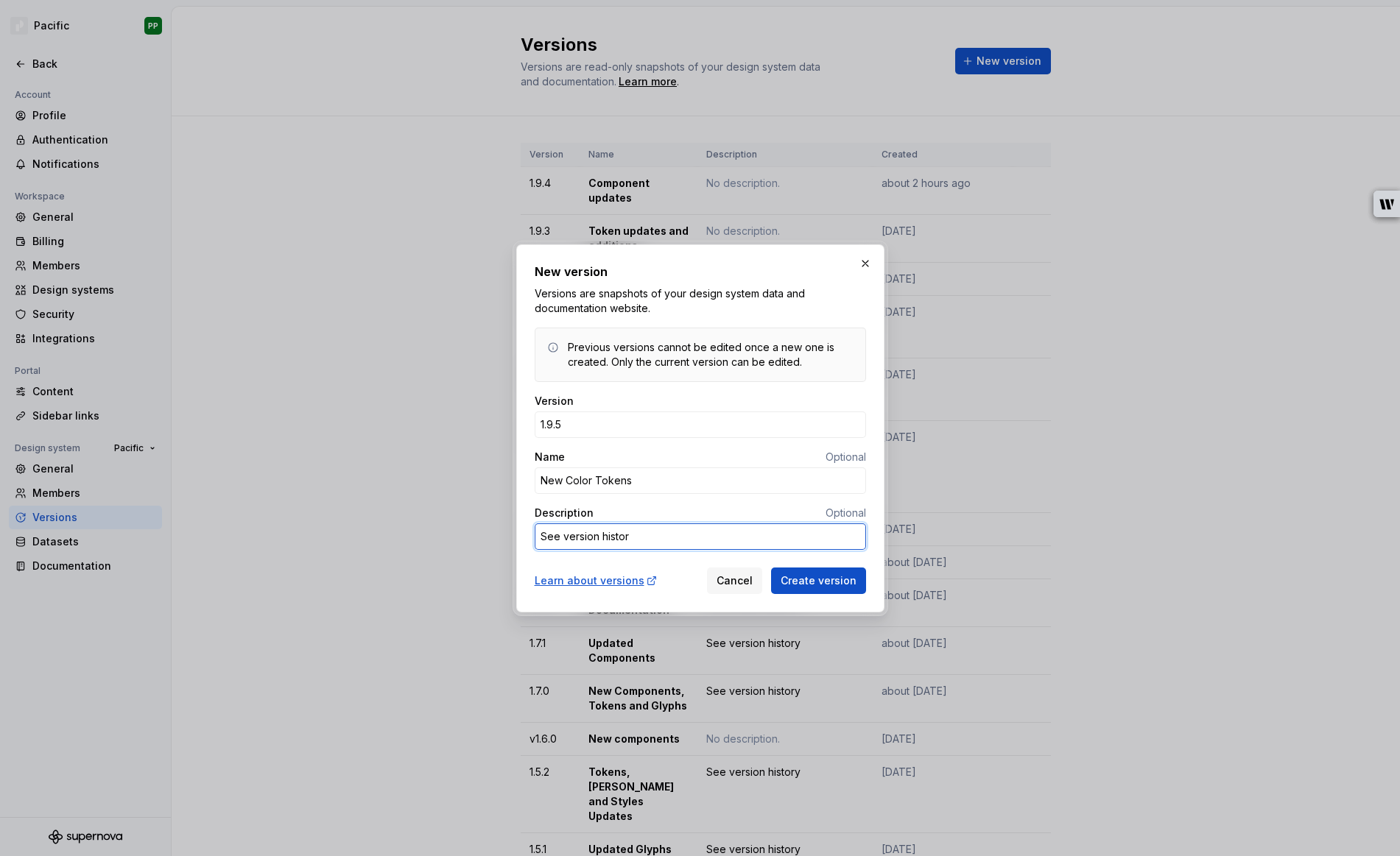
type textarea "*"
type textarea "See version history"
click at [675, 557] on div "Version 1.9.5 Name Optional New Color Tokens Description Optional See version h…" at bounding box center [700, 478] width 331 height 168
click at [829, 579] on span "Create version" at bounding box center [818, 580] width 76 height 15
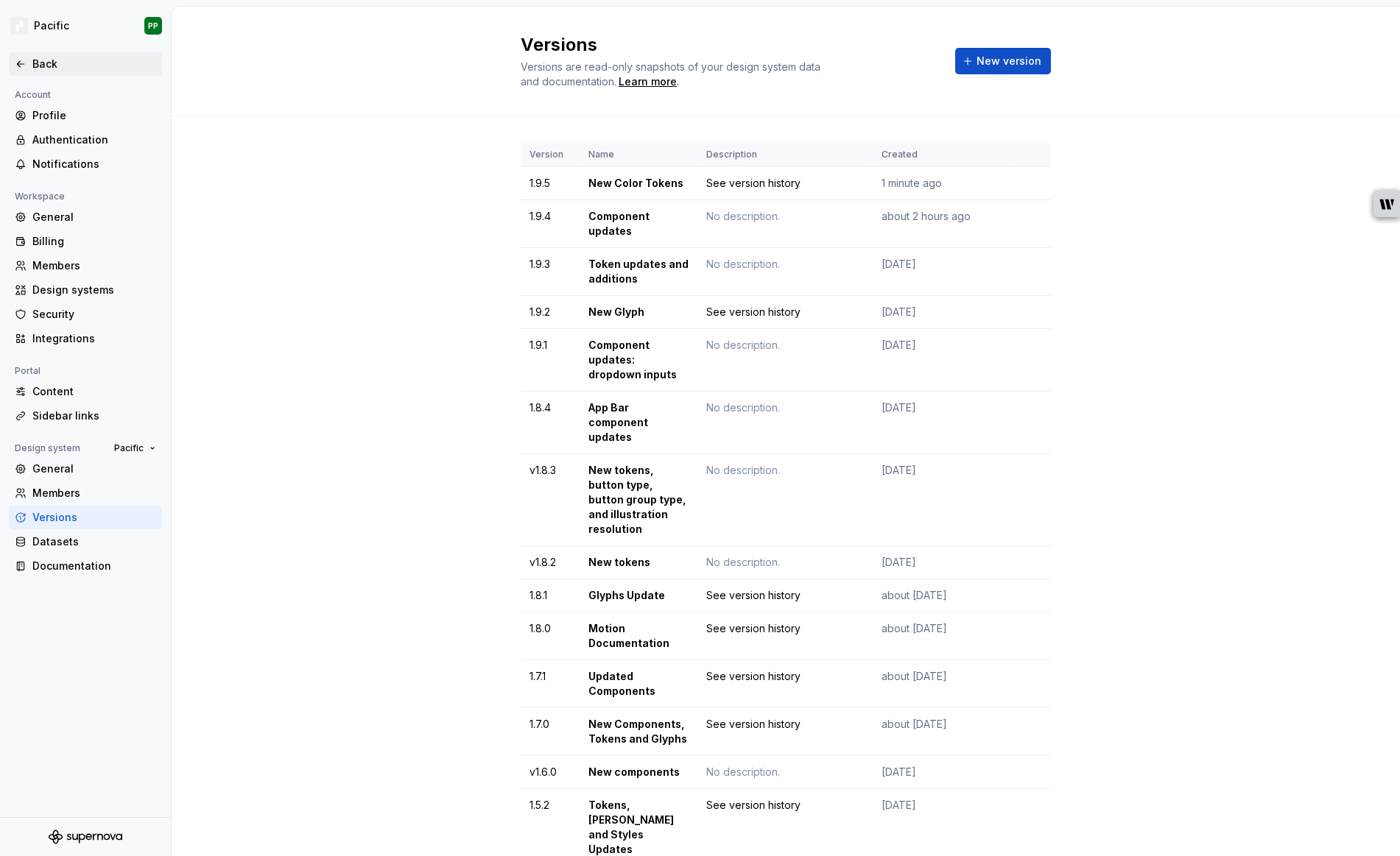
click at [42, 68] on div "Back" at bounding box center [94, 64] width 124 height 15
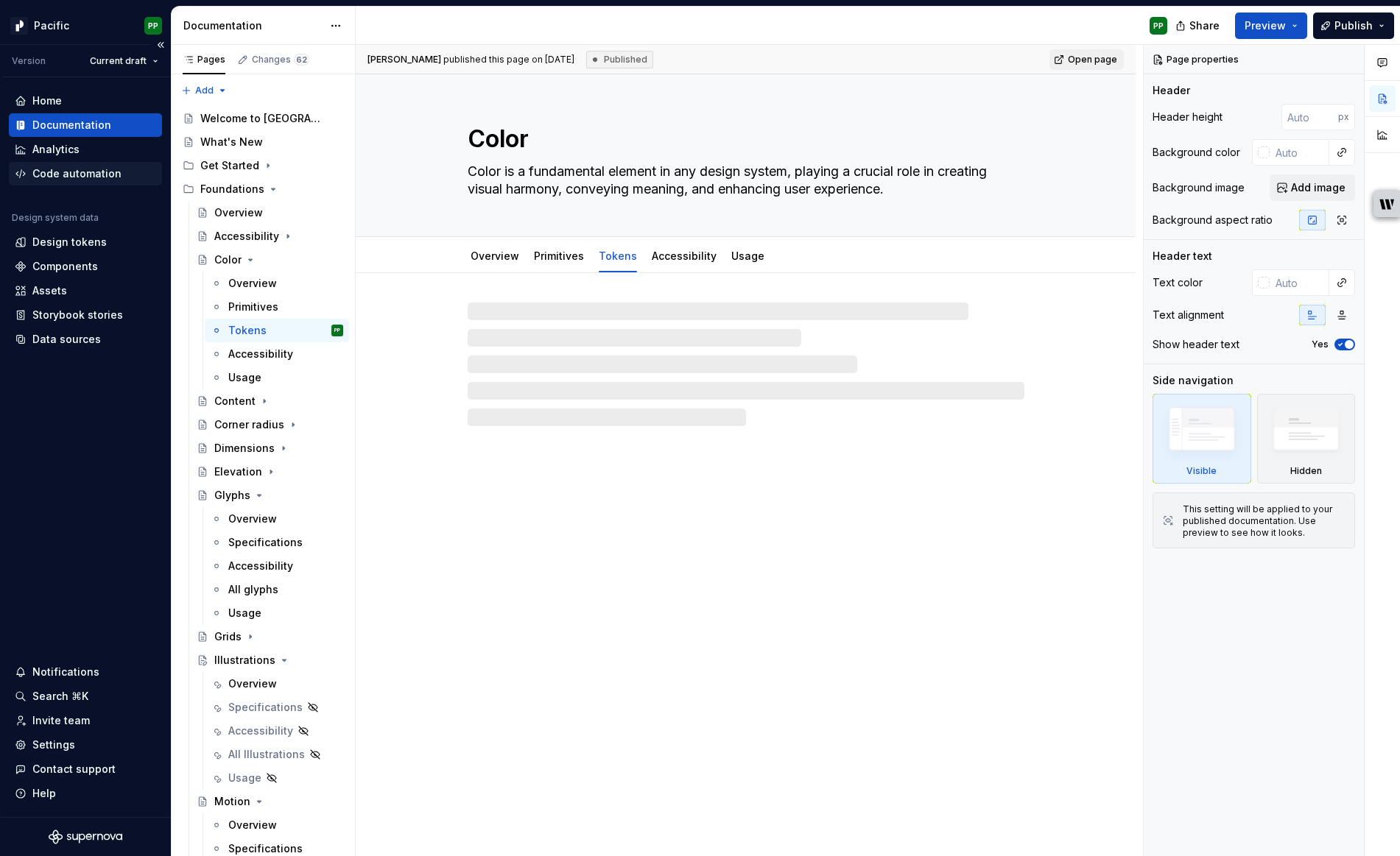
type textarea "*"
click at [81, 175] on div "Code automation" at bounding box center [77, 173] width 89 height 15
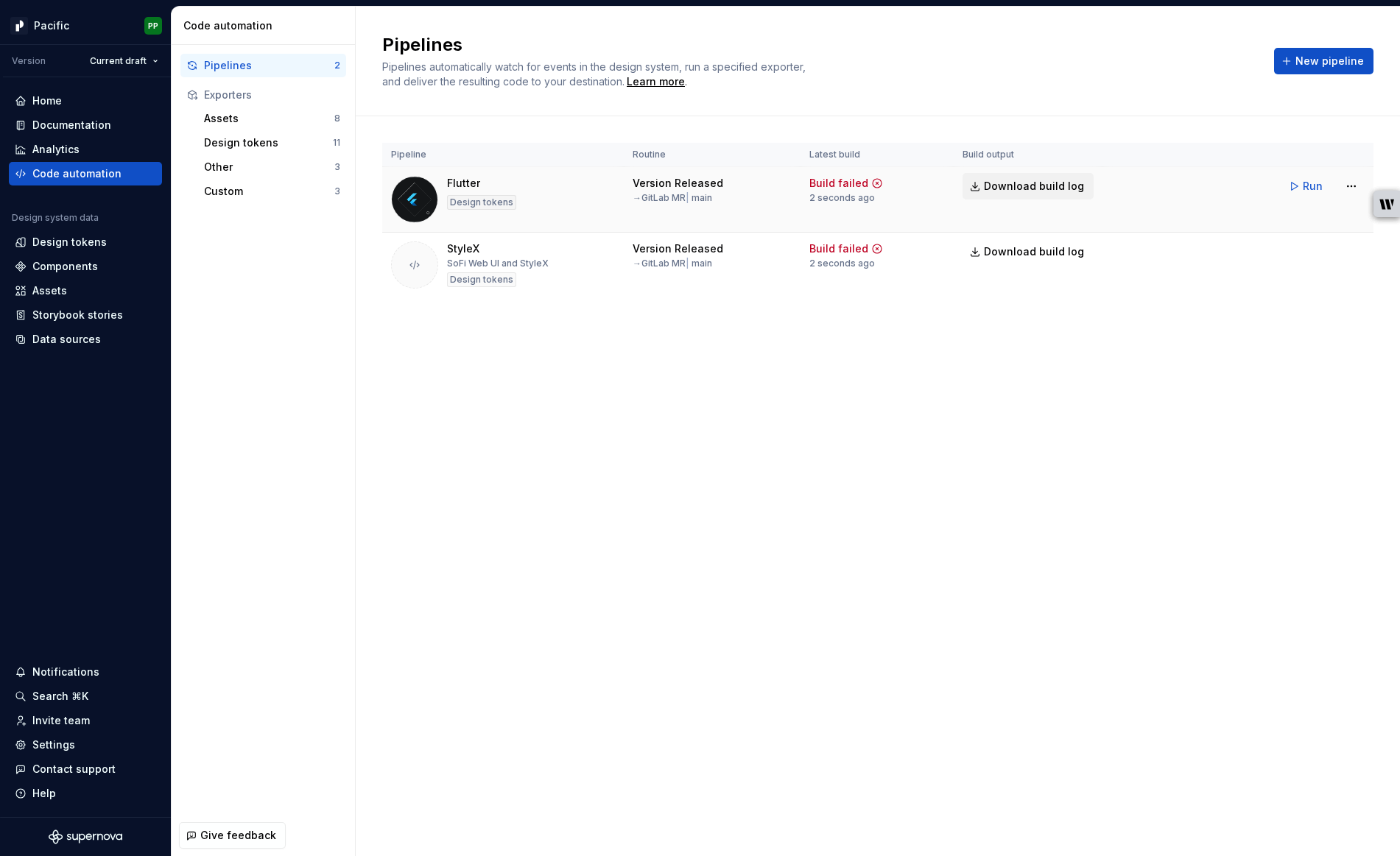
click at [1029, 186] on span "Download build log" at bounding box center [1034, 186] width 100 height 15
click at [1047, 253] on span "Download build log" at bounding box center [1034, 251] width 100 height 15
